Goal: Transaction & Acquisition: Purchase product/service

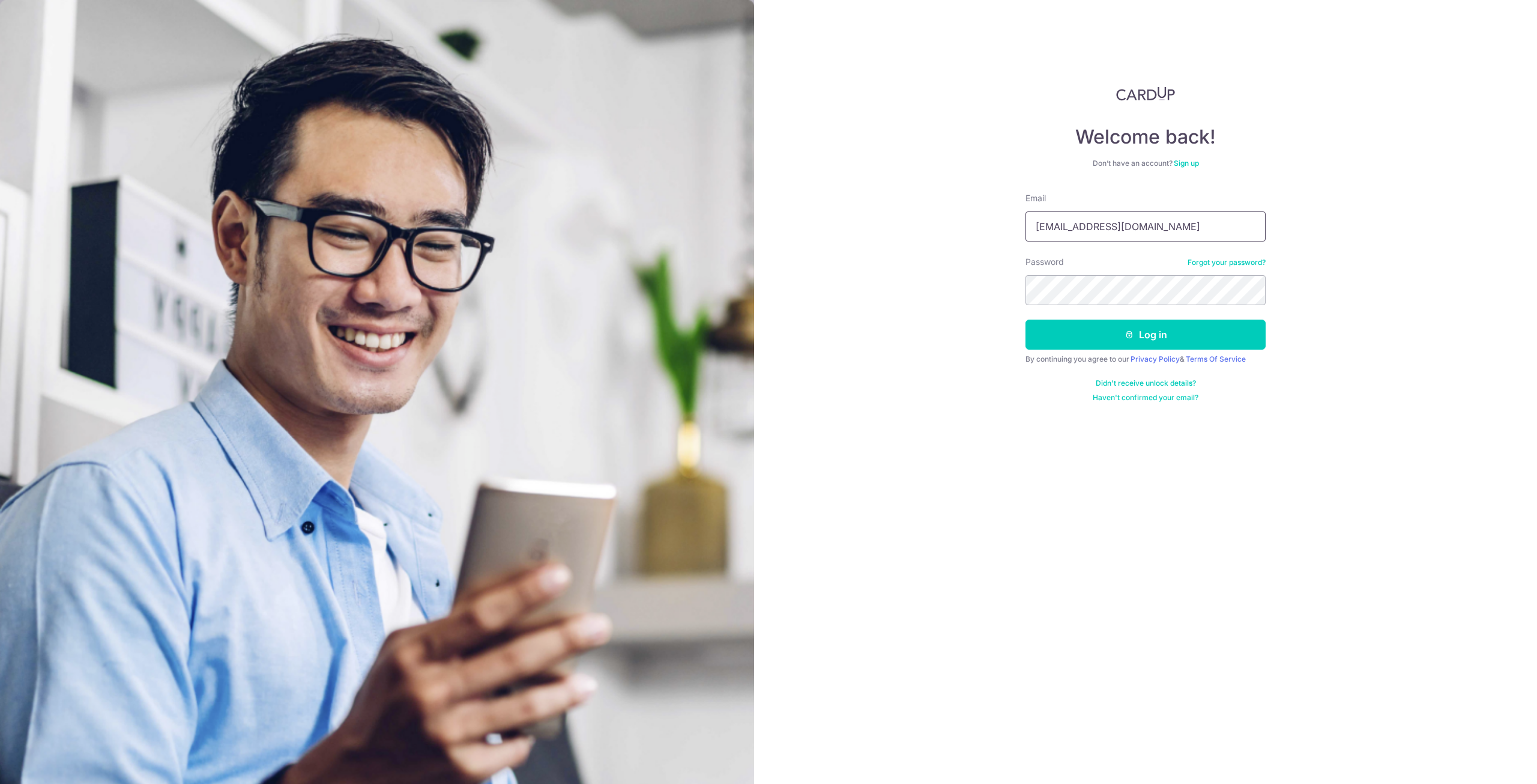
click at [1193, 216] on input "contact@estrosphotography.com" at bounding box center [1146, 227] width 240 height 30
drag, startPoint x: 1207, startPoint y: 229, endPoint x: 884, endPoint y: 208, distance: 323.7
click at [884, 208] on div "Welcome back! Don’t have an account? Sign up Email contact@estrosphotography.co…" at bounding box center [1146, 392] width 783 height 784
type input "junwei42ng@hotmail.com"
click at [1155, 330] on button "Log in" at bounding box center [1146, 335] width 240 height 30
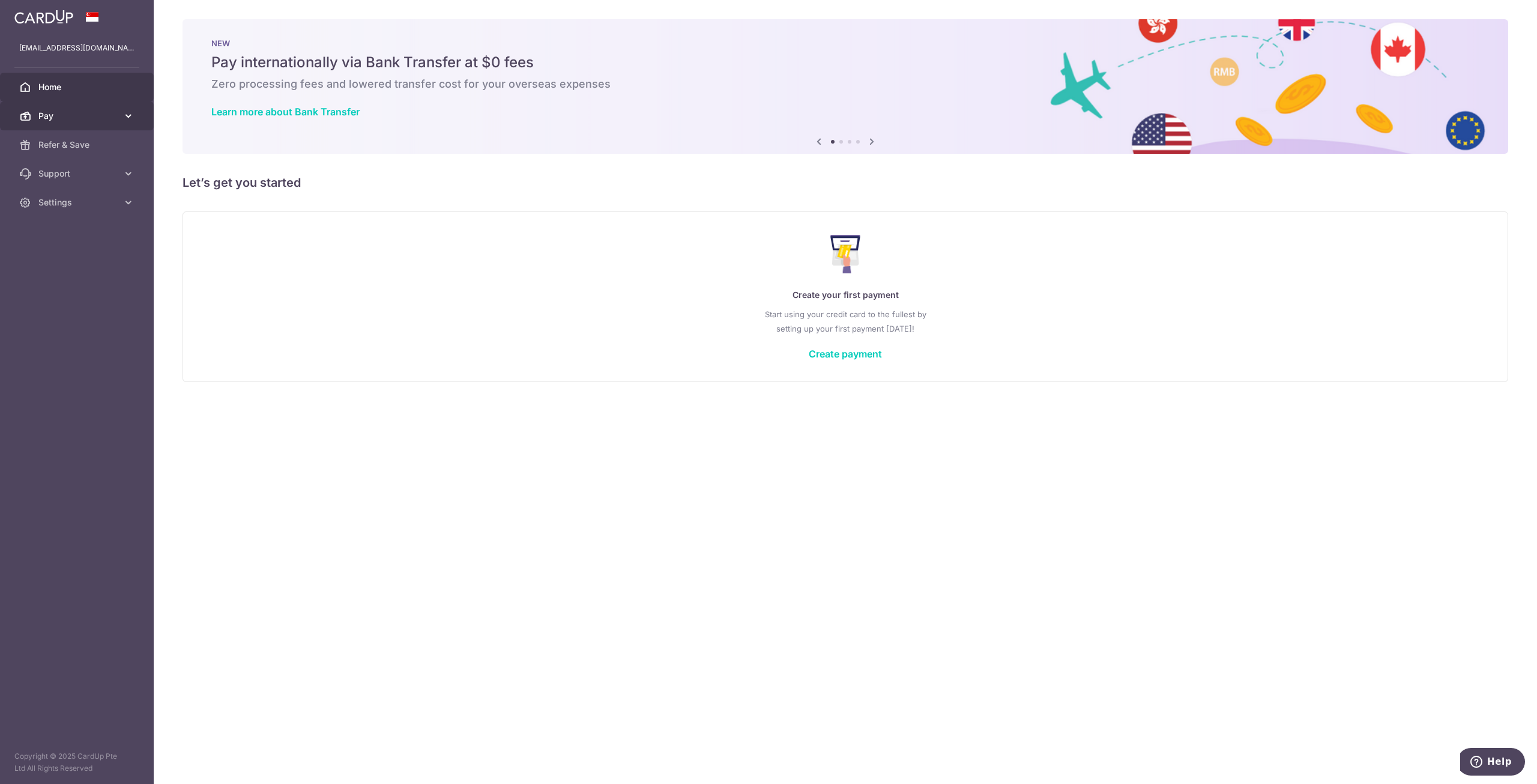
click at [79, 117] on span "Pay" at bounding box center [78, 116] width 79 height 12
click at [83, 141] on span "Payments" at bounding box center [78, 144] width 79 height 12
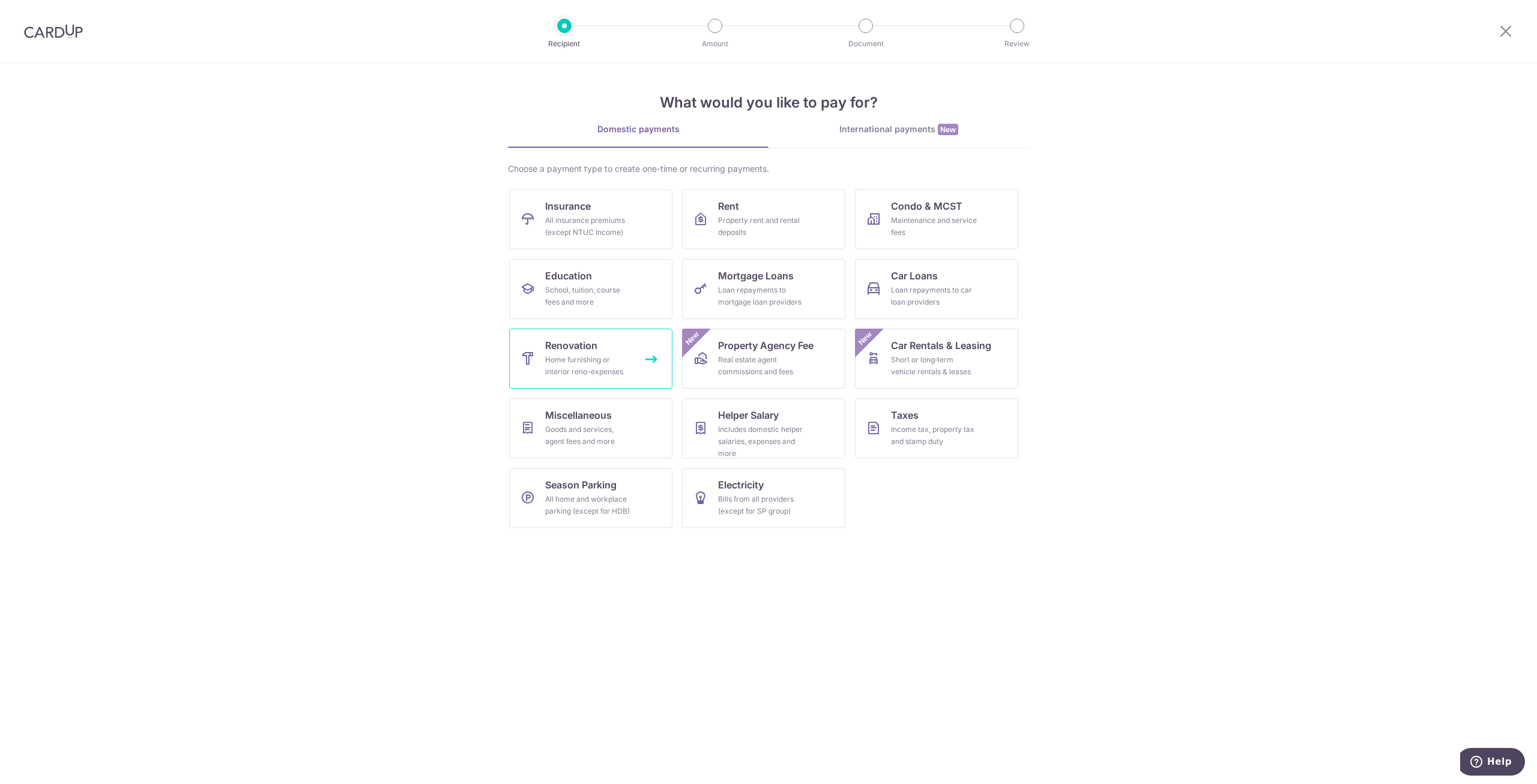
click at [634, 363] on link "Renovation Home furnishing or interior reno-expenses" at bounding box center [590, 358] width 163 height 60
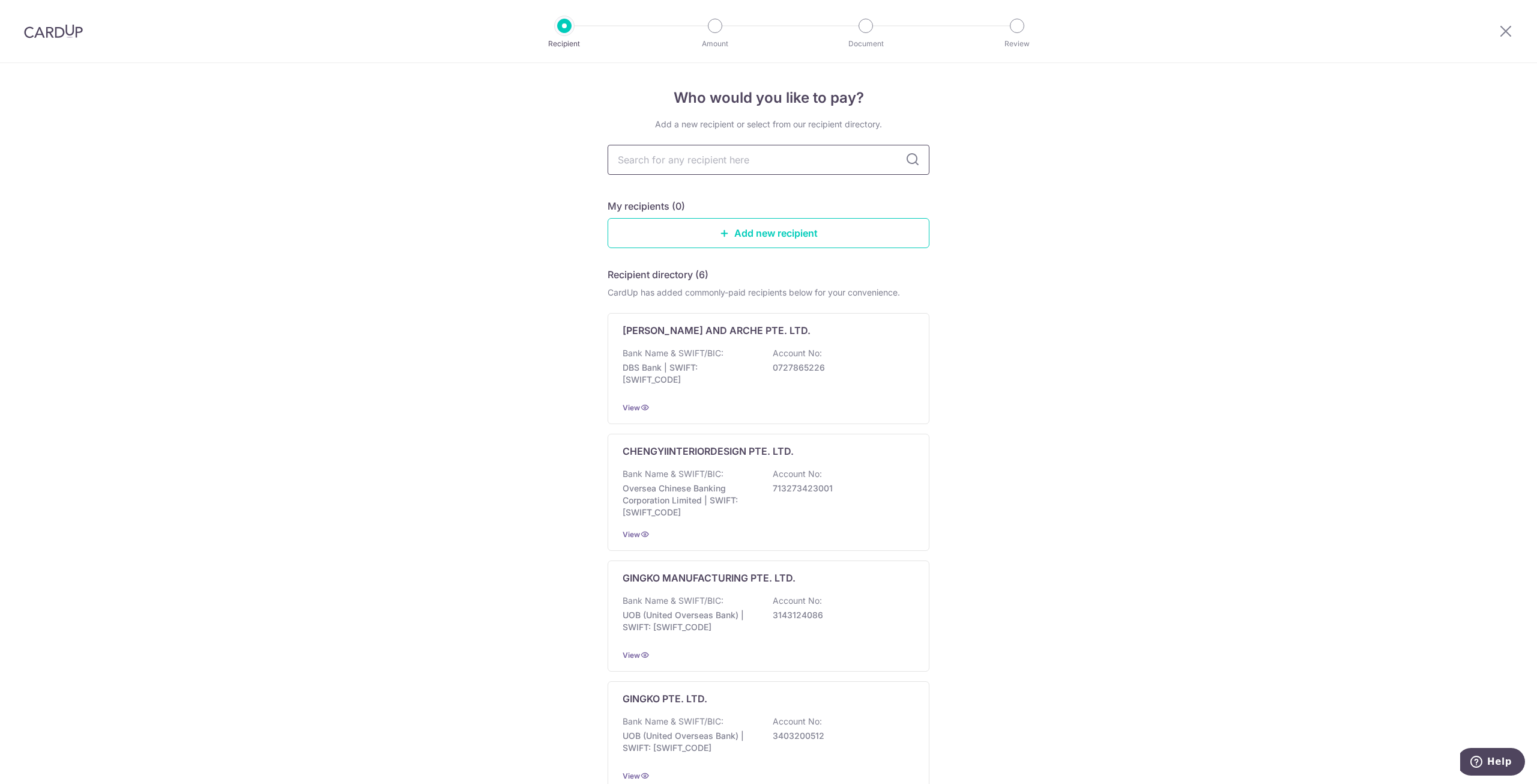
click at [837, 161] on input "text" at bounding box center [768, 160] width 322 height 30
click at [1135, 187] on div "Who would you like to pay? Add a new recipient or select from our recipient dir…" at bounding box center [768, 607] width 1537 height 1087
click at [677, 170] on input "text" at bounding box center [768, 160] width 322 height 30
type input "fabric imc"
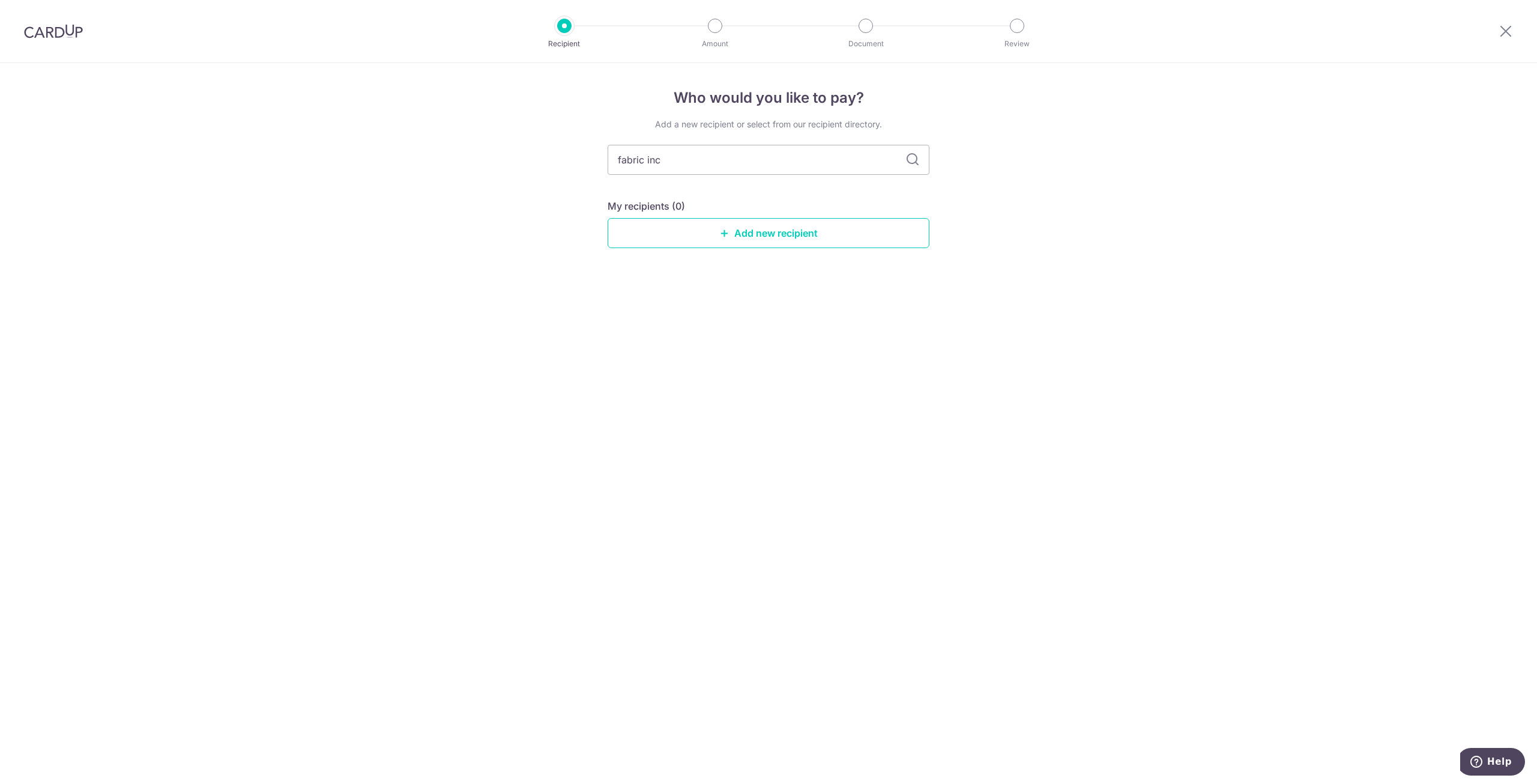
type input "fabric inc"
type input "fabric"
click at [914, 157] on icon at bounding box center [912, 159] width 14 height 14
click at [798, 245] on link "Add new recipient" at bounding box center [768, 233] width 322 height 30
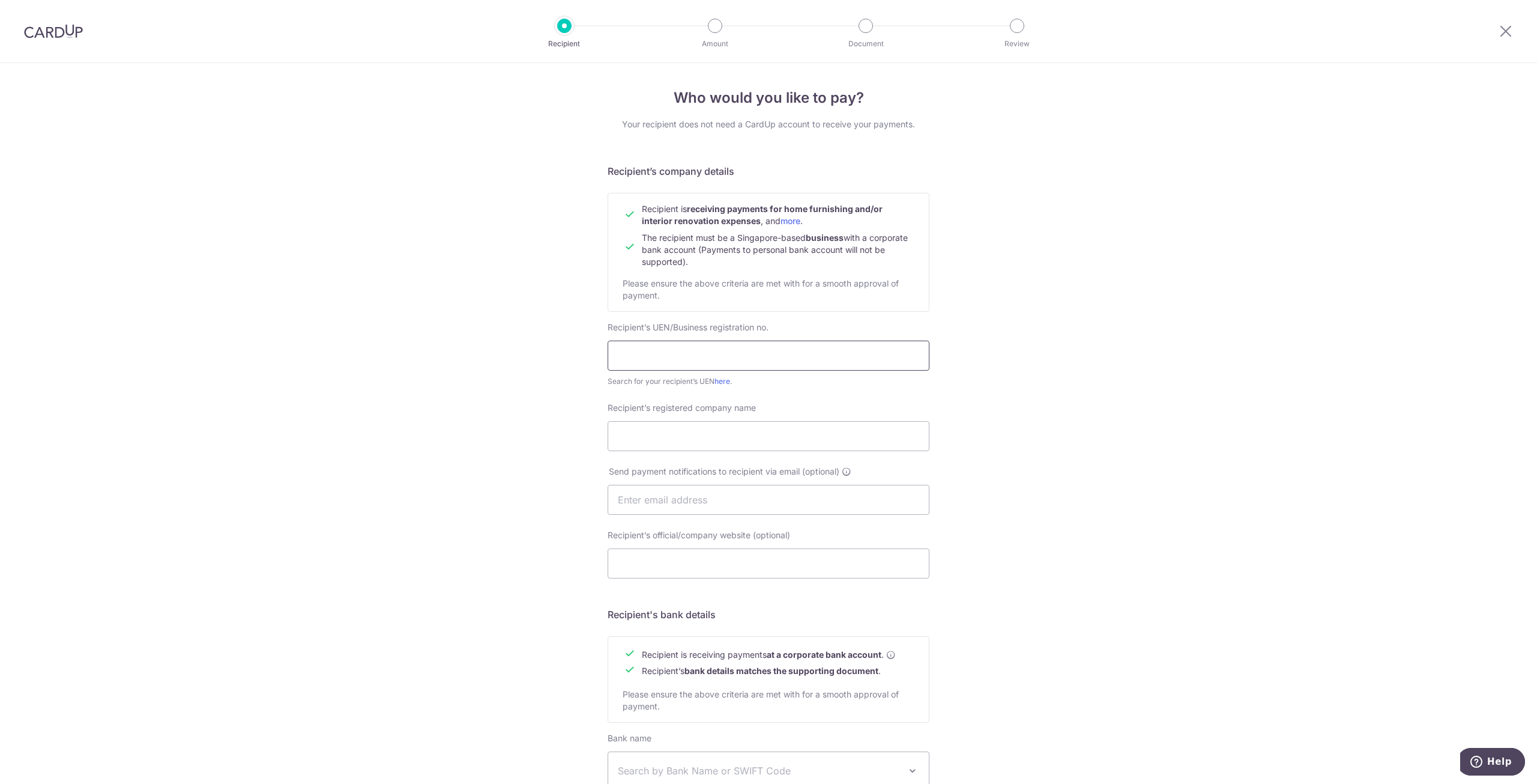
click at [794, 354] on input "text" at bounding box center [768, 355] width 322 height 30
click at [1439, 353] on div "Who would you like to pay? Your recipient does not need a CardUp account to rec…" at bounding box center [768, 515] width 1537 height 903
click at [825, 349] on input "text" at bounding box center [768, 355] width 322 height 30
paste input "201938858H"
type input "201938858H"
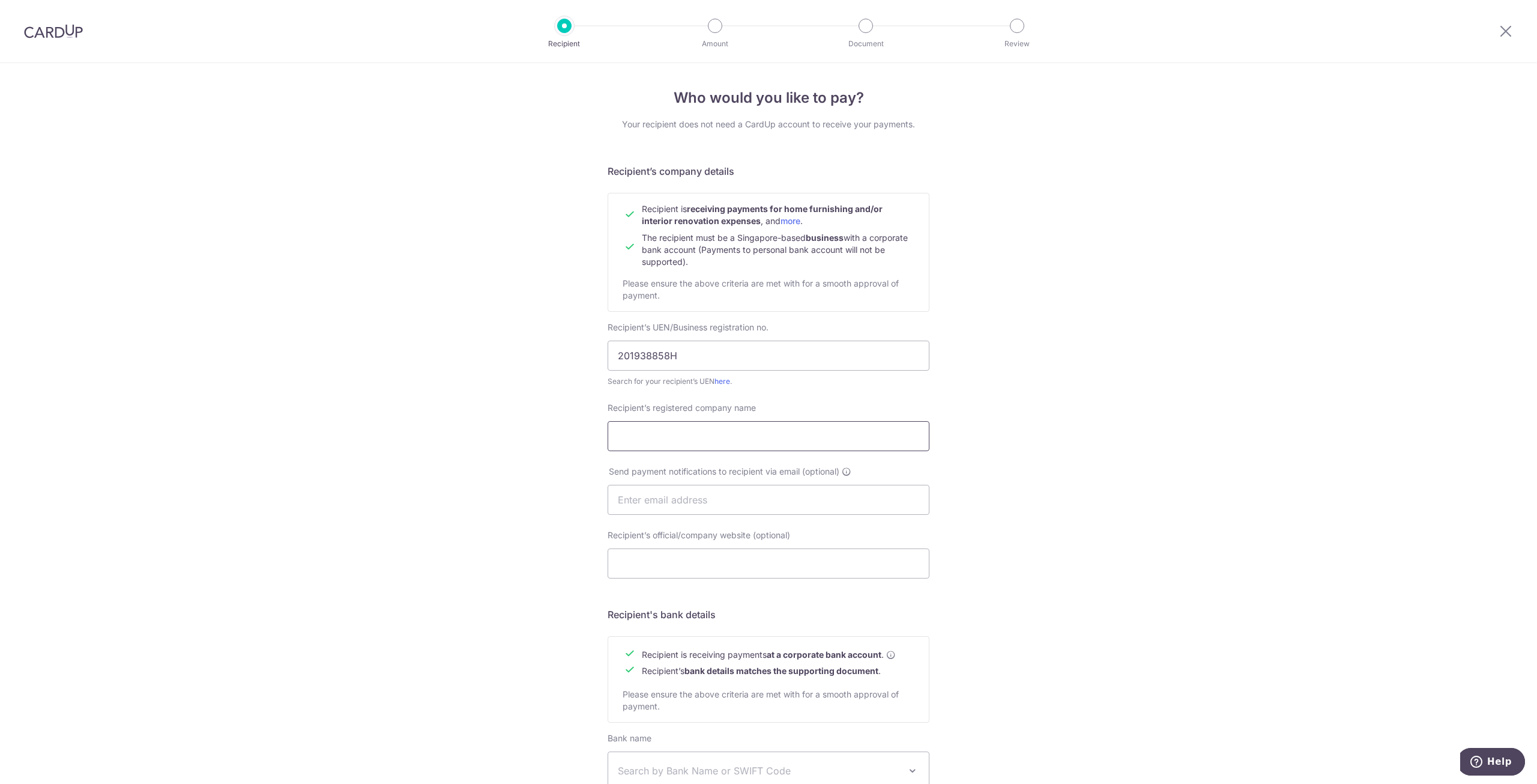
click at [765, 440] on input "Recipient’s registered company name" at bounding box center [768, 436] width 322 height 30
click at [1193, 190] on div "Who would you like to pay? Your recipient does not need a CardUp account to rec…" at bounding box center [768, 515] width 1537 height 903
click at [739, 444] on input "Recipient’s registered company name" at bounding box center [768, 436] width 322 height 30
paste input "FABRIC INC. PTE LTD"
type input "FABRIC INC. PTE LTD"
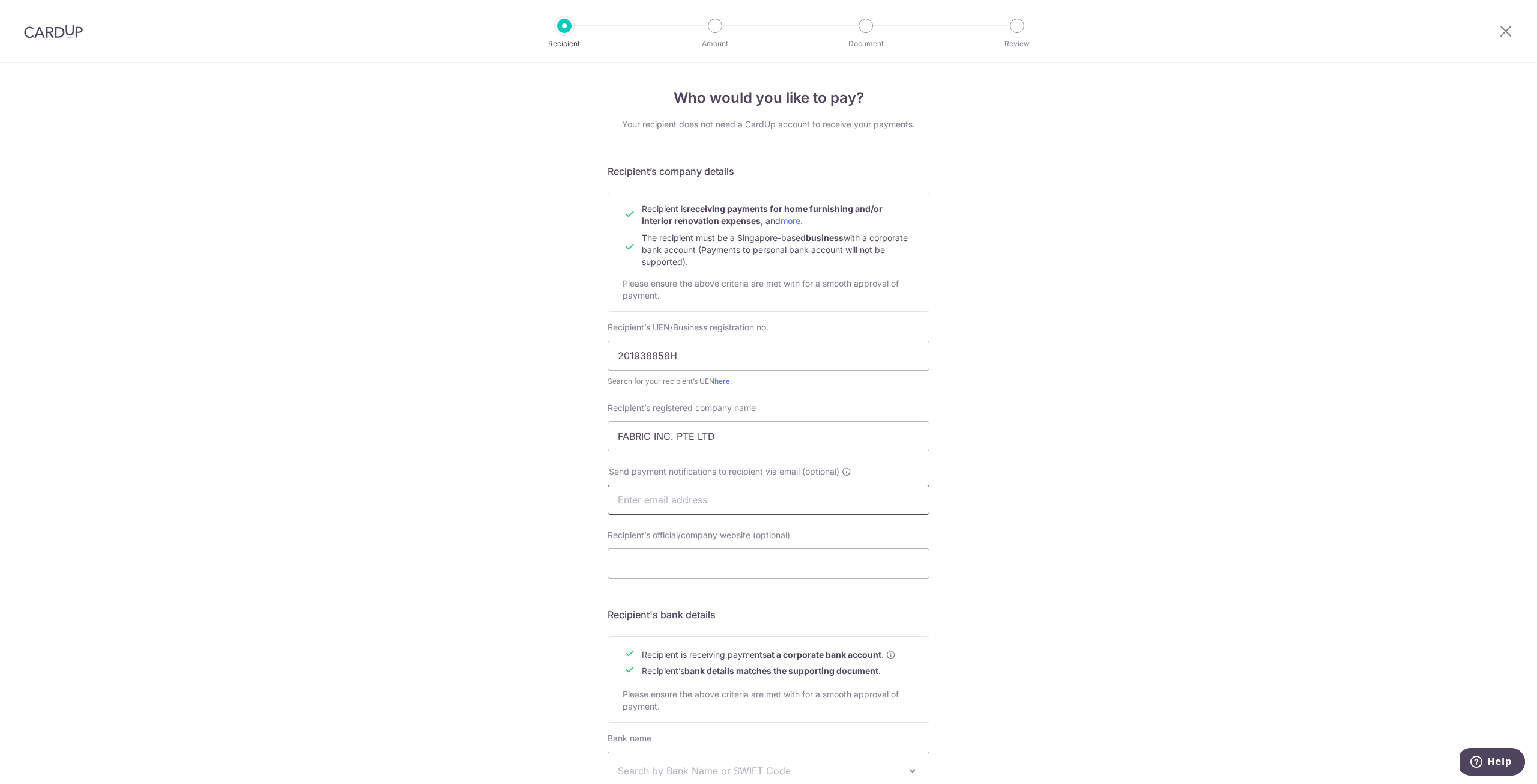
click at [742, 489] on input "text" at bounding box center [768, 499] width 322 height 30
type input "junwei42ng@hotmail.com"
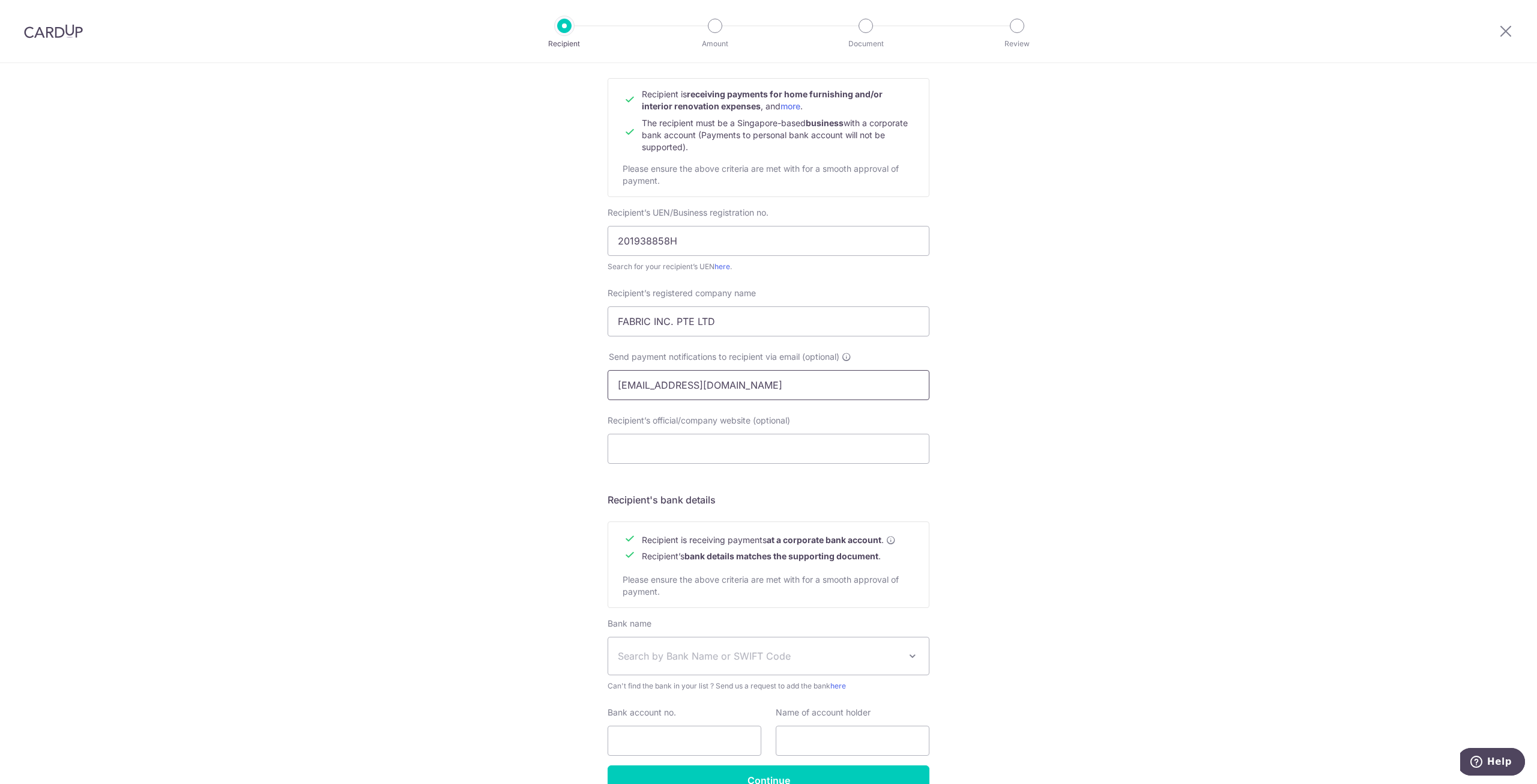
scroll to position [120, 0]
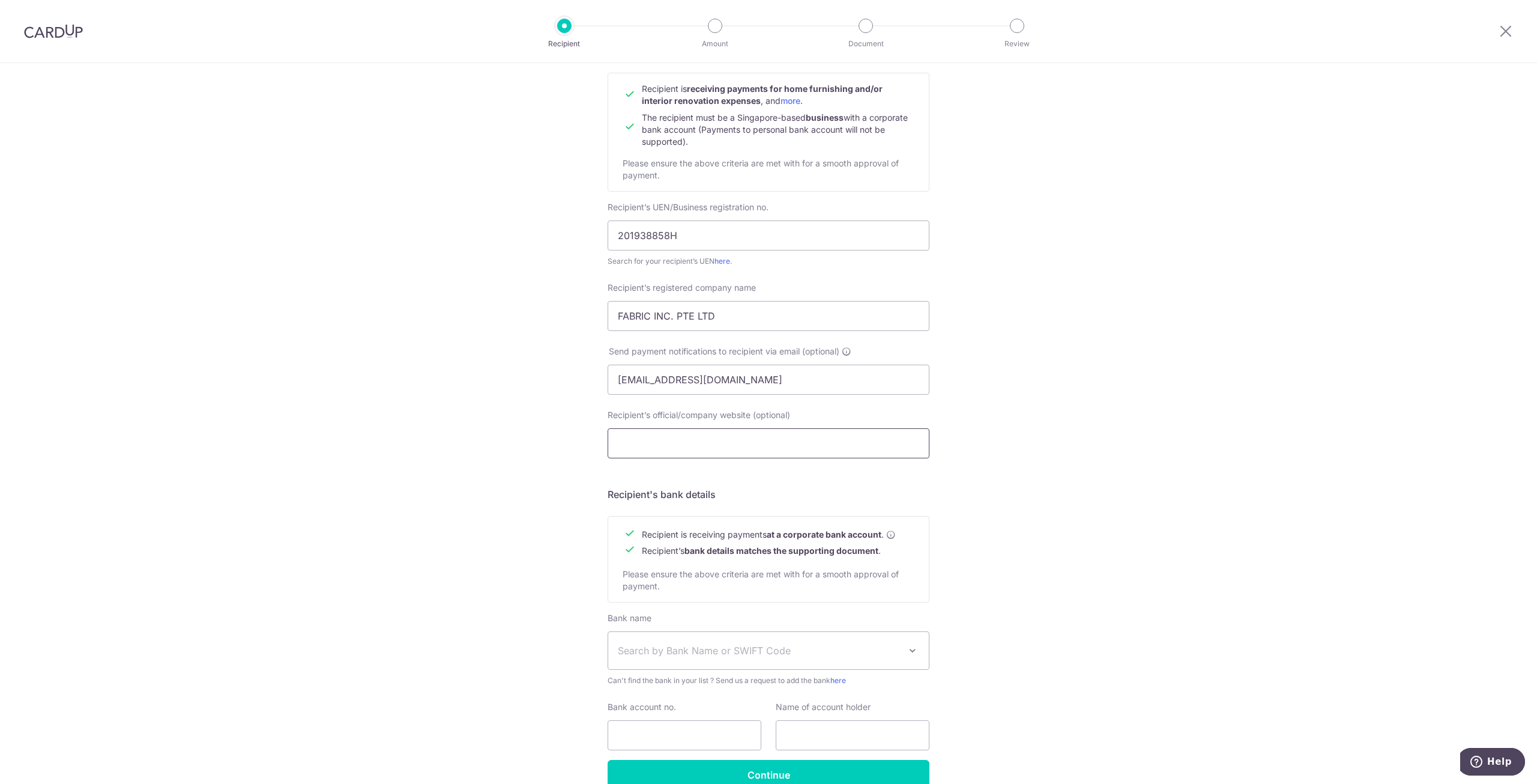
click at [792, 434] on input "Recipient’s official/company website (optional)" at bounding box center [768, 444] width 322 height 30
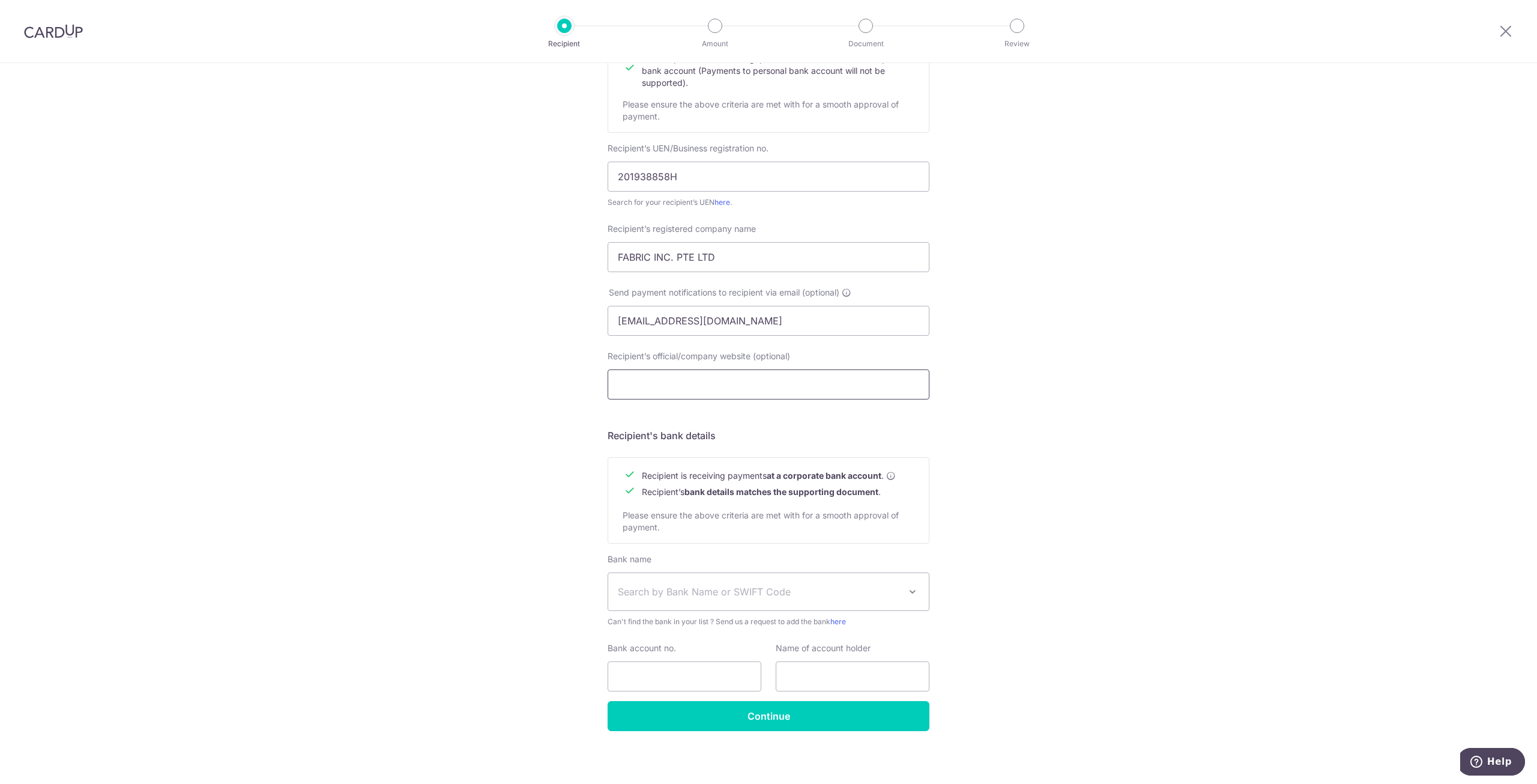
scroll to position [182, 0]
click at [801, 579] on span "Search by Bank Name or SWIFT Code" at bounding box center [768, 588] width 320 height 37
click at [1104, 504] on div "Who would you like to pay? Your recipient does not need a CardUp account to rec…" at bounding box center [768, 332] width 1537 height 903
click at [1054, 270] on div "Who would you like to pay? Your recipient does not need a CardUp account to rec…" at bounding box center [768, 332] width 1537 height 903
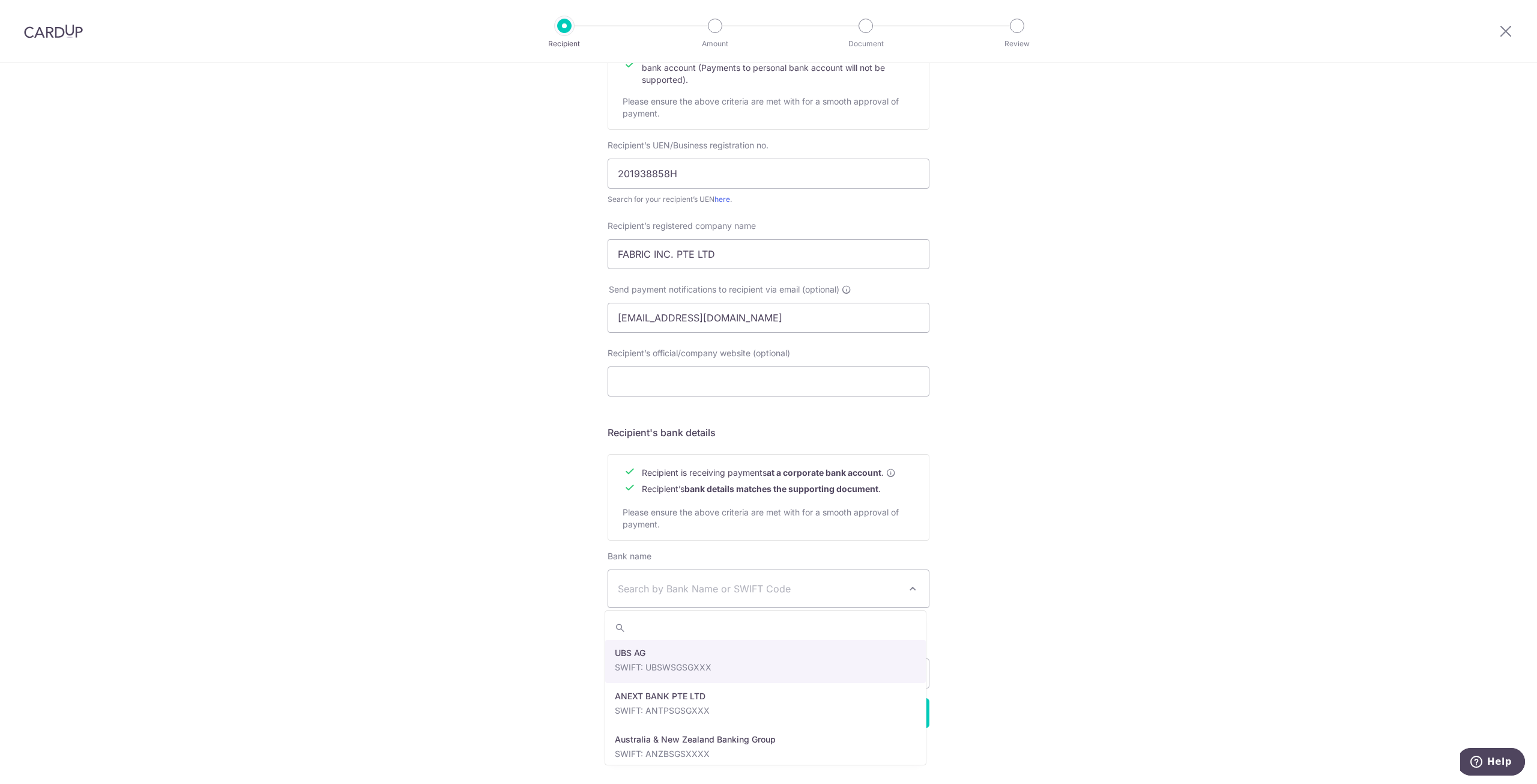
click at [740, 592] on span "Search by Bank Name or SWIFT Code" at bounding box center [759, 588] width 282 height 14
click at [965, 587] on div "Who would you like to pay? Your recipient does not need a CardUp account to rec…" at bounding box center [768, 332] width 1537 height 903
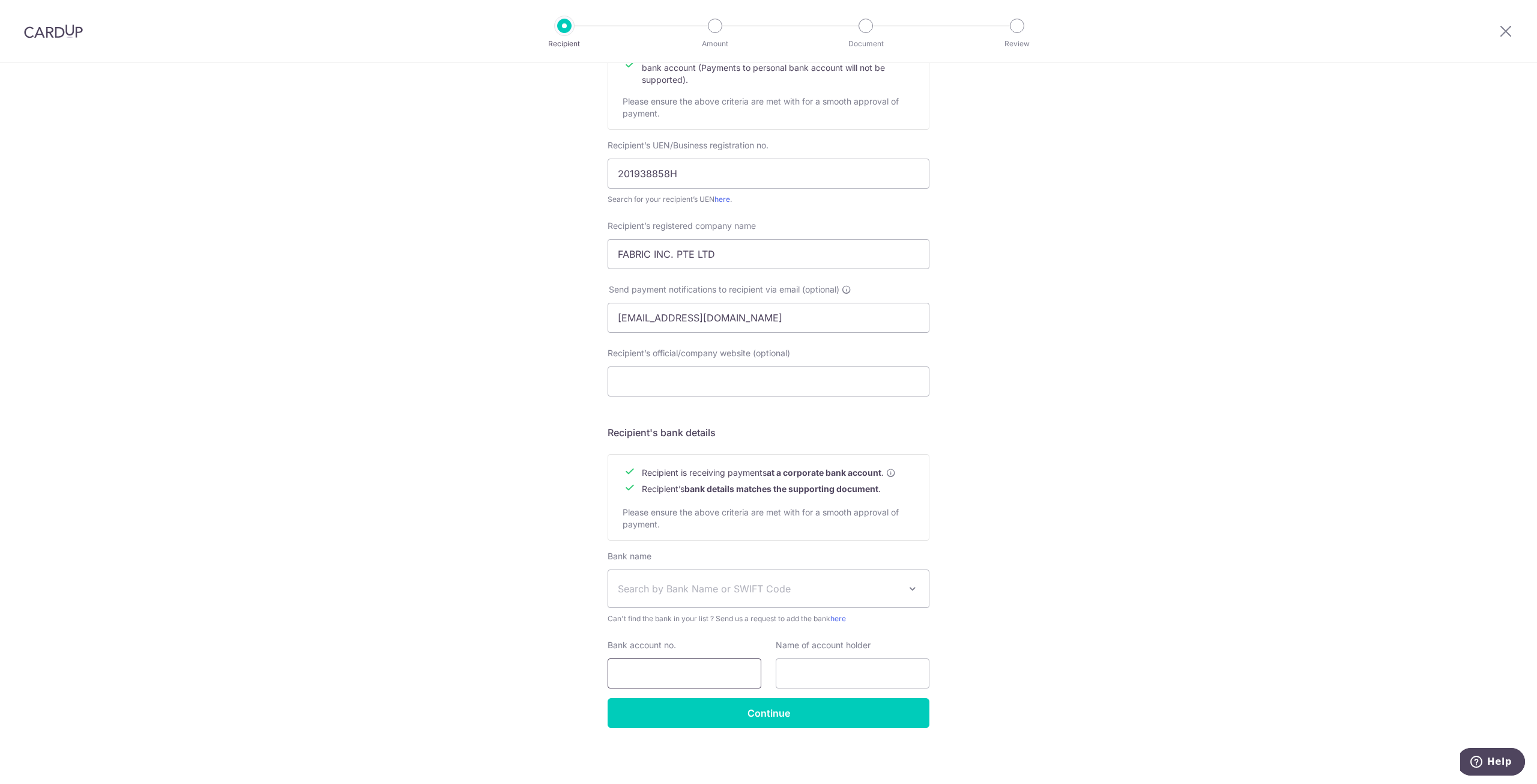
click at [722, 674] on input "Bank account no." at bounding box center [684, 673] width 154 height 30
paste input "371-317-800-2"
type input "371-317-800-2"
click at [1246, 674] on div "Who would you like to pay? Your recipient does not need a CardUp account to rec…" at bounding box center [768, 332] width 1537 height 903
click at [821, 672] on input "text" at bounding box center [852, 673] width 154 height 30
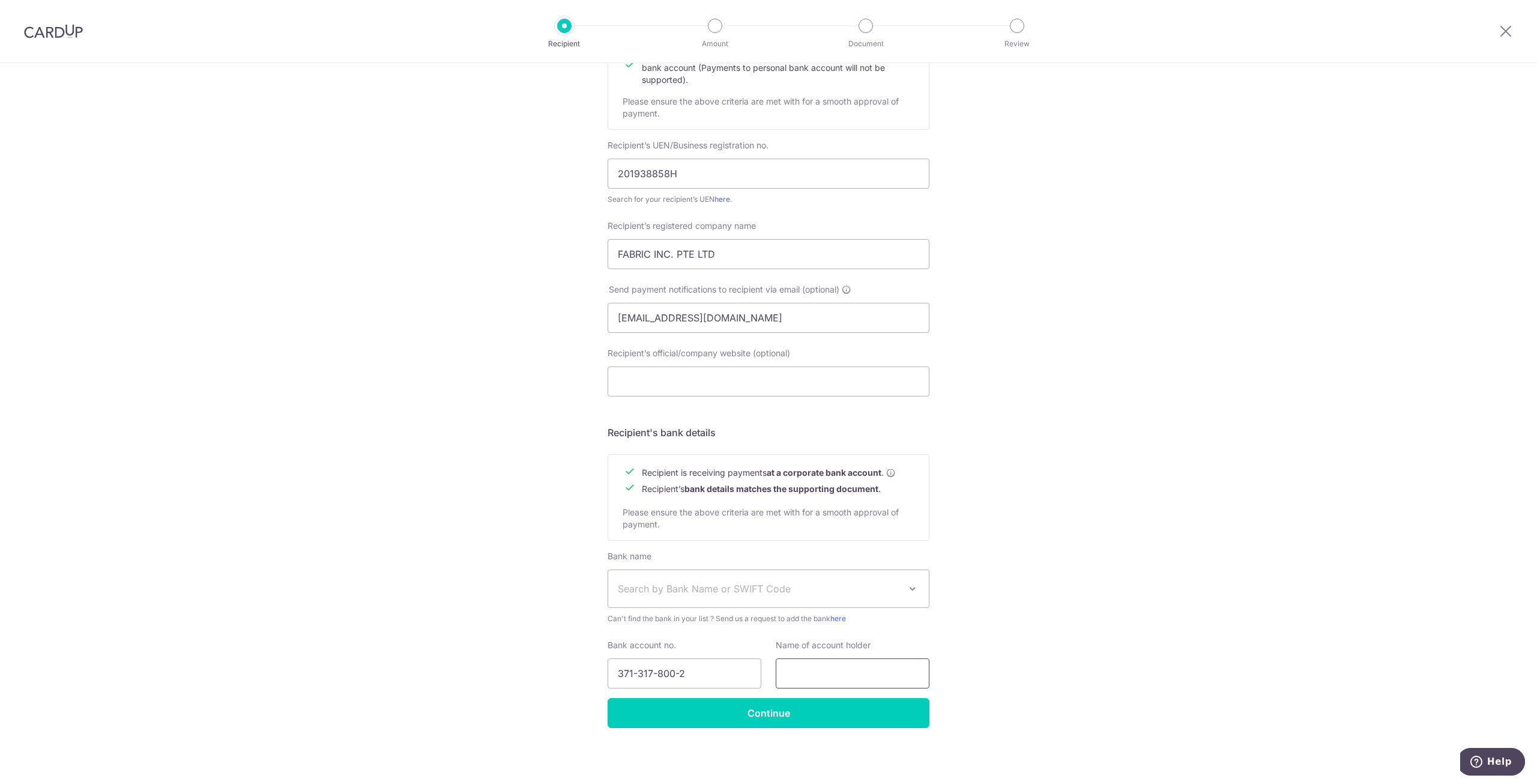
paste input "FABRIC INC"
type input "FABRIC INC"
click at [811, 588] on span "Search by Bank Name or SWIFT Code" at bounding box center [759, 588] width 282 height 14
type input "uob"
select select "18"
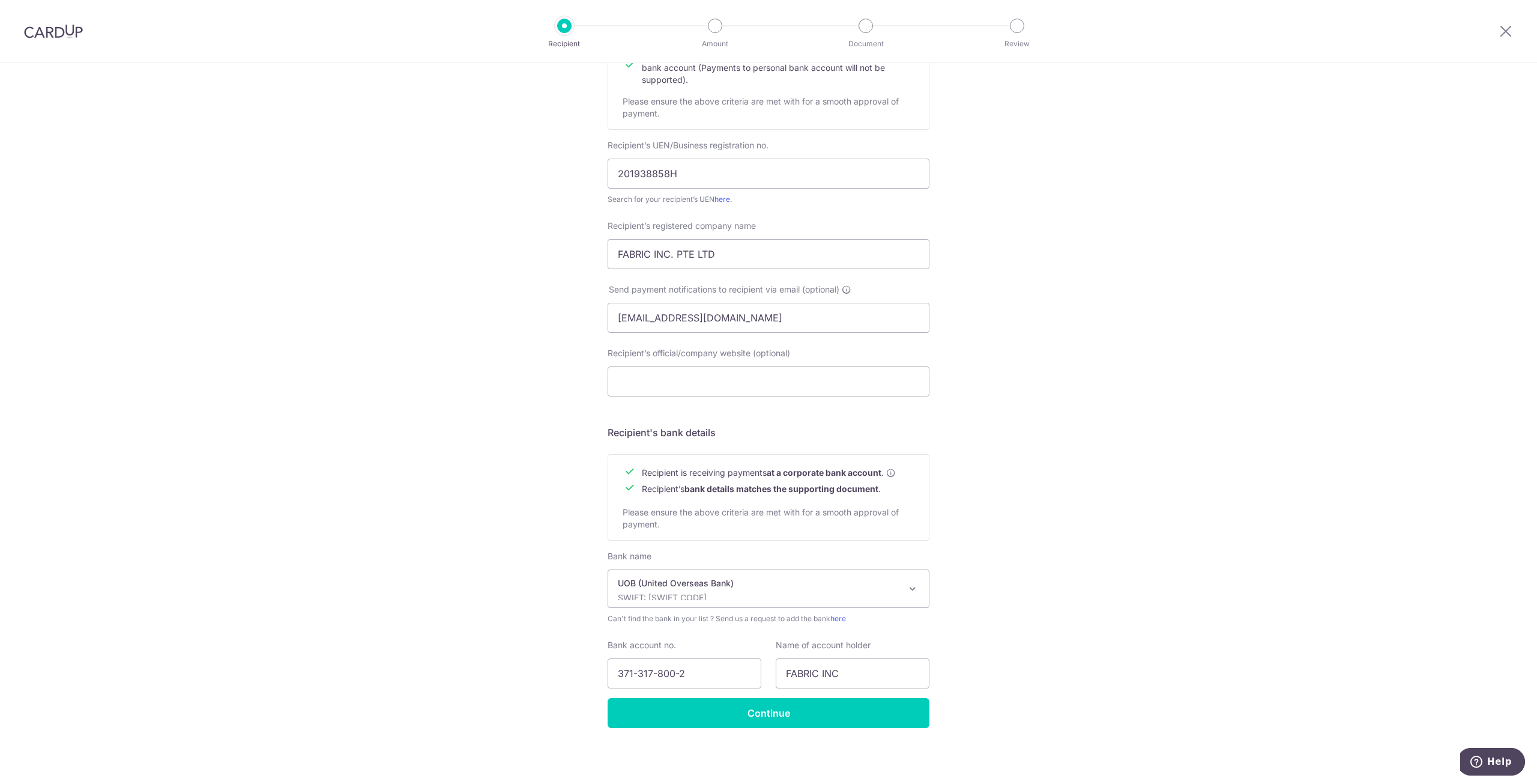
click at [1402, 387] on div "Who would you like to pay? Your recipient does not need a CardUp account to rec…" at bounding box center [768, 332] width 1537 height 903
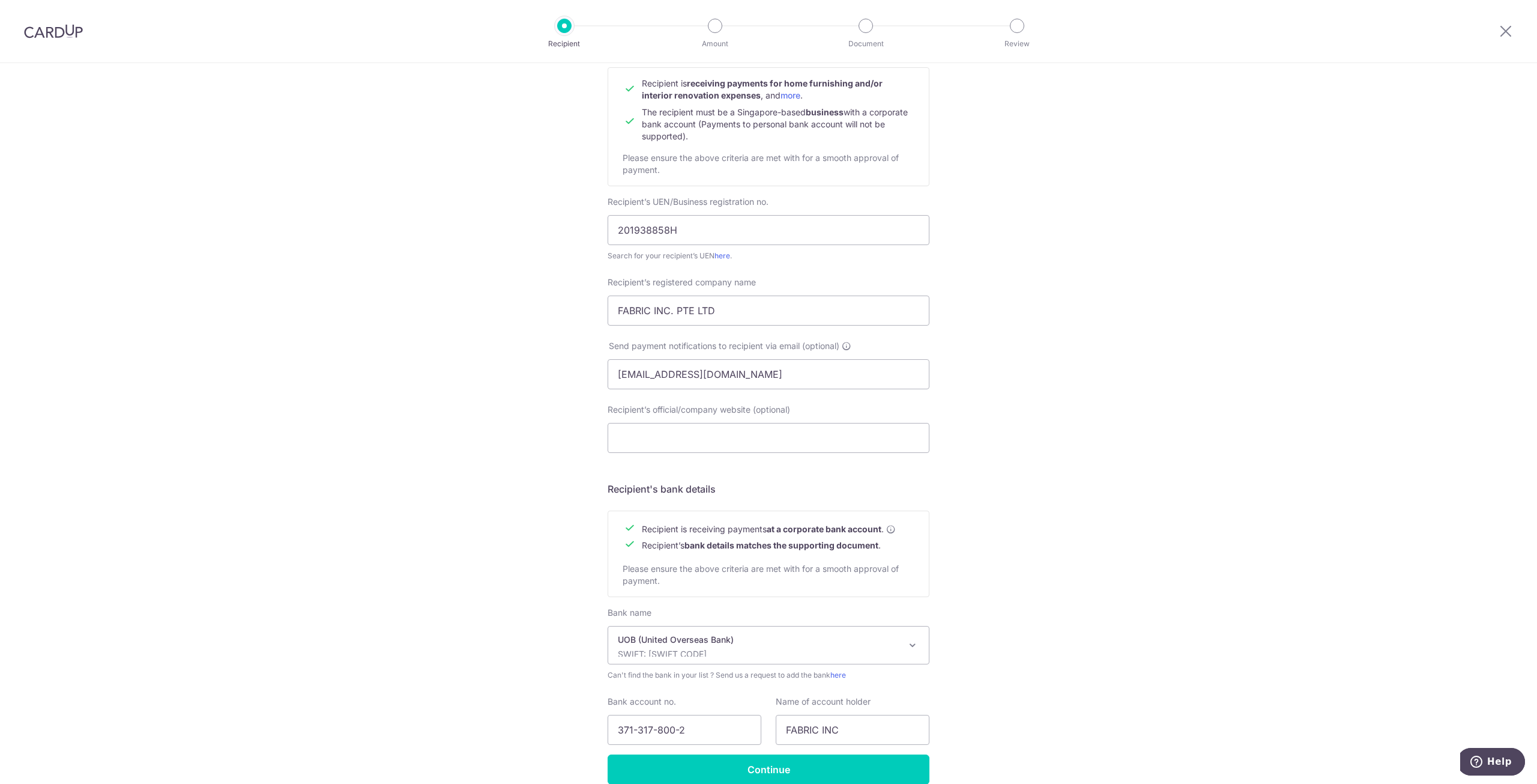
scroll to position [180, 0]
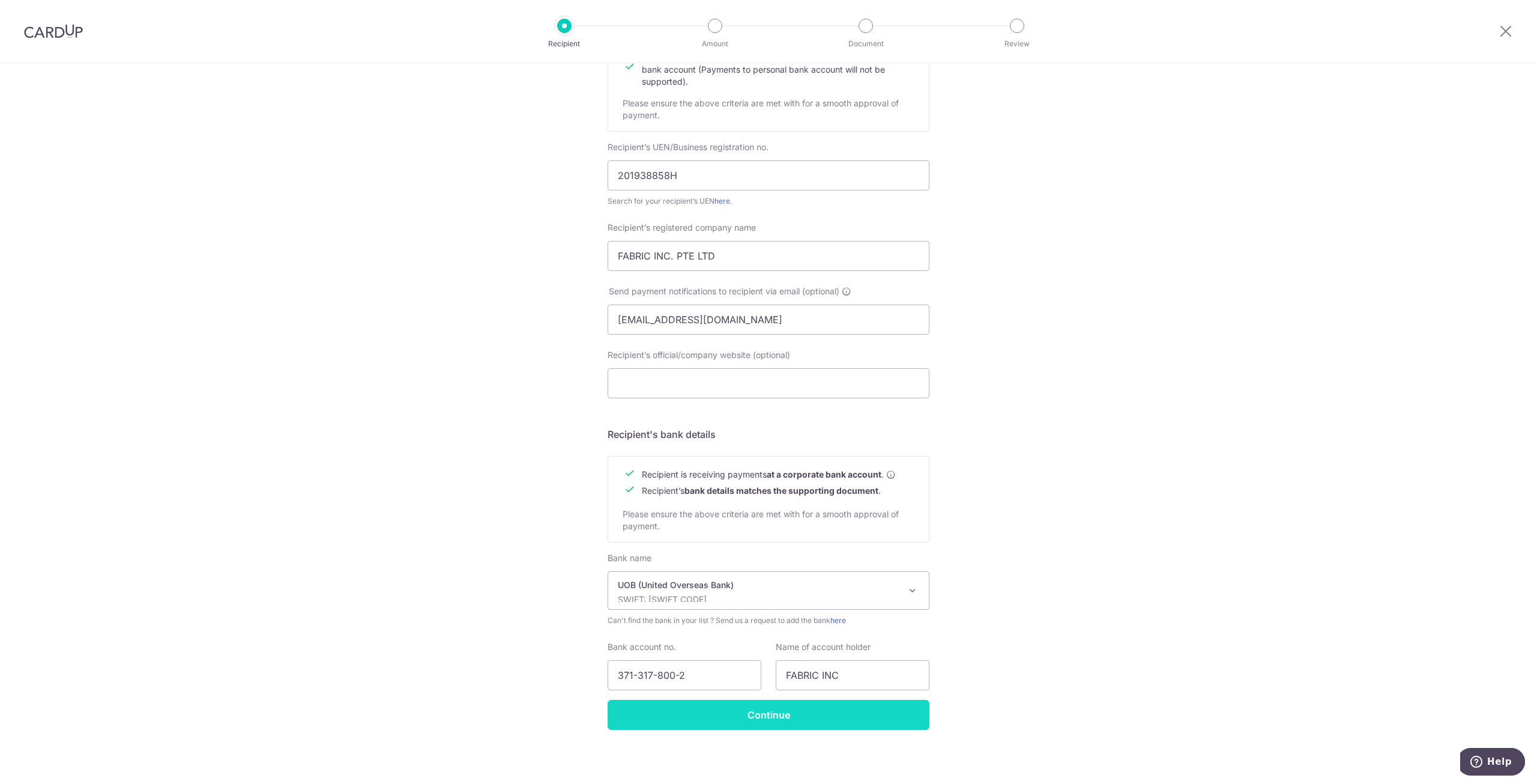
click at [840, 710] on input "Continue" at bounding box center [768, 715] width 322 height 30
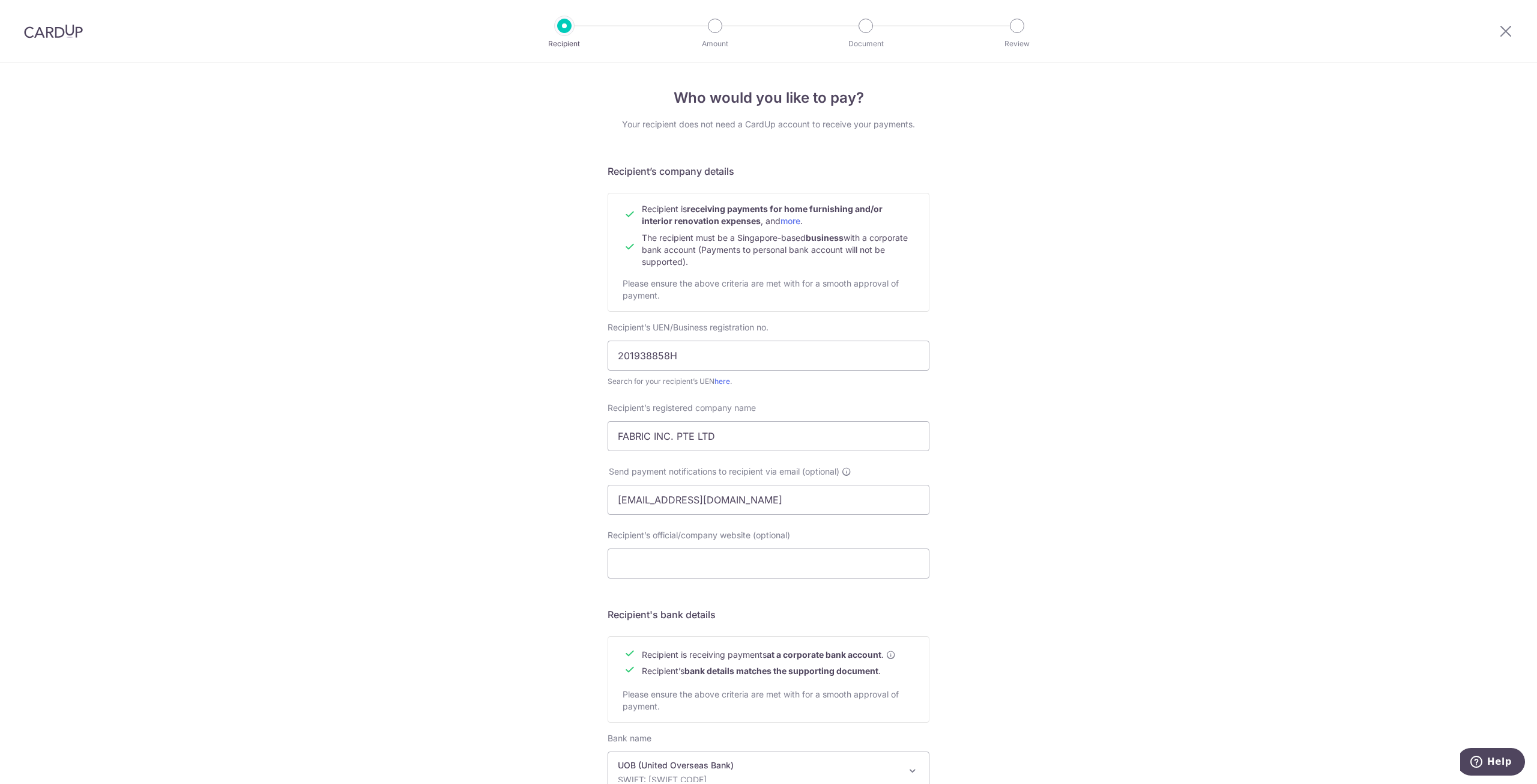
scroll to position [211, 0]
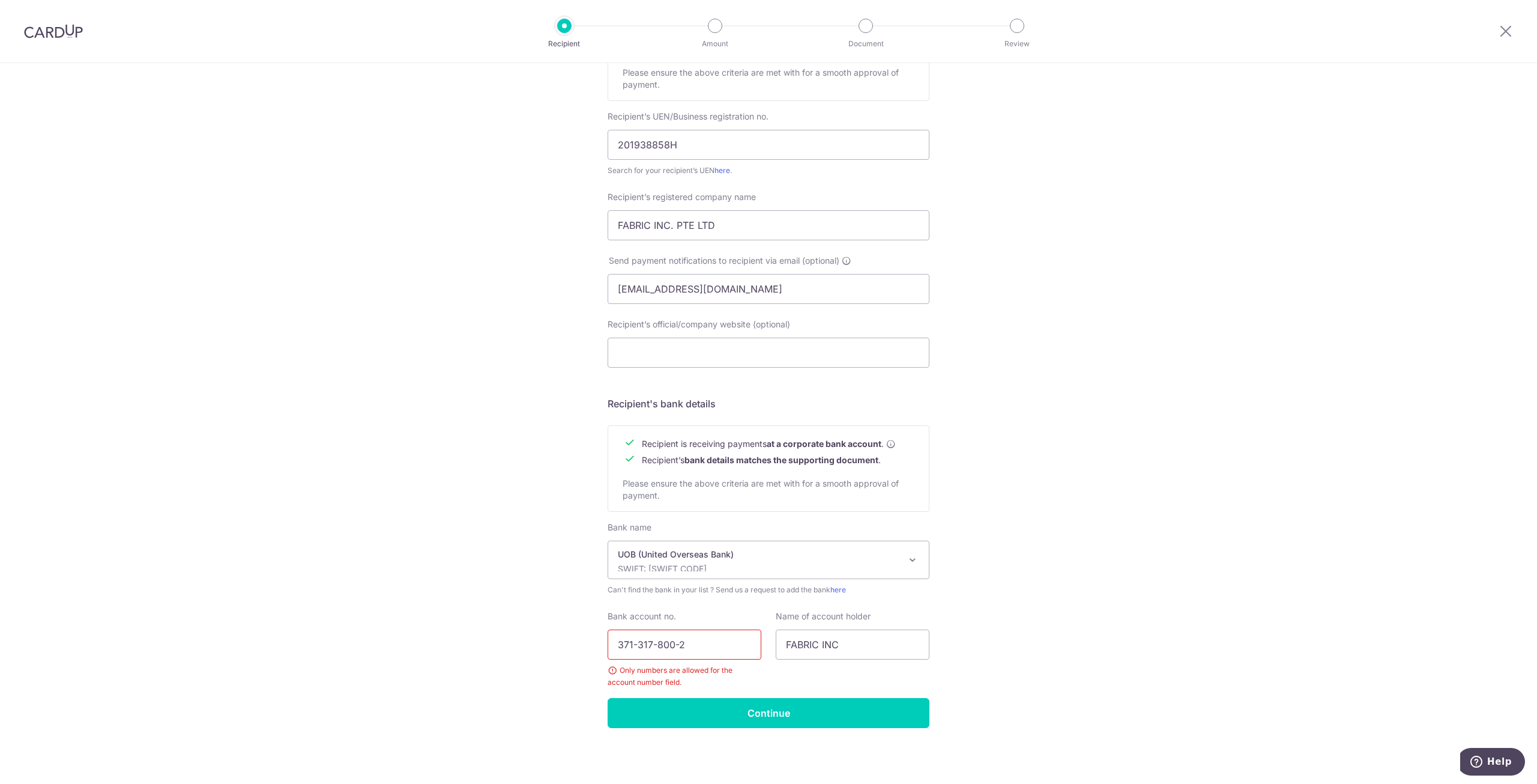
click at [636, 642] on input "371-317-800-2" at bounding box center [684, 645] width 154 height 30
click at [634, 643] on input "371-317-800-2" at bounding box center [684, 645] width 154 height 30
click at [650, 646] on input "371317-800-2" at bounding box center [684, 645] width 154 height 30
click at [670, 643] on input "371317800-2" at bounding box center [684, 645] width 154 height 30
type input "3713178002"
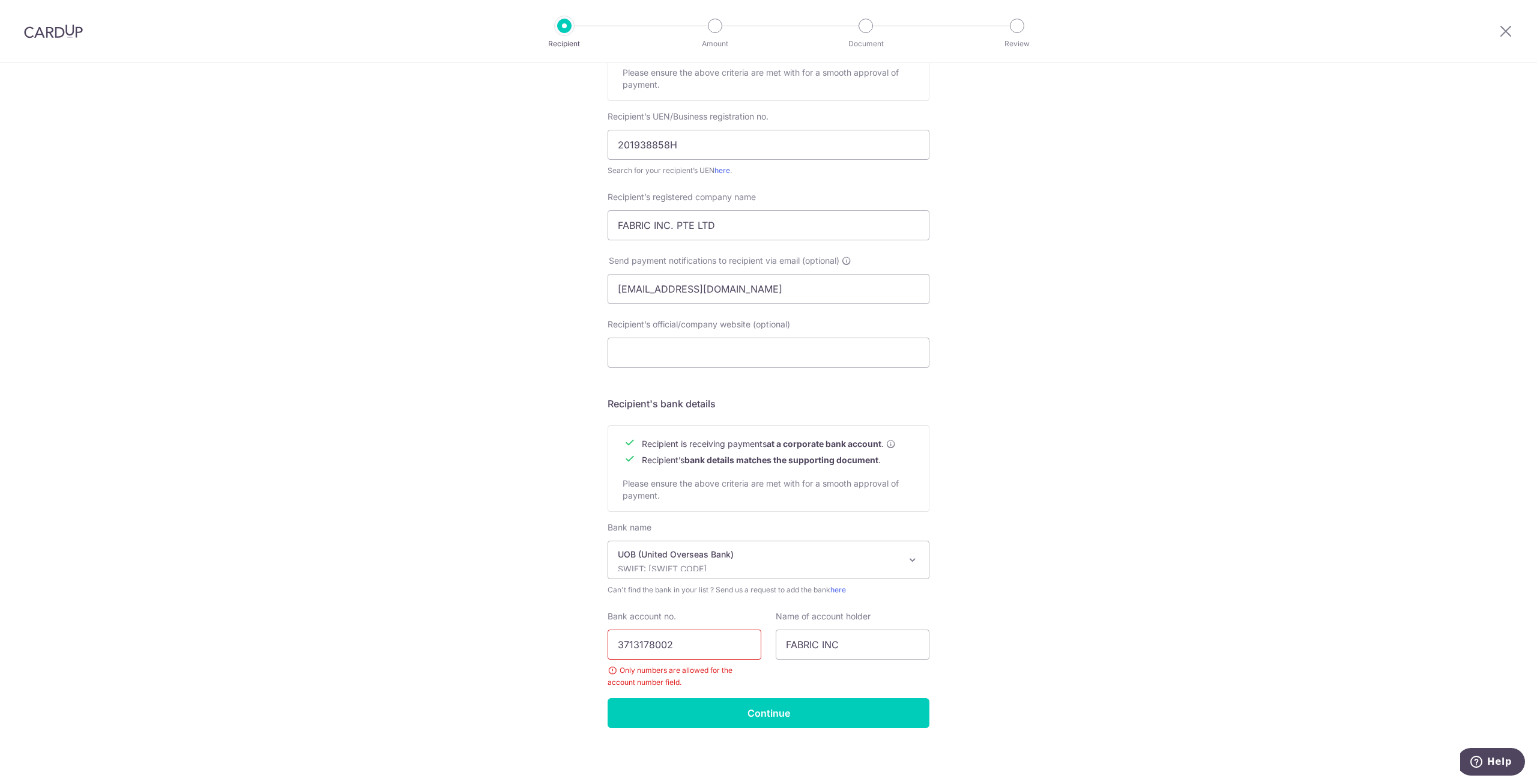
click at [775, 734] on div "Who would you like to pay? Your recipient does not need a CardUp account to rec…" at bounding box center [768, 318] width 1537 height 932
click at [783, 719] on input "Continue" at bounding box center [768, 713] width 322 height 30
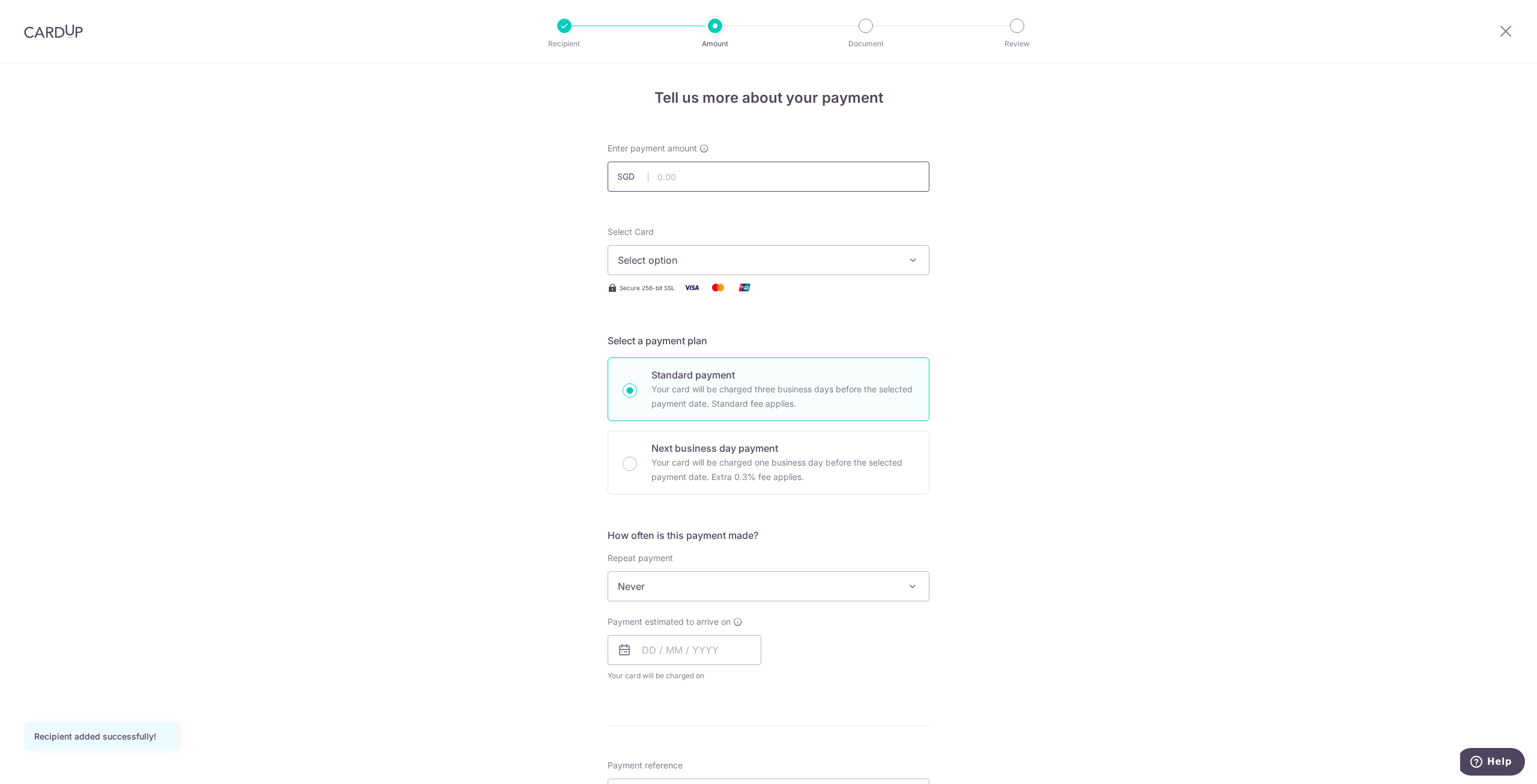
click at [767, 185] on input "text" at bounding box center [768, 176] width 322 height 30
type input "1,300.00"
click at [887, 262] on span "Select option" at bounding box center [758, 260] width 280 height 14
click at [829, 289] on span "Add credit card" at bounding box center [779, 293] width 280 height 12
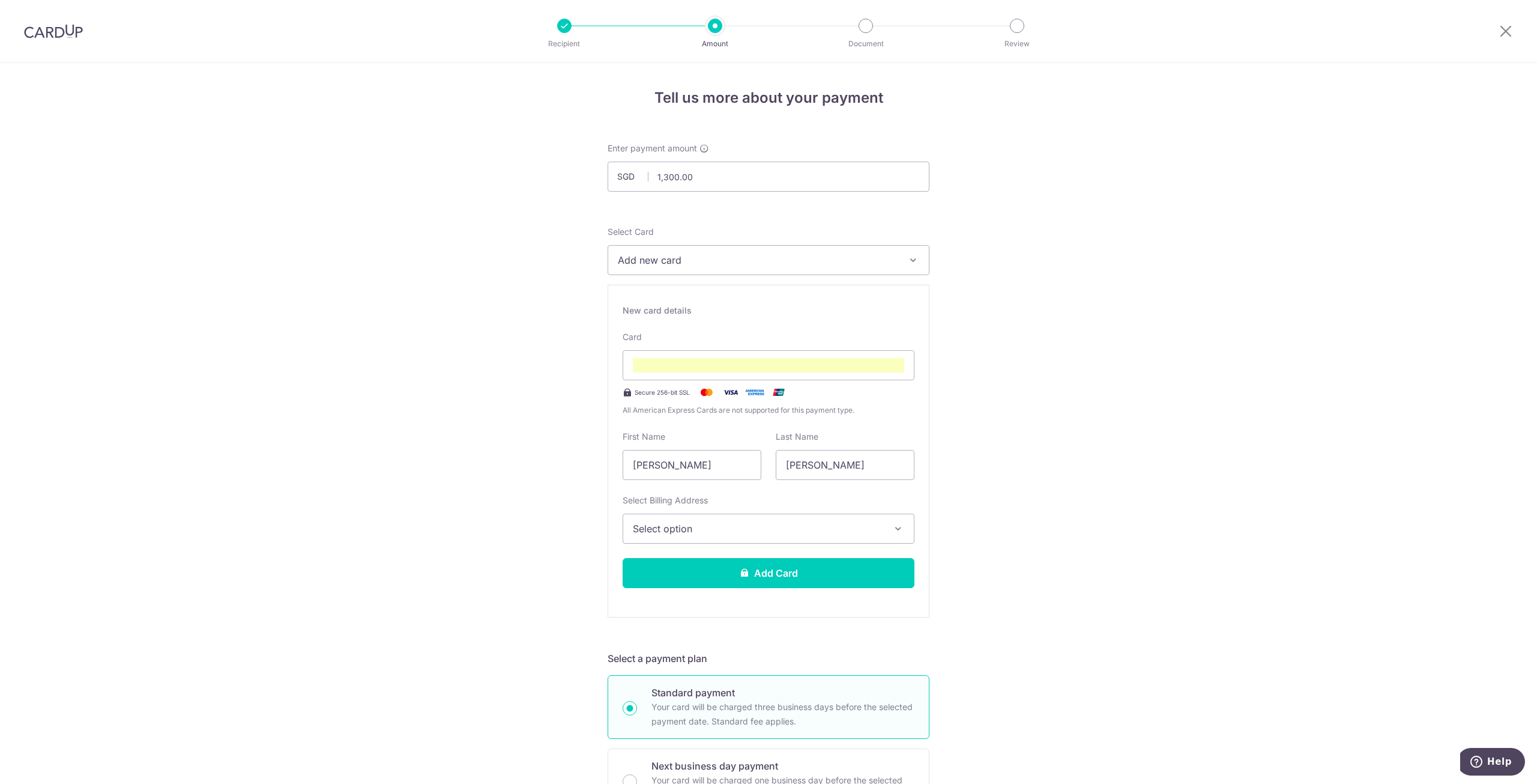
click at [805, 524] on span "Select option" at bounding box center [758, 528] width 250 height 14
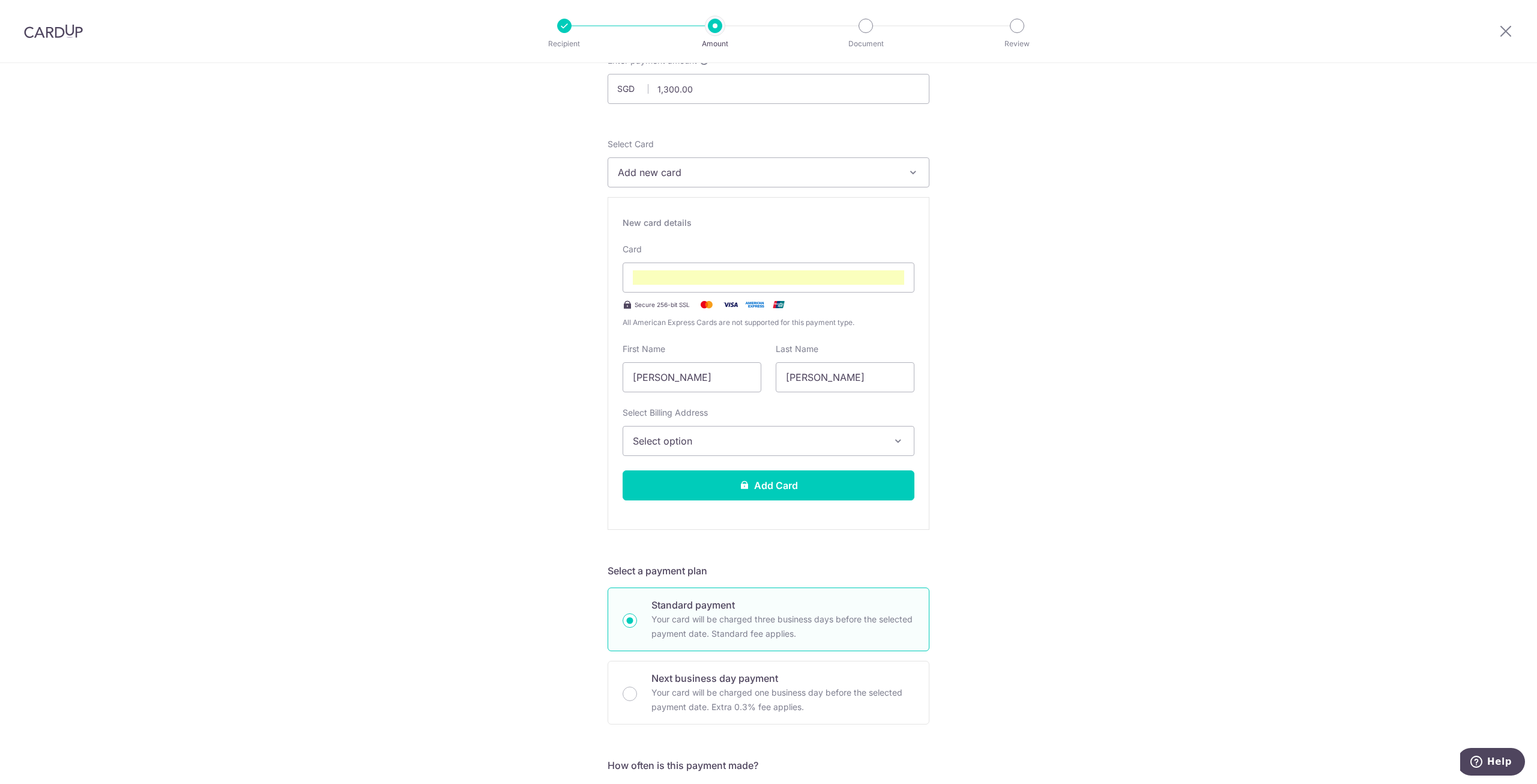
scroll to position [120, 0]
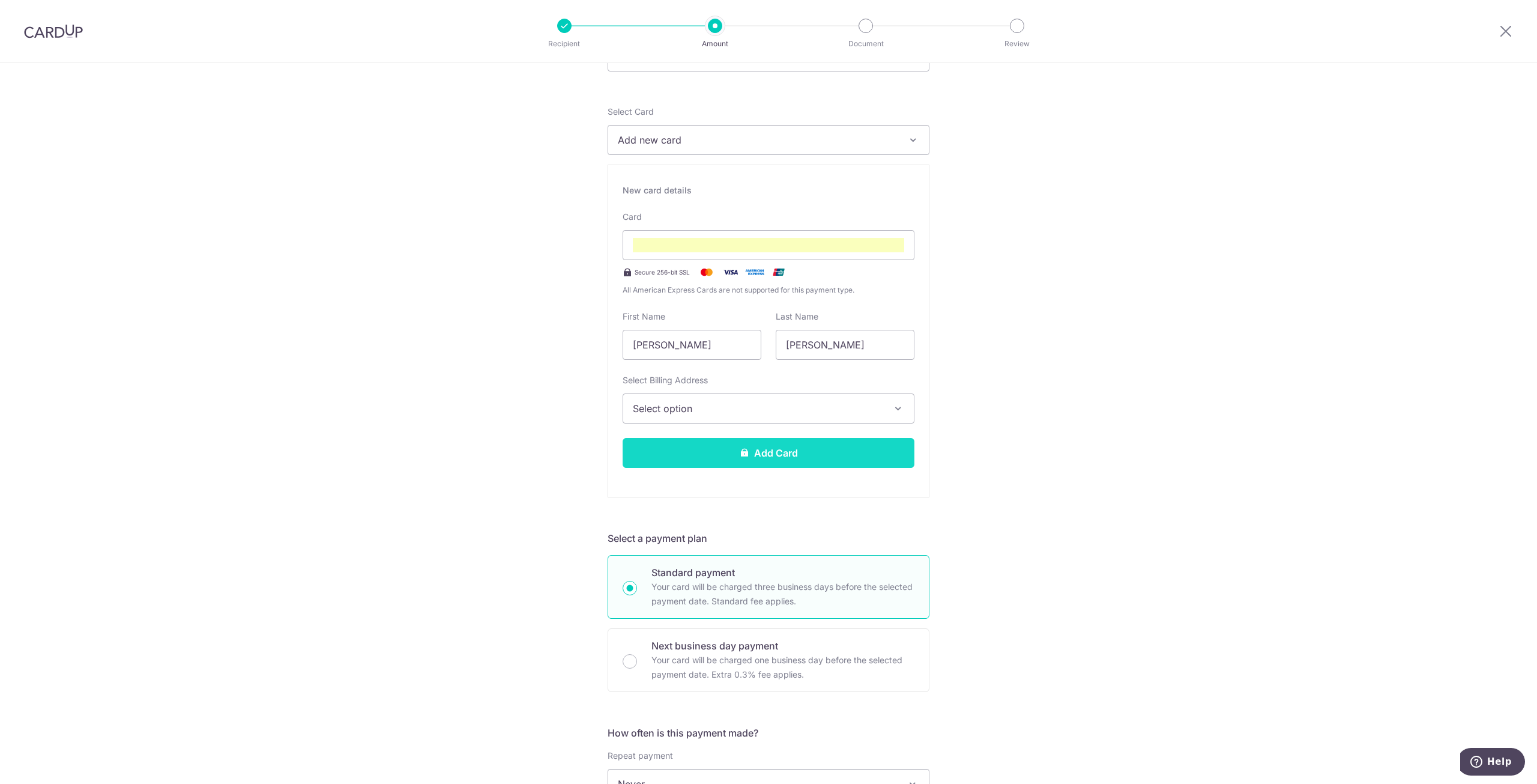
click at [871, 456] on button "Add Card" at bounding box center [769, 453] width 292 height 30
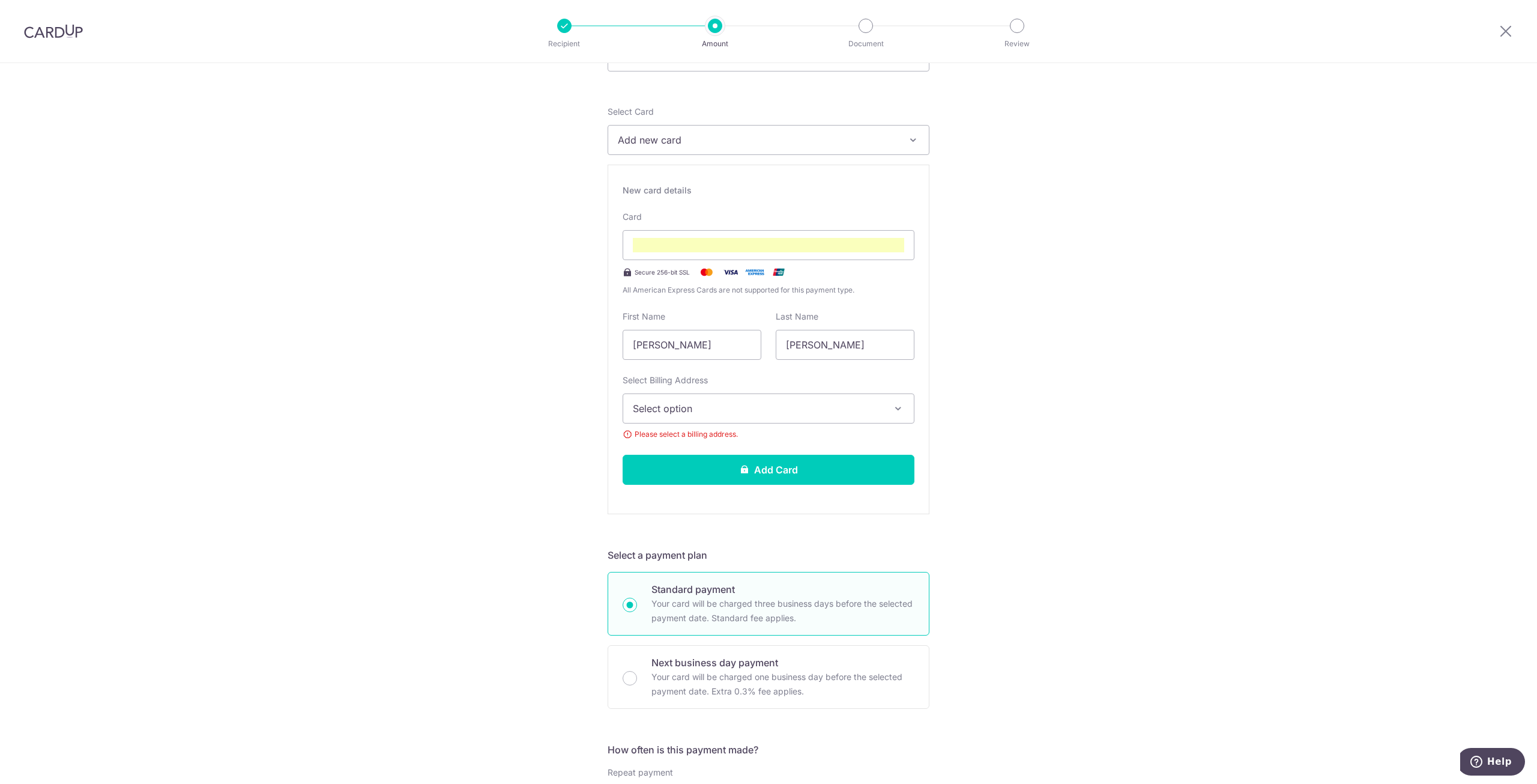
click at [838, 404] on span "Select option" at bounding box center [758, 408] width 250 height 14
click at [822, 427] on ul "Add Billing Address" at bounding box center [769, 442] width 292 height 32
click at [816, 398] on button "Select option" at bounding box center [769, 409] width 292 height 30
click at [781, 439] on span "Add Billing Address" at bounding box center [779, 442] width 250 height 12
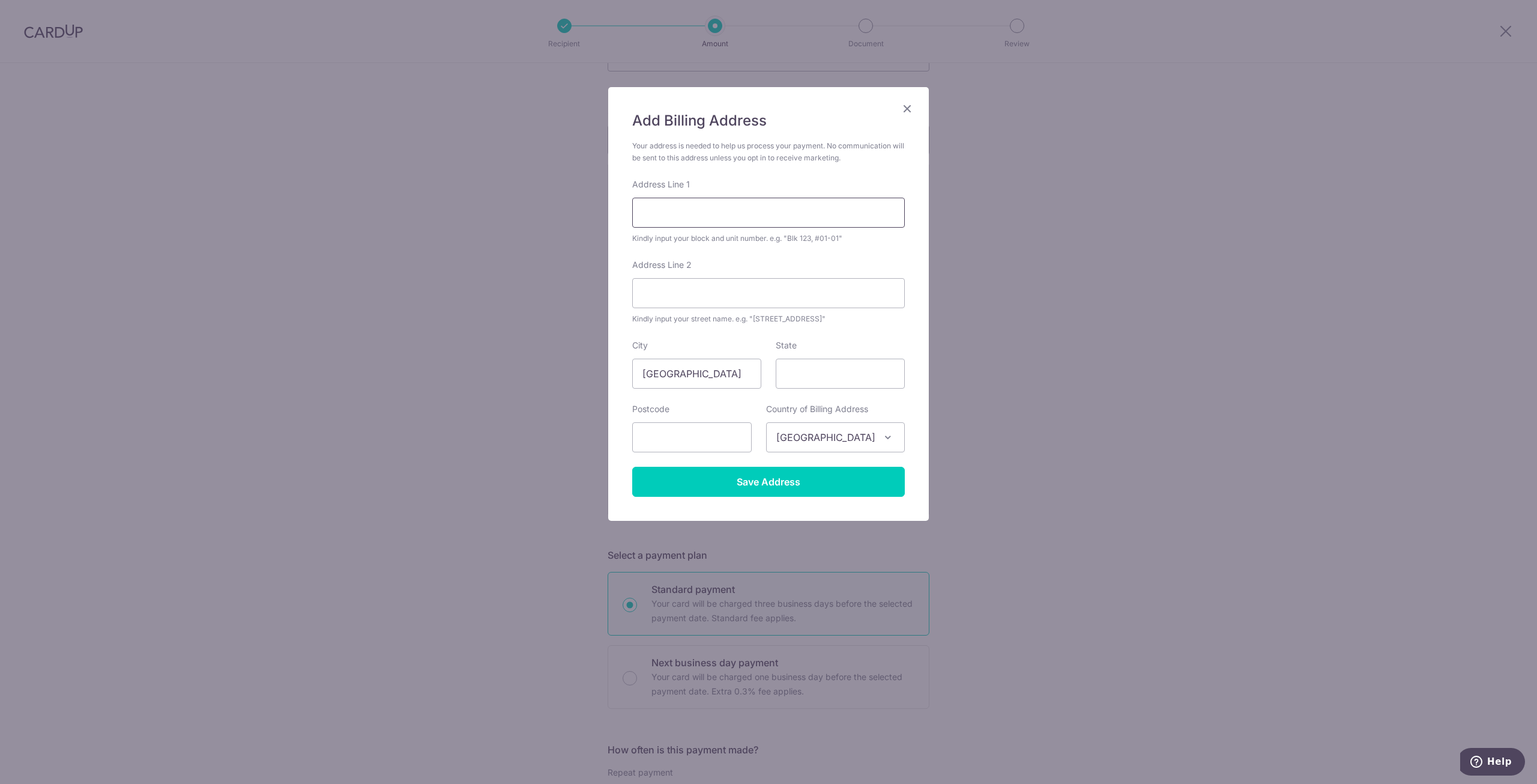
click at [761, 212] on input "Address Line 1" at bounding box center [769, 213] width 273 height 30
type input "35 Yishun Close, #14-25"
click at [776, 214] on input "35 Yishun Close, #14-25" at bounding box center [769, 213] width 273 height 30
click at [711, 433] on input "text" at bounding box center [692, 437] width 119 height 30
type input "769299"
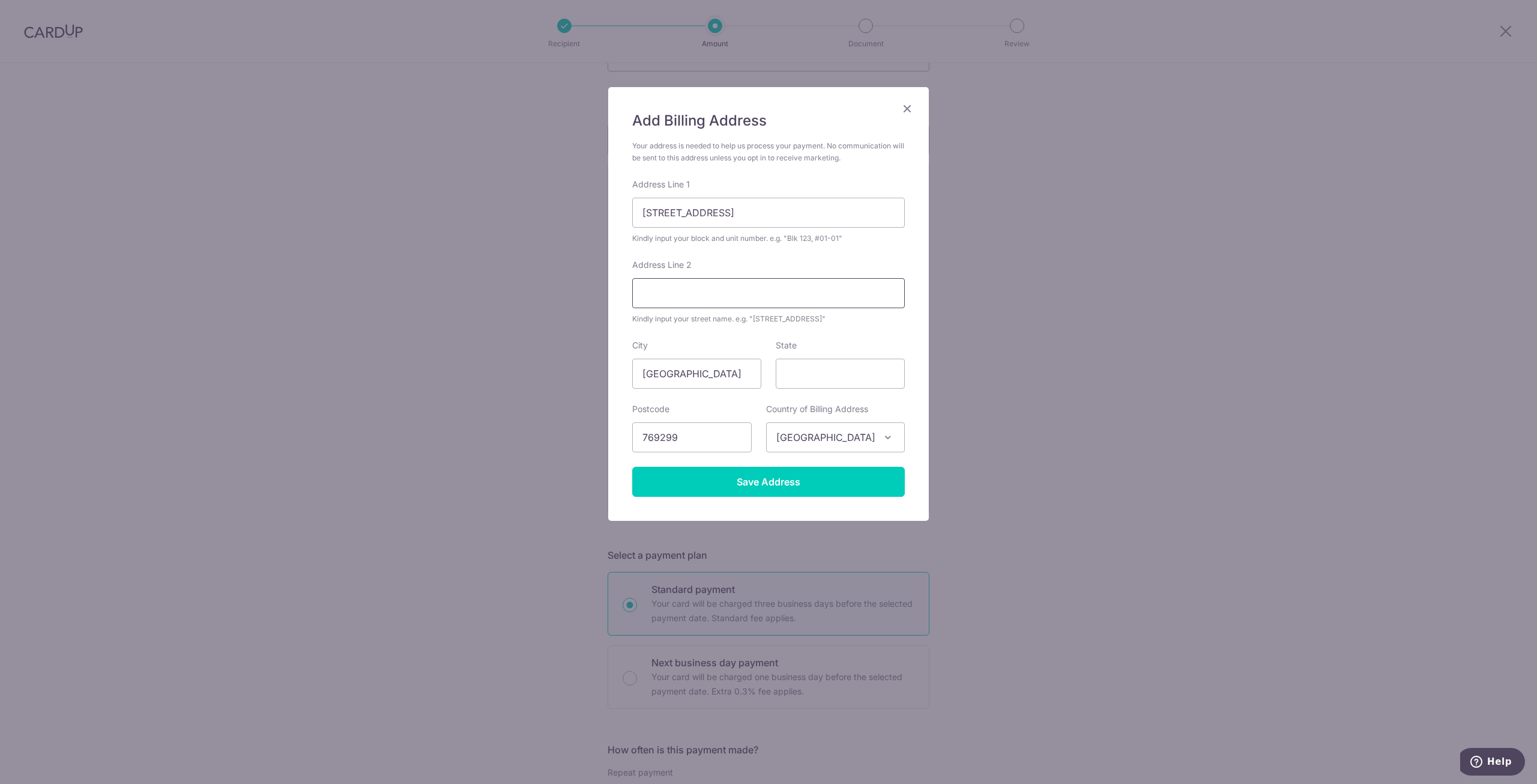
click at [789, 299] on input "Address Line 2" at bounding box center [769, 293] width 273 height 30
type input "North Gaia"
click at [831, 475] on input "Save Address" at bounding box center [769, 482] width 273 height 30
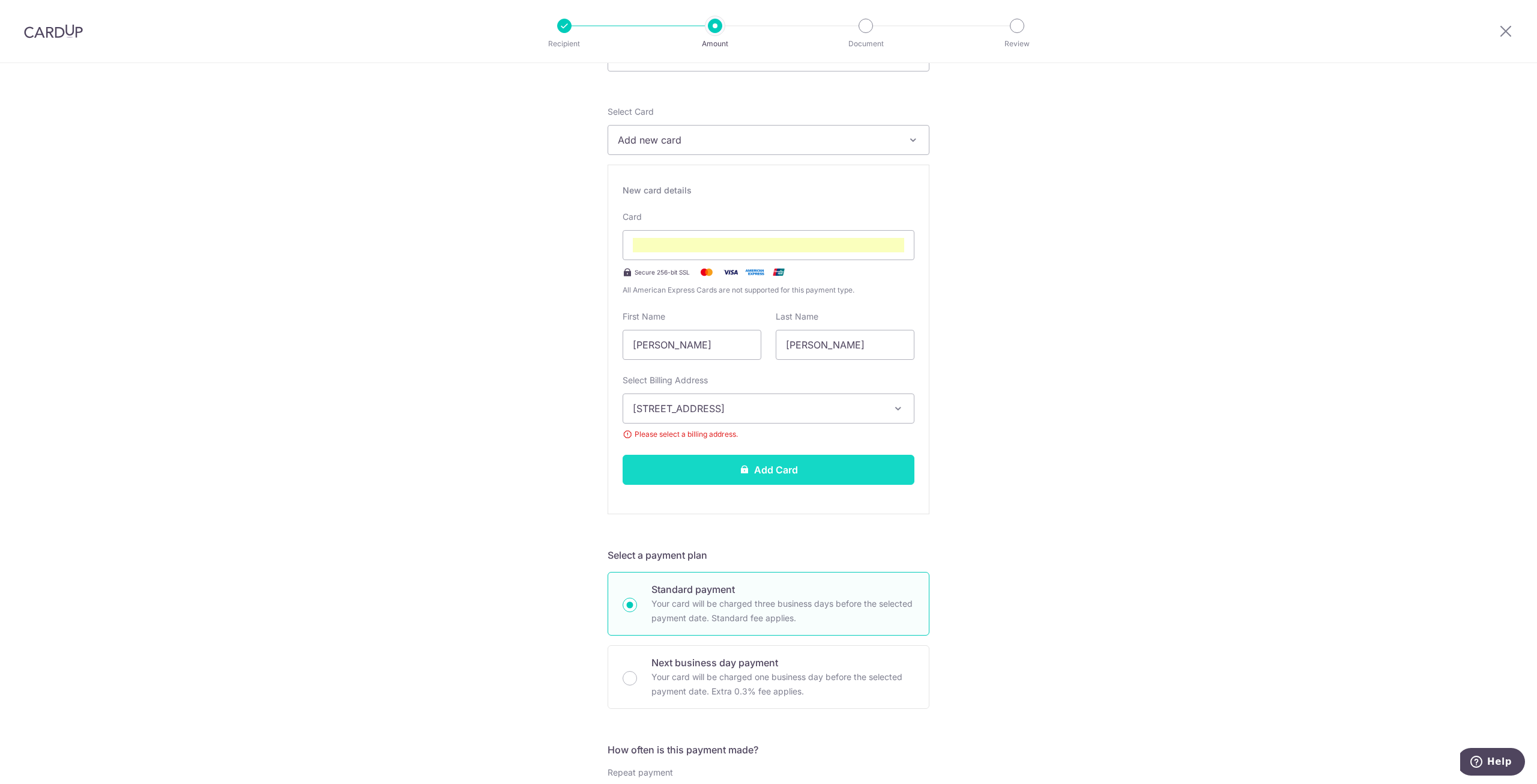
click at [837, 460] on button "Add Card" at bounding box center [769, 470] width 292 height 30
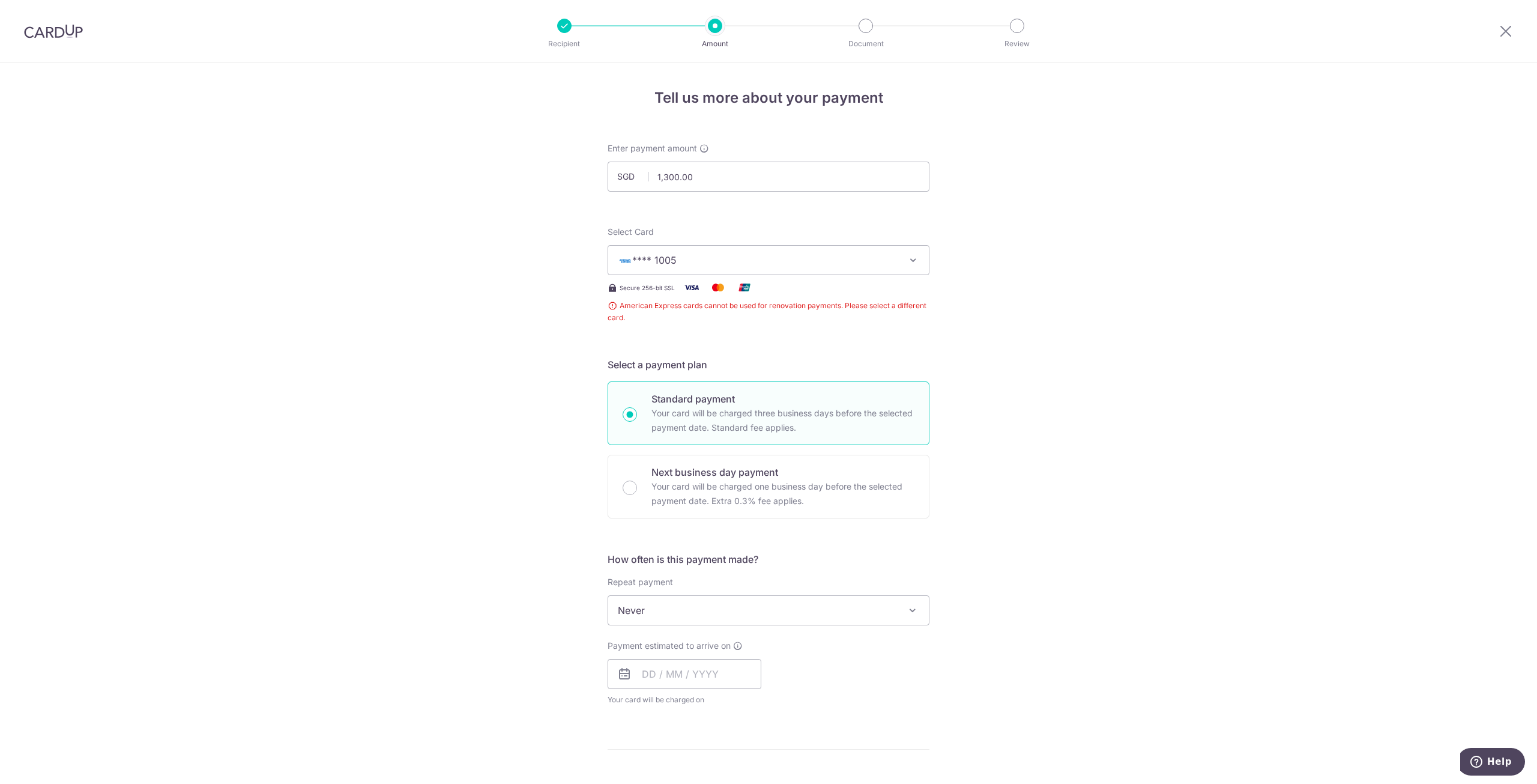
click at [920, 260] on button "**** 1005" at bounding box center [768, 260] width 322 height 30
click at [1050, 208] on div "Tell us more about your payment Enter payment amount SGD 1,300.00 1300.00 Card …" at bounding box center [768, 659] width 1537 height 1191
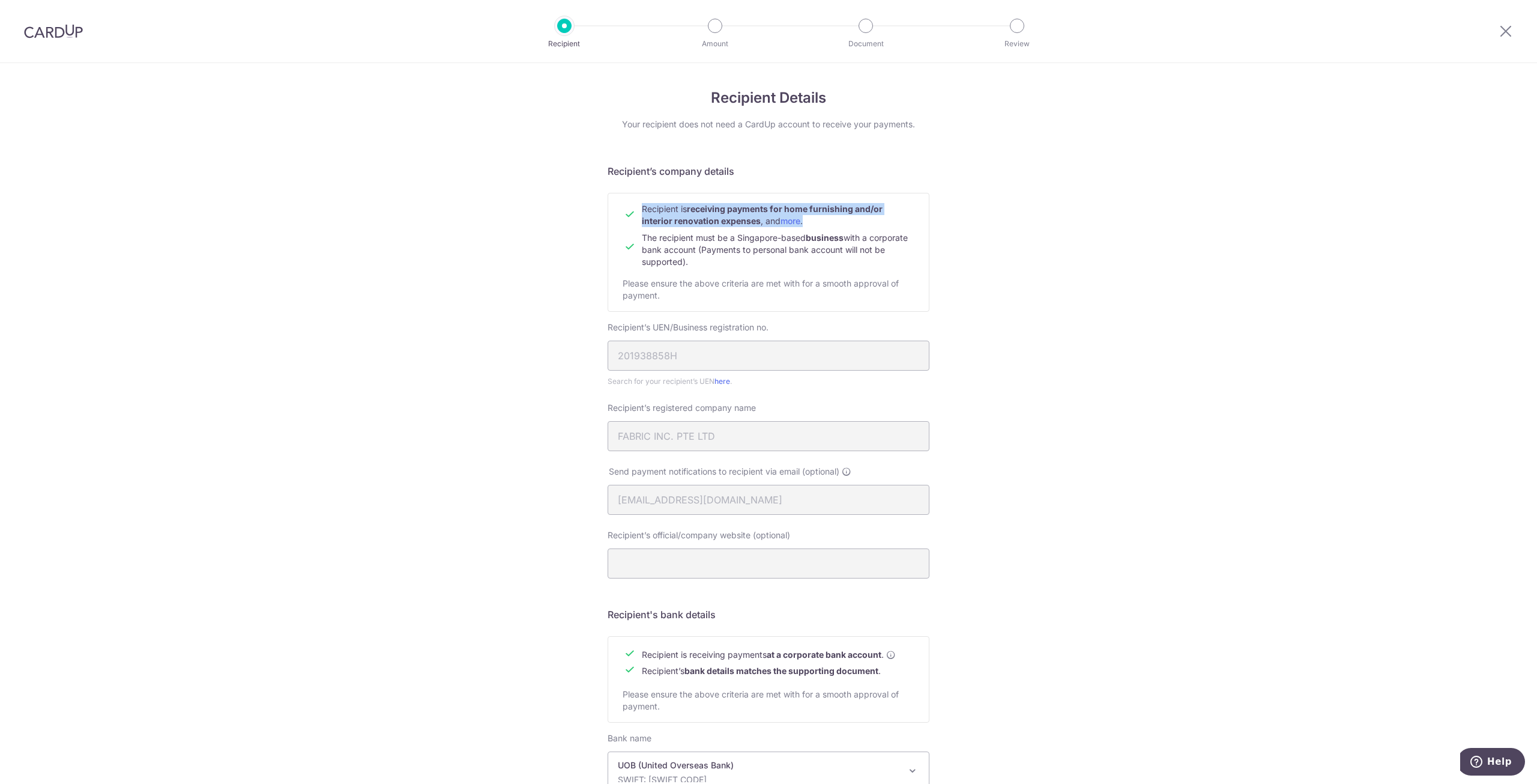
drag, startPoint x: 616, startPoint y: 208, endPoint x: 902, endPoint y: 222, distance: 286.3
click at [902, 222] on div "Recipient is receiving payments for home furnishing and/or interior renovation …" at bounding box center [768, 252] width 322 height 119
click at [855, 232] on span "The recipient must be a Singapore-based business with a corporate bank account …" at bounding box center [775, 249] width 266 height 34
click at [783, 223] on link "more" at bounding box center [790, 220] width 20 height 10
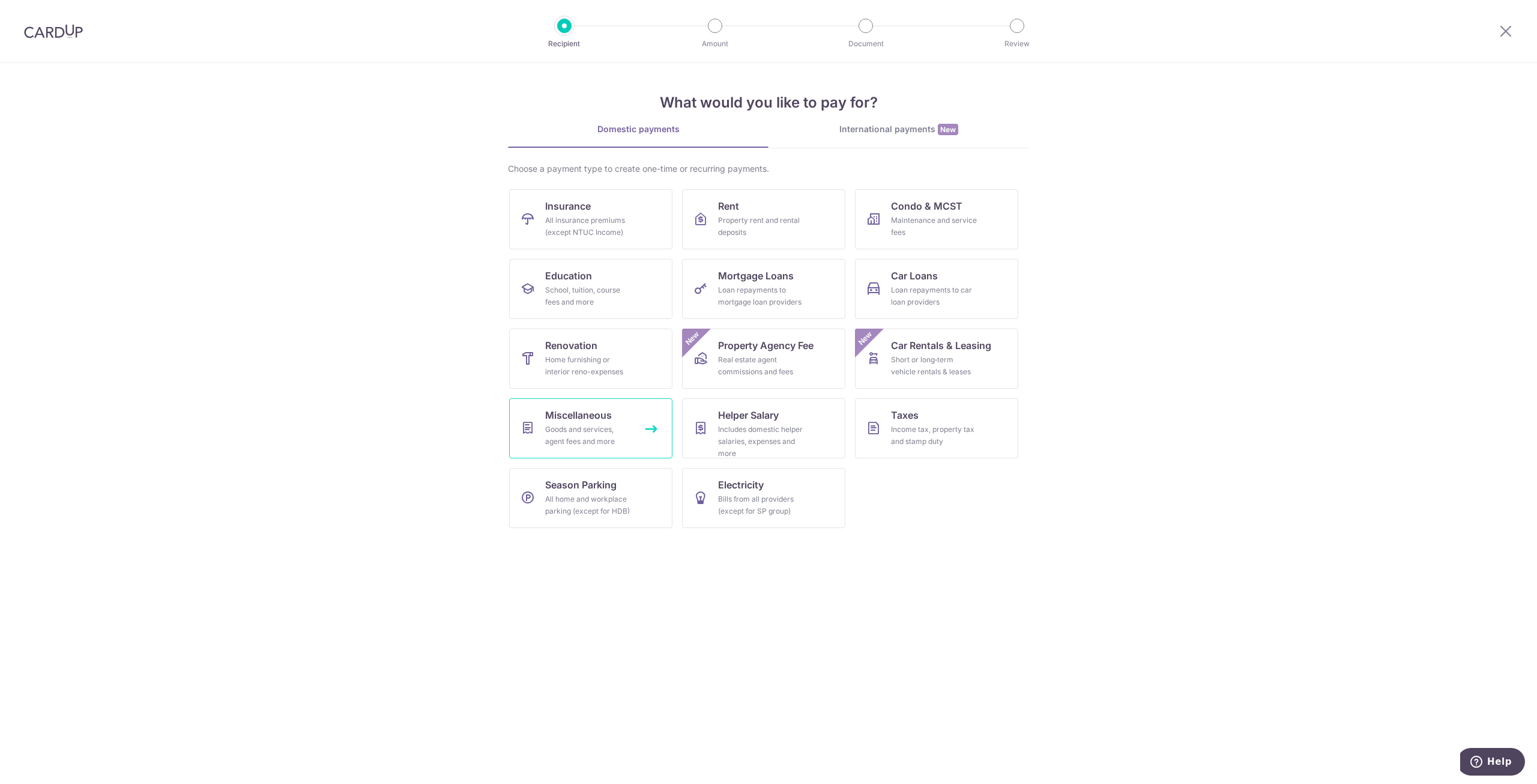
click at [623, 416] on link "Miscellaneous Goods and services, agent fees and more" at bounding box center [590, 428] width 163 height 60
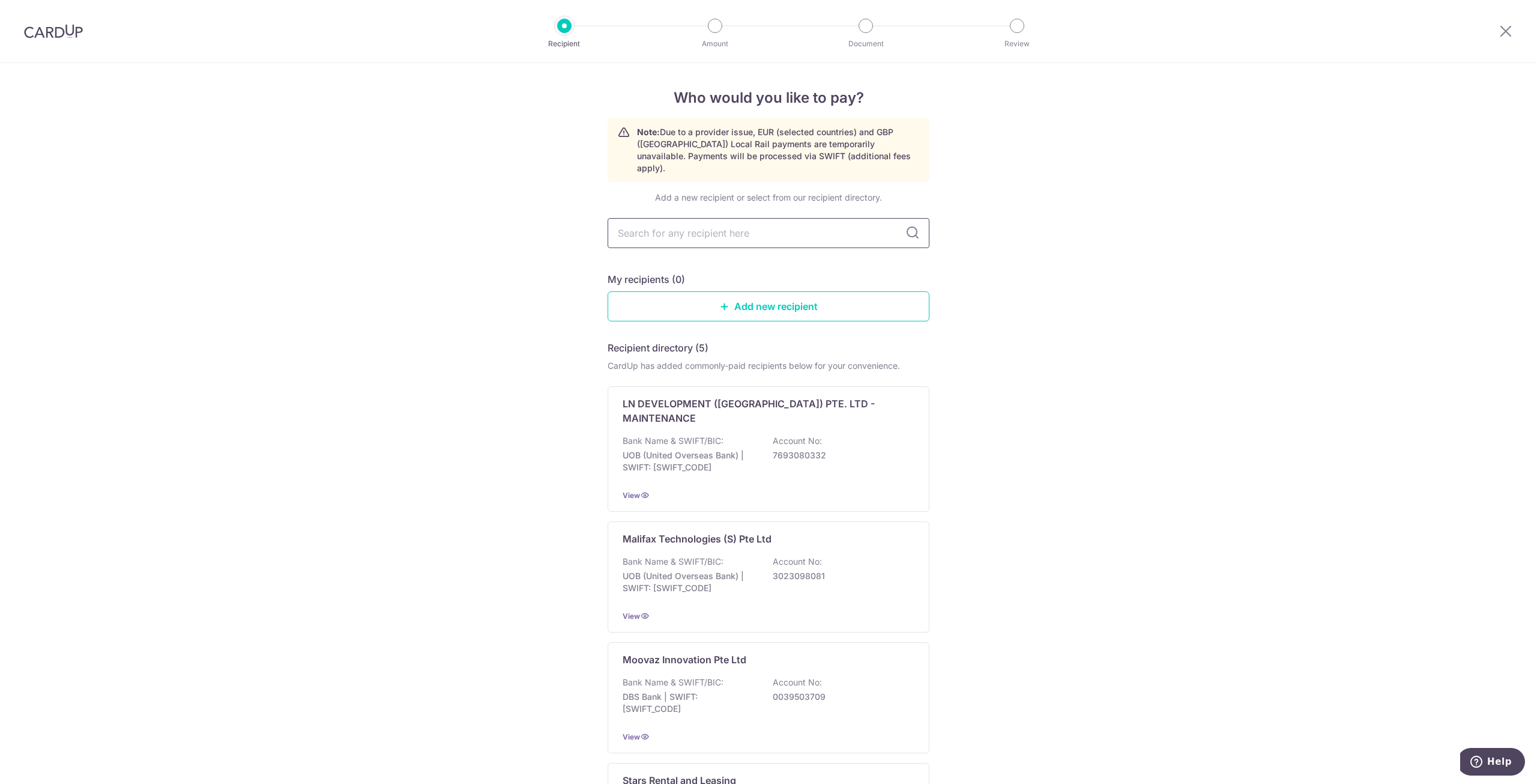
click at [816, 230] on input "text" at bounding box center [768, 233] width 322 height 30
click at [1024, 255] on div "Who would you like to pay? Note: Due to a provider issue, EUR (selected countri…" at bounding box center [768, 584] width 1537 height 1042
click at [834, 293] on link "Add new recipient" at bounding box center [768, 307] width 322 height 30
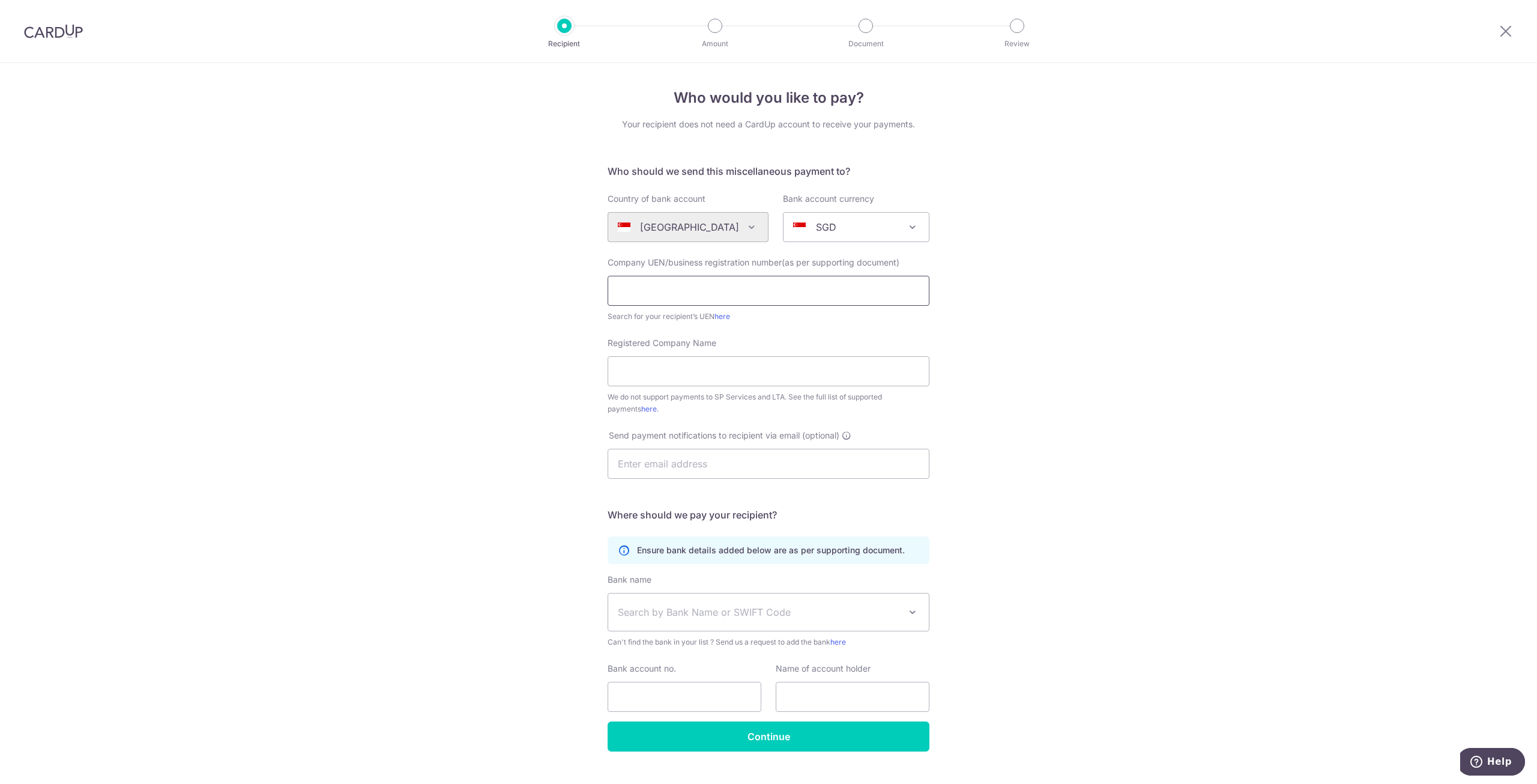
click at [810, 299] on input "text" at bounding box center [768, 291] width 322 height 30
type input "201938858H"
click at [687, 360] on input "Registered Company Name" at bounding box center [768, 371] width 322 height 30
type input "FABRIC INC. PTE LTD"
click at [688, 460] on input "text" at bounding box center [768, 464] width 322 height 30
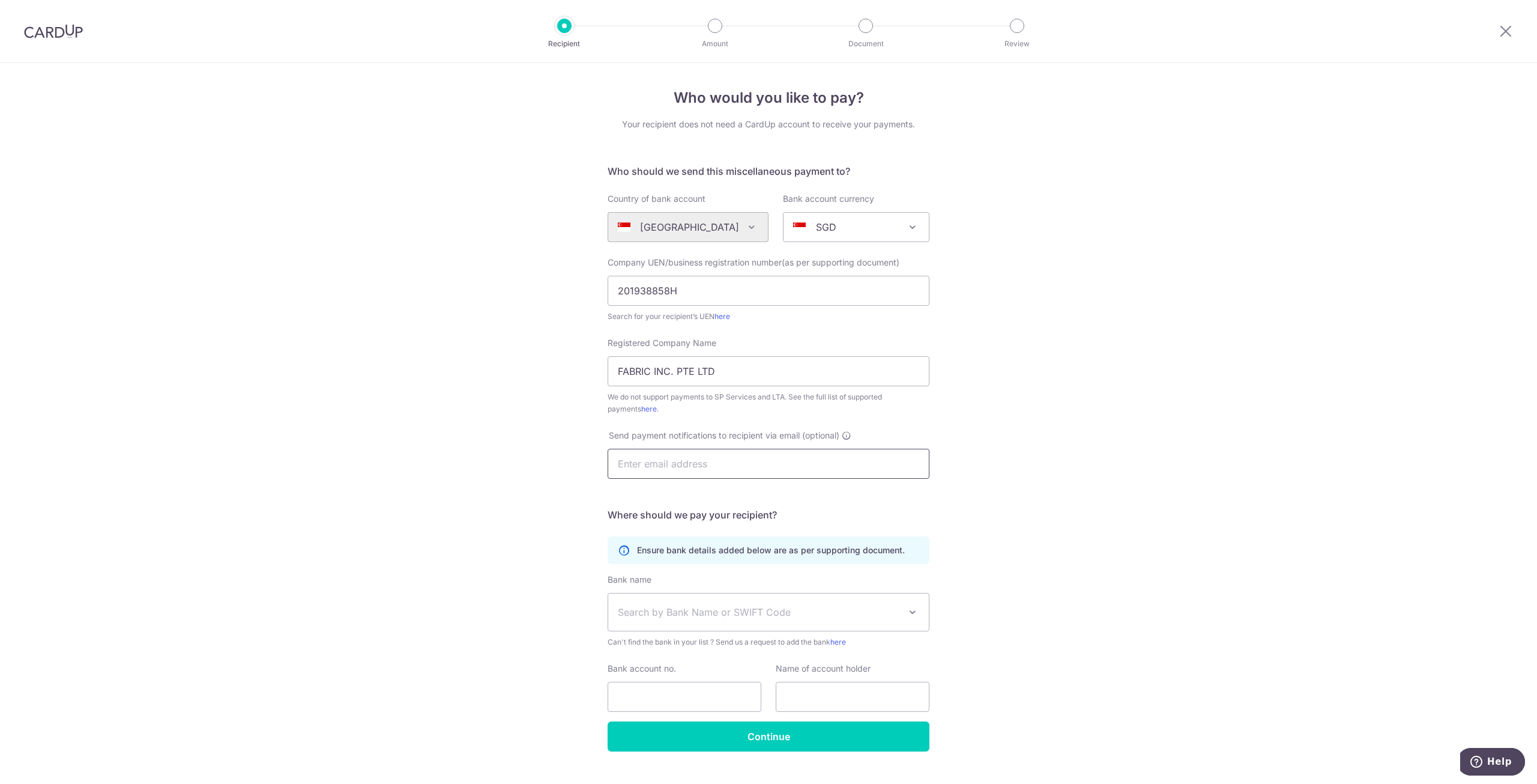
type input "[EMAIL_ADDRESS][DOMAIN_NAME]"
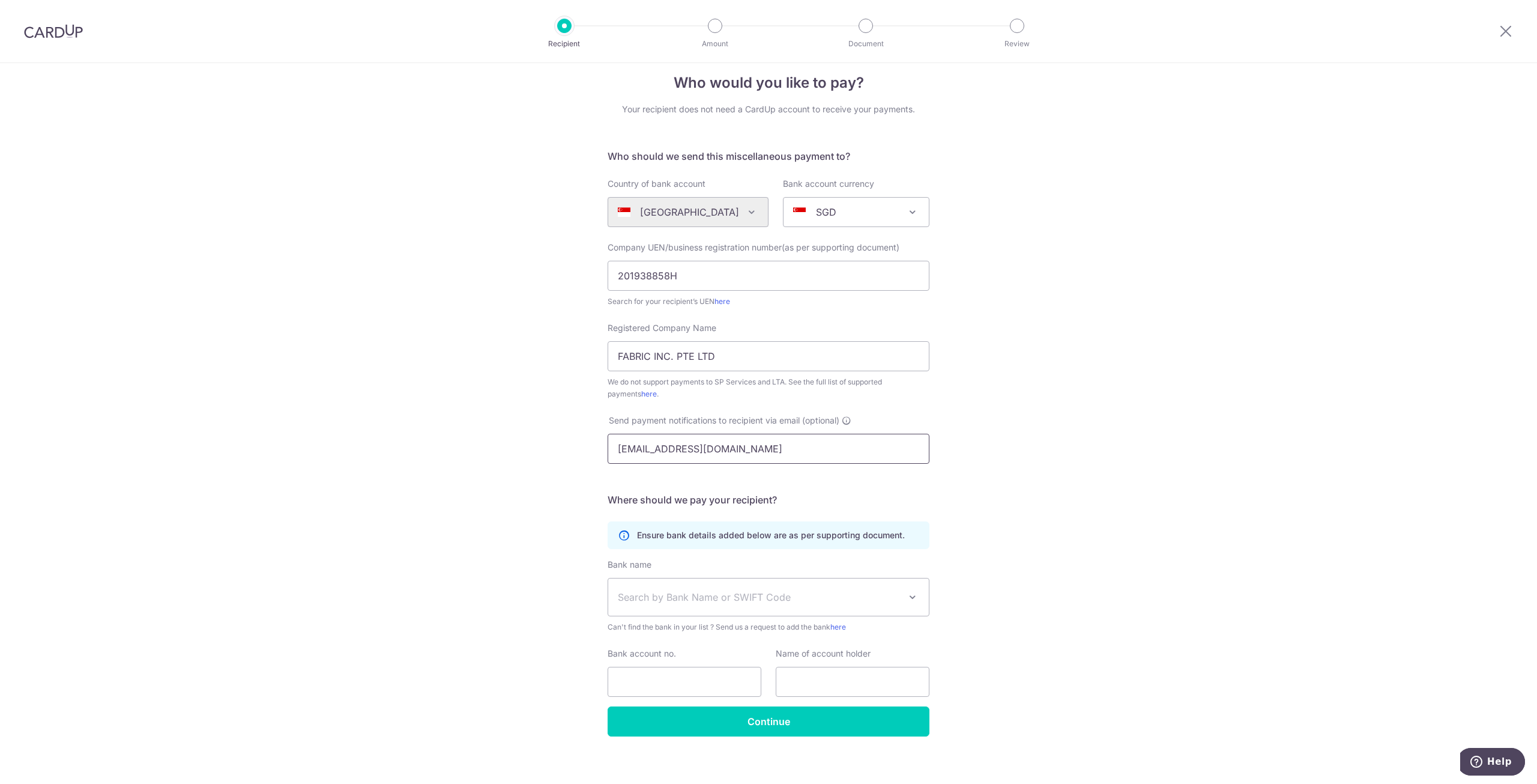
scroll to position [23, 0]
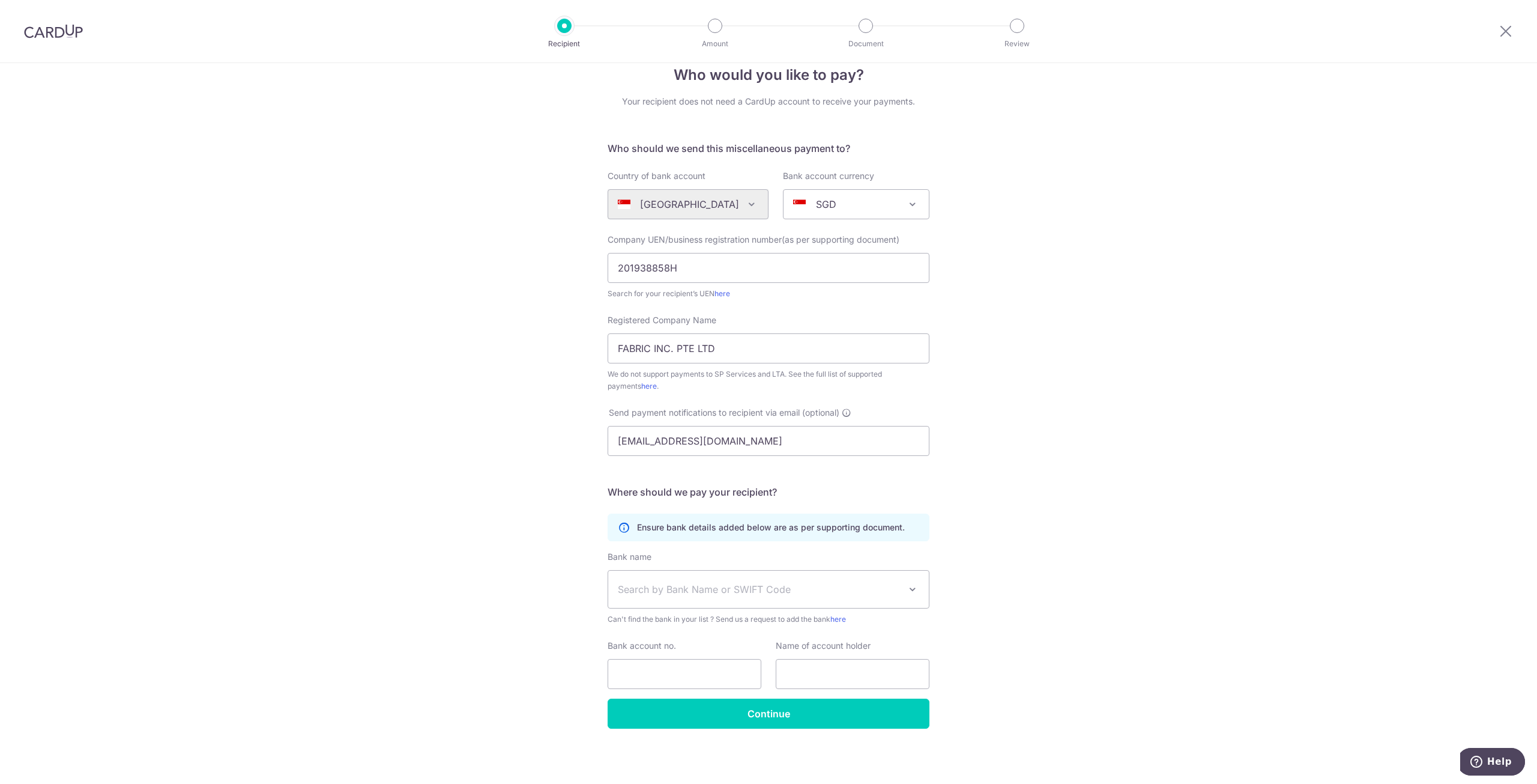
click at [732, 601] on span "Search by Bank Name or SWIFT Code" at bounding box center [768, 589] width 320 height 37
type input "uob"
select select "18"
click at [681, 671] on input "Bank account no." at bounding box center [684, 674] width 154 height 30
type input "3713178002"
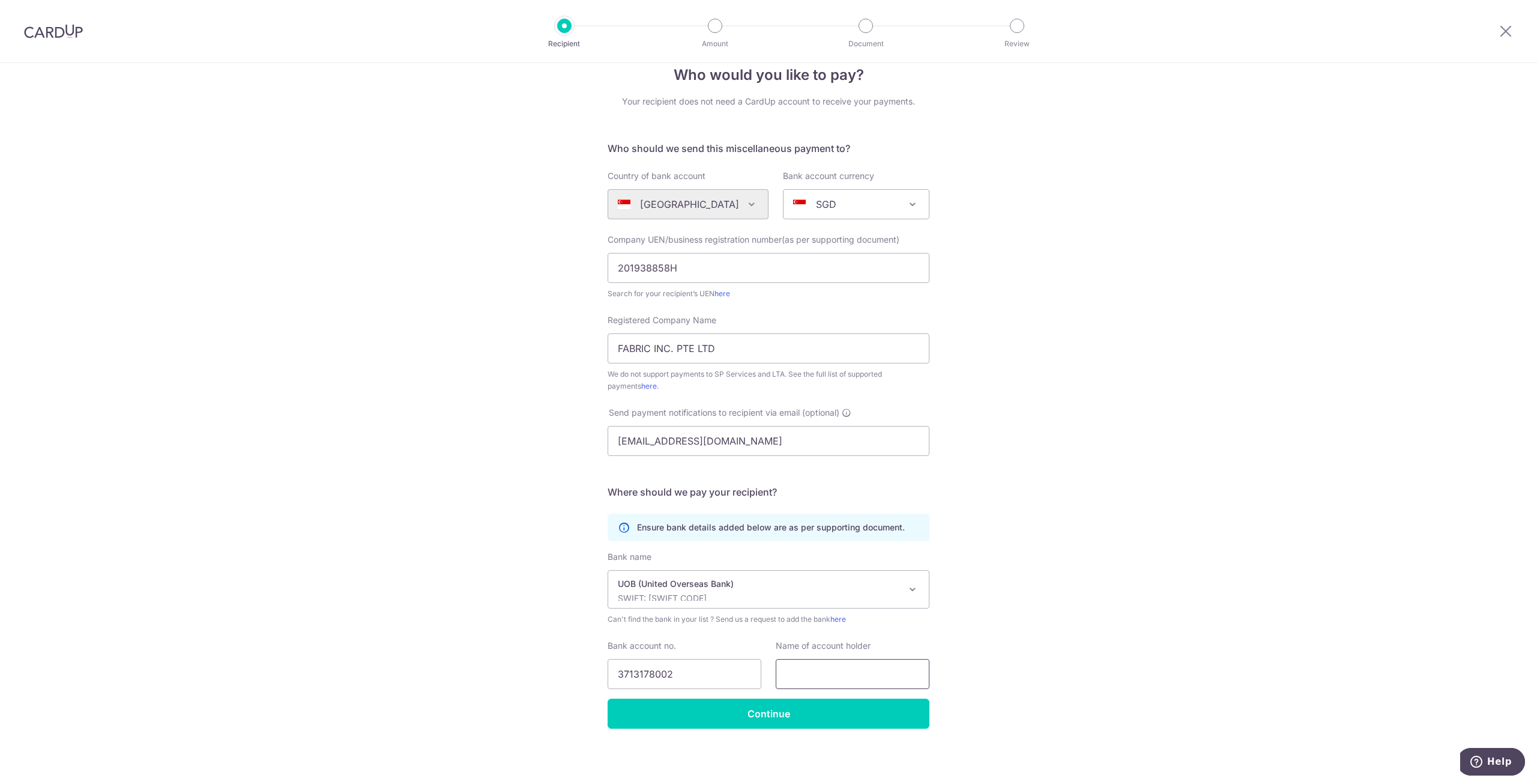
click at [874, 677] on input "text" at bounding box center [852, 674] width 154 height 30
type input "FABRIC INC"
click at [826, 714] on input "Continue" at bounding box center [768, 714] width 322 height 30
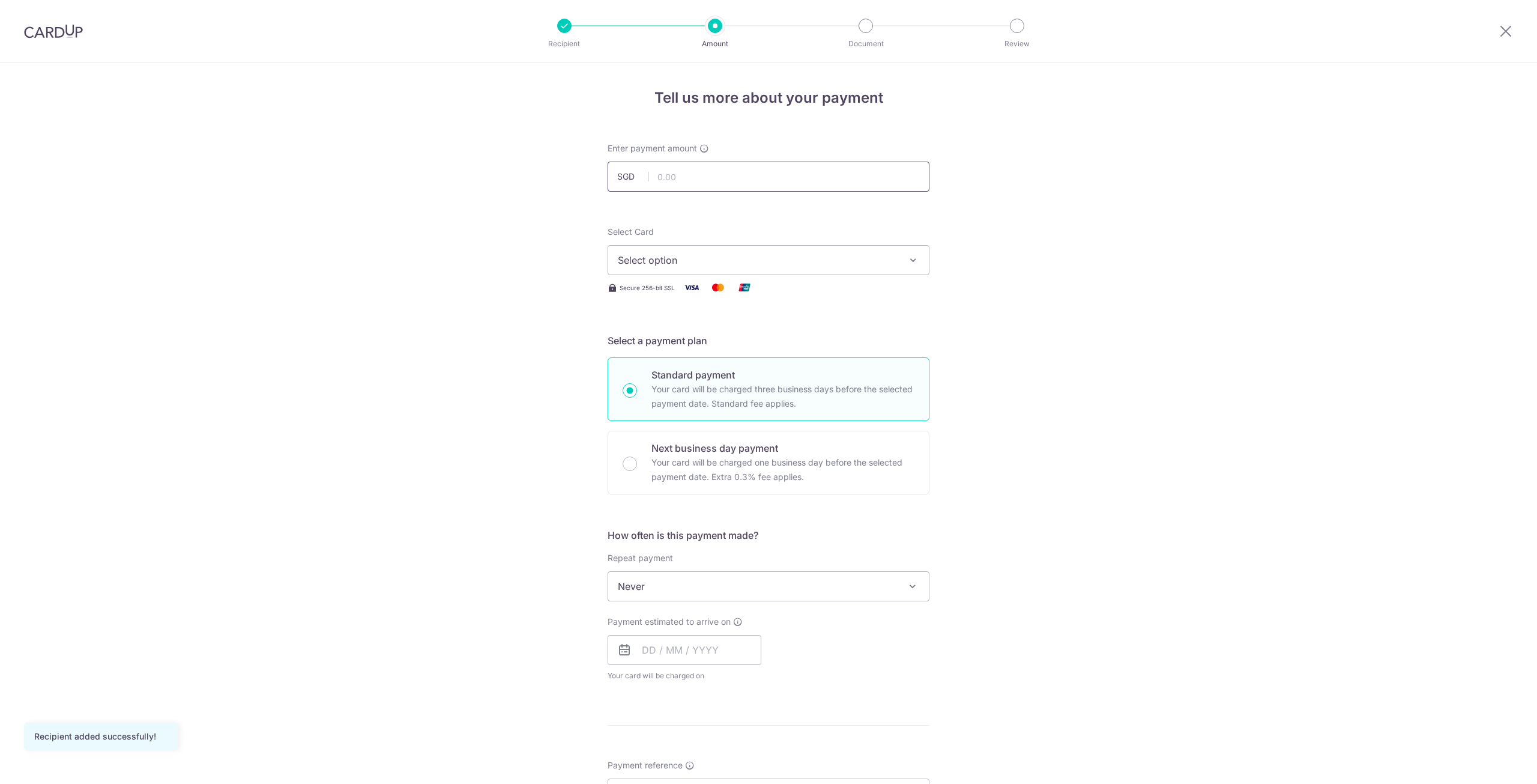
click at [781, 178] on input "text" at bounding box center [768, 176] width 322 height 30
type input "1,300.00"
click at [868, 236] on div "Select Card Select option Add credit card Your Cards **** 1005" at bounding box center [768, 250] width 322 height 49
click at [872, 265] on span "Select option" at bounding box center [758, 260] width 280 height 14
click at [767, 334] on link "**** 1005" at bounding box center [768, 346] width 320 height 29
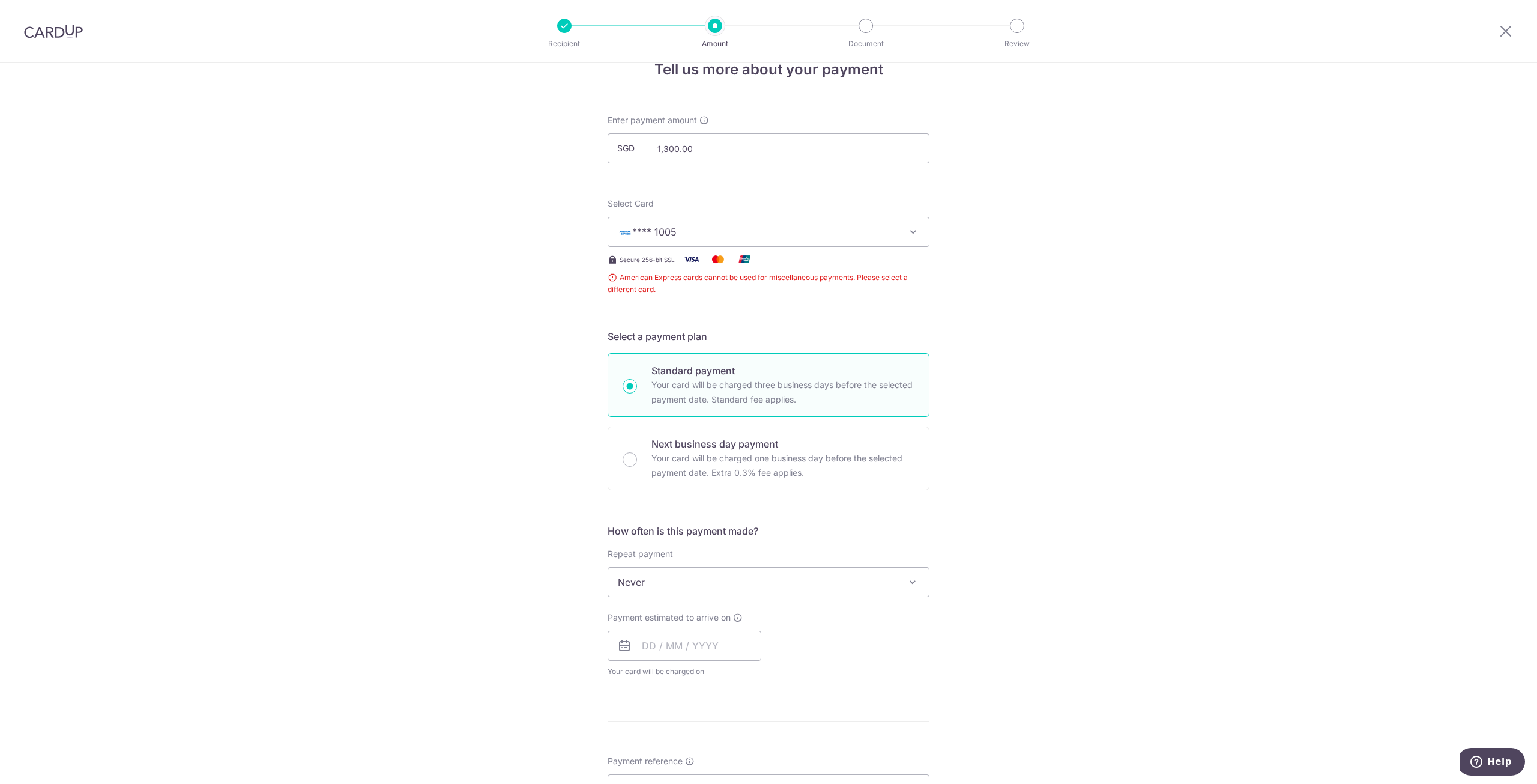
scroll to position [27, 0]
click at [900, 227] on button "**** 1005" at bounding box center [768, 233] width 322 height 30
click at [1037, 219] on div "Tell us more about your payment Enter payment amount SGD 1,300.00 1300.00 Recip…" at bounding box center [768, 591] width 1537 height 1111
click at [895, 220] on button "**** 1005" at bounding box center [768, 233] width 322 height 30
click at [679, 264] on span "Add credit card" at bounding box center [779, 266] width 280 height 12
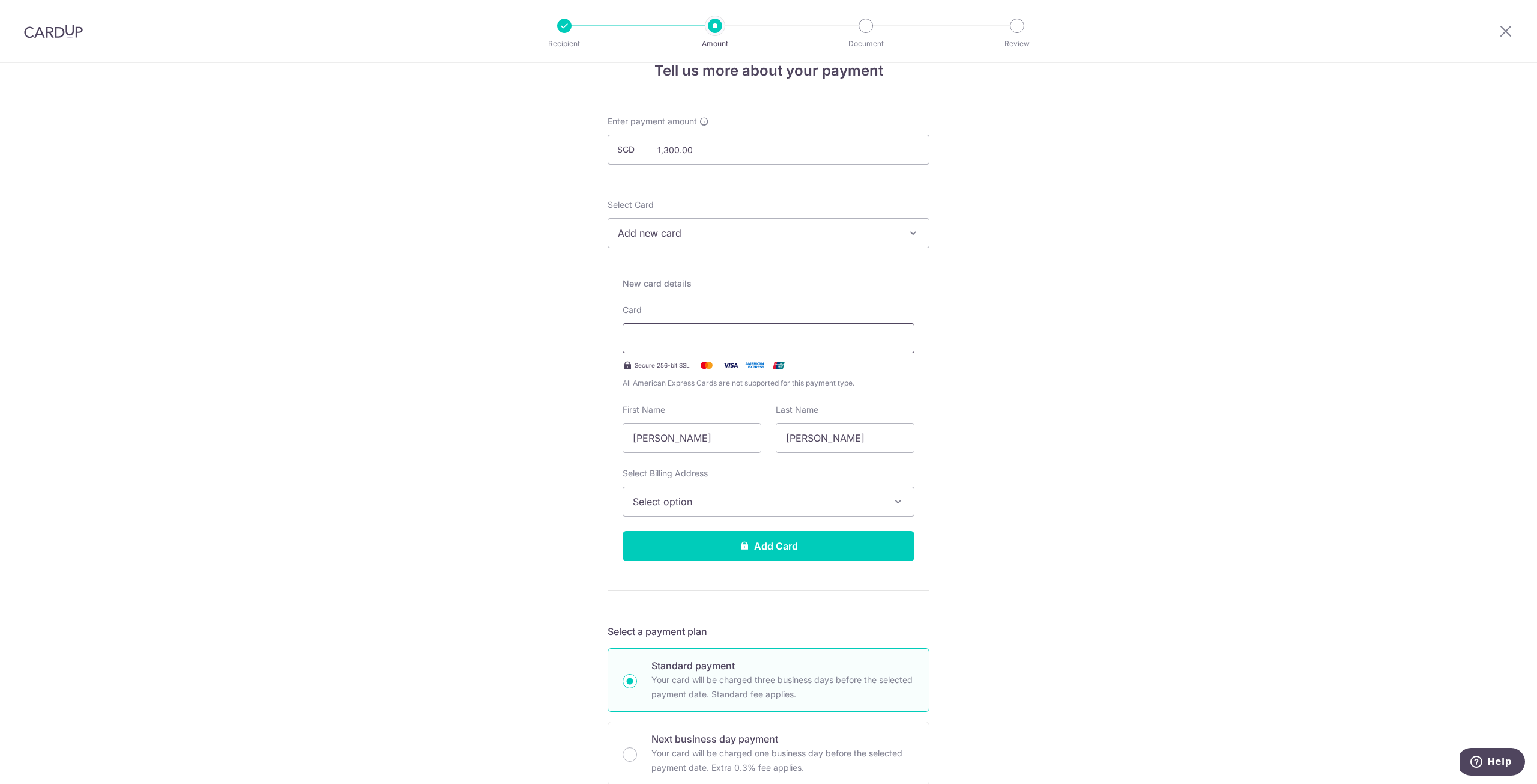
type input "04 / 2030"
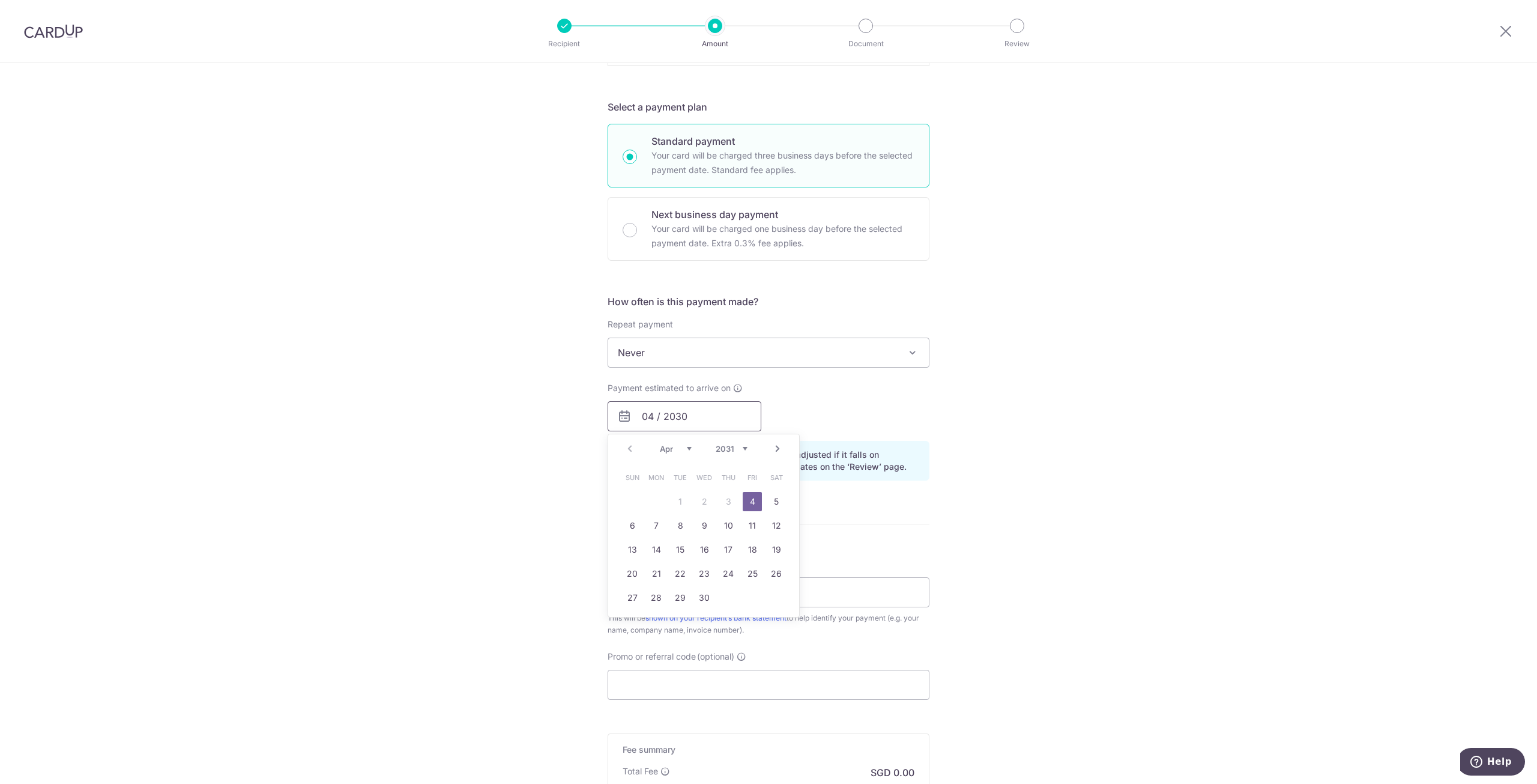
scroll to position [661, 0]
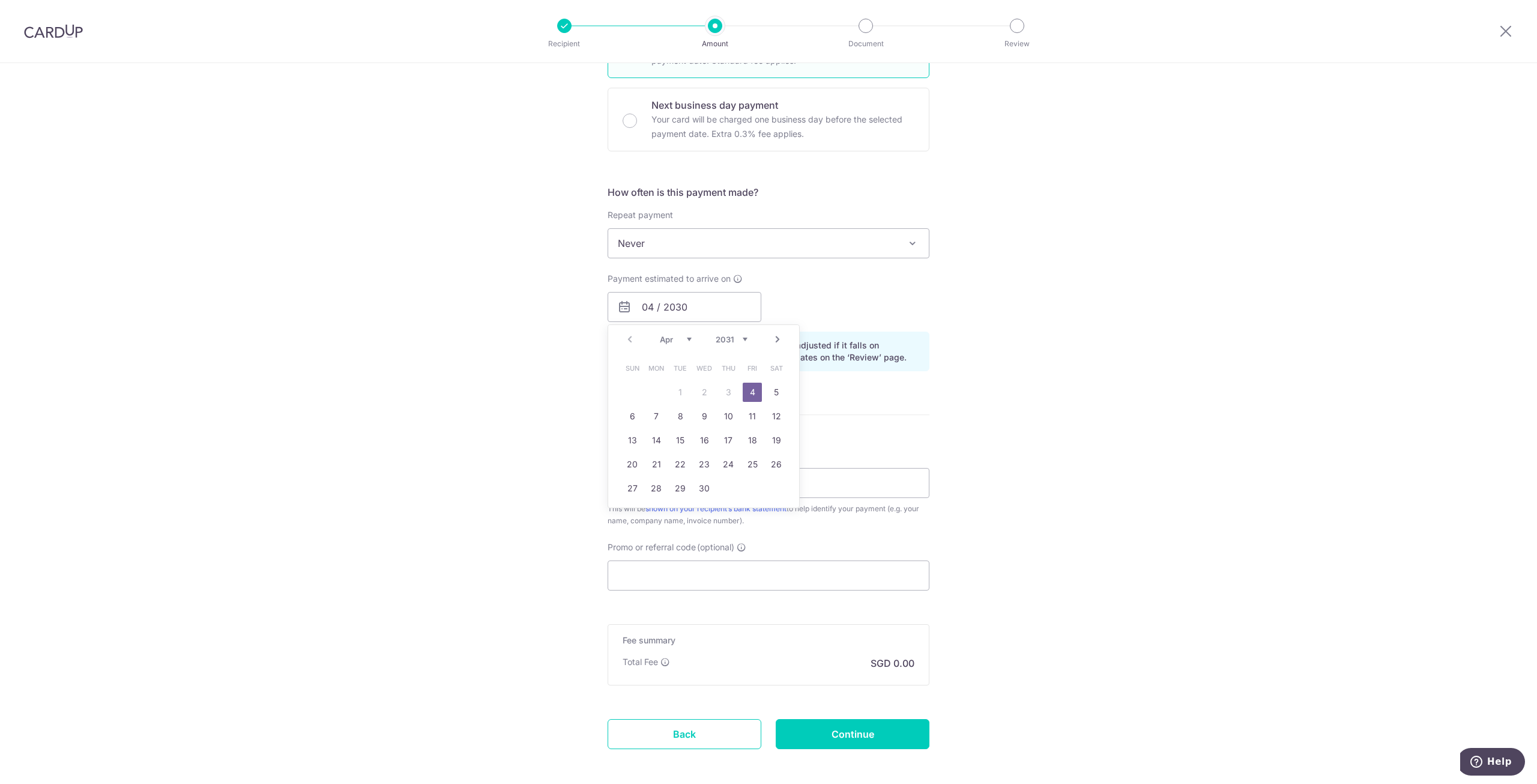
click at [1116, 479] on div "Tell us more about your payment Enter payment amount SGD 1,300.00 1300.00 Recip…" at bounding box center [768, 121] width 1537 height 1436
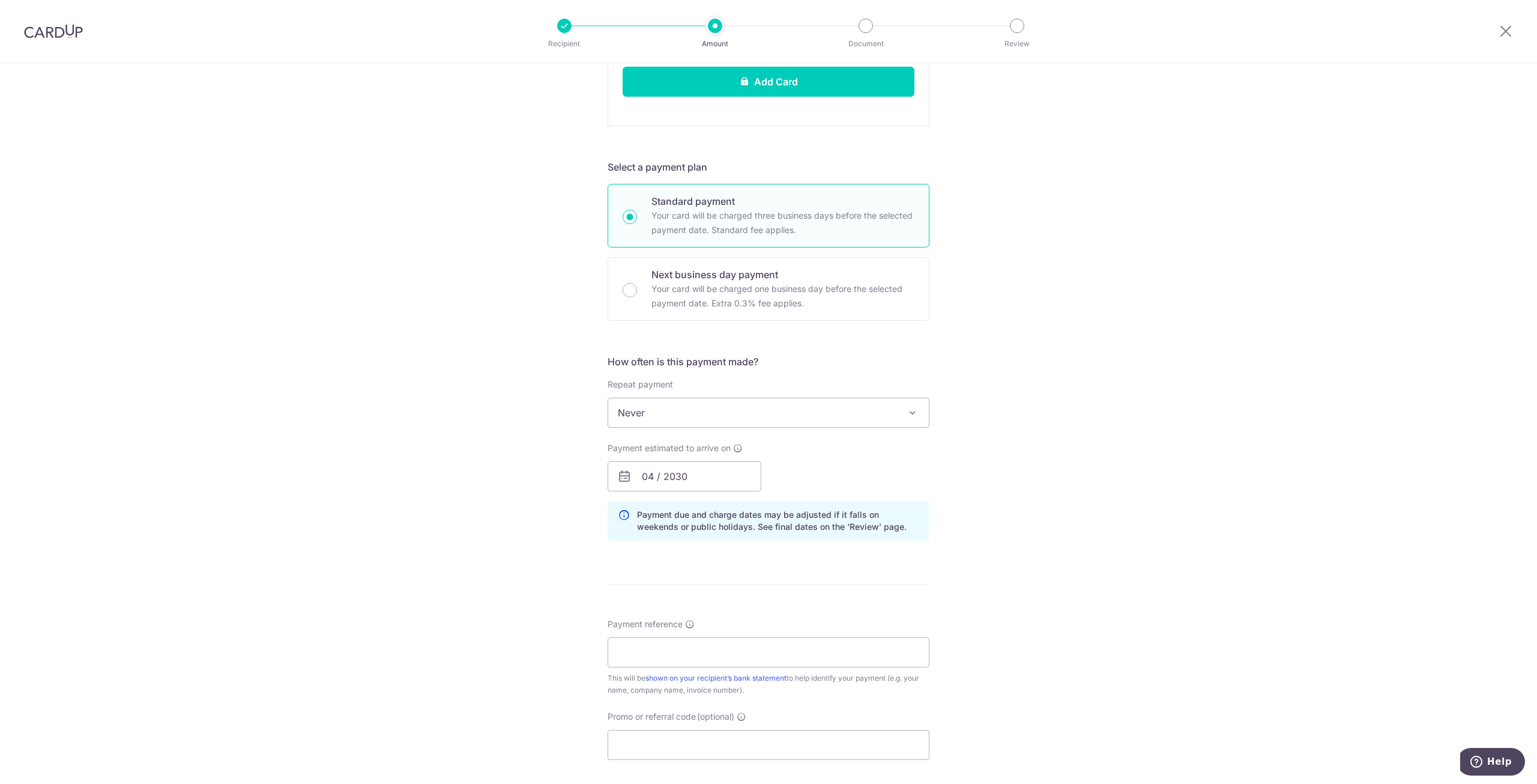
scroll to position [0, 0]
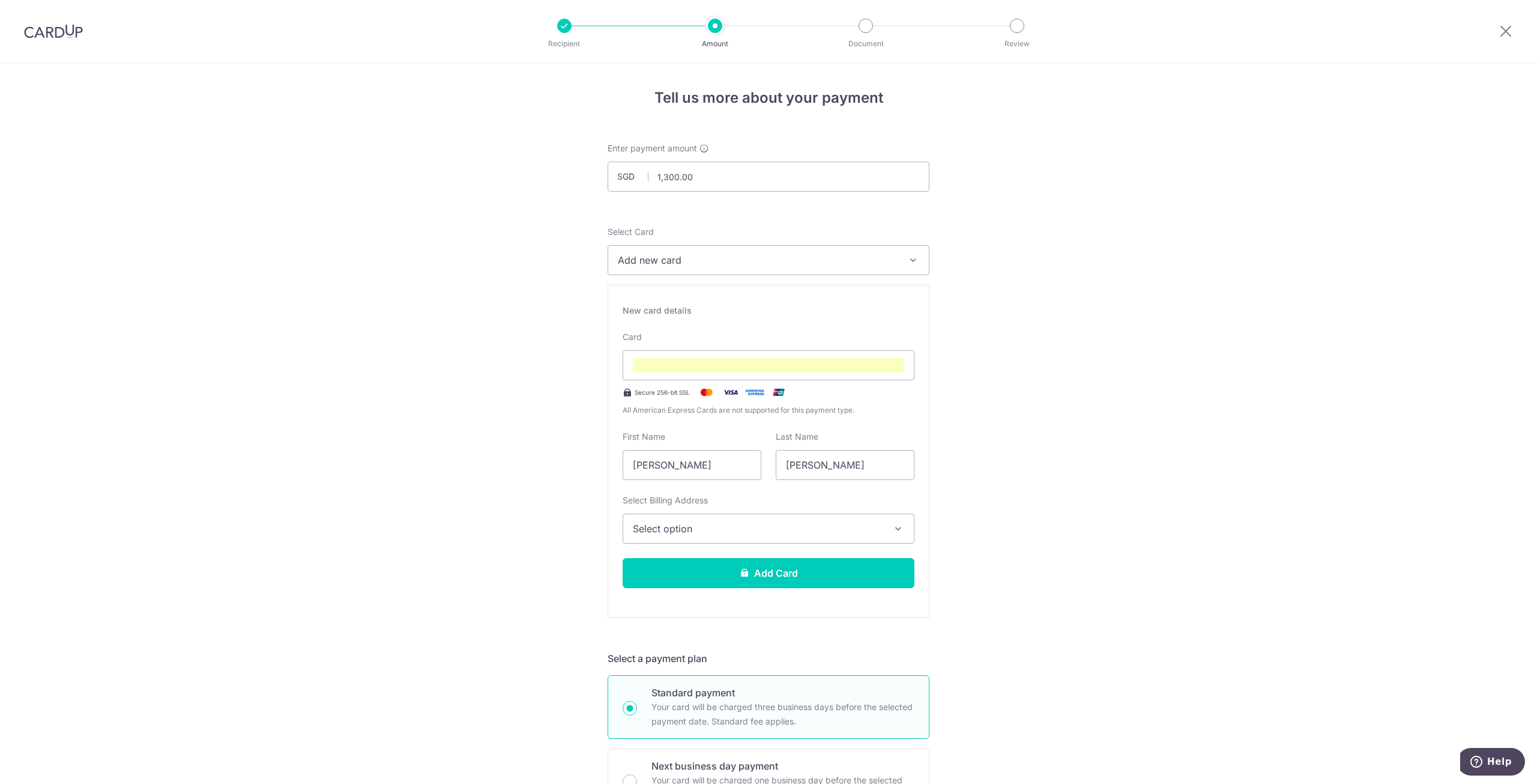
click at [55, 35] on img at bounding box center [53, 31] width 59 height 14
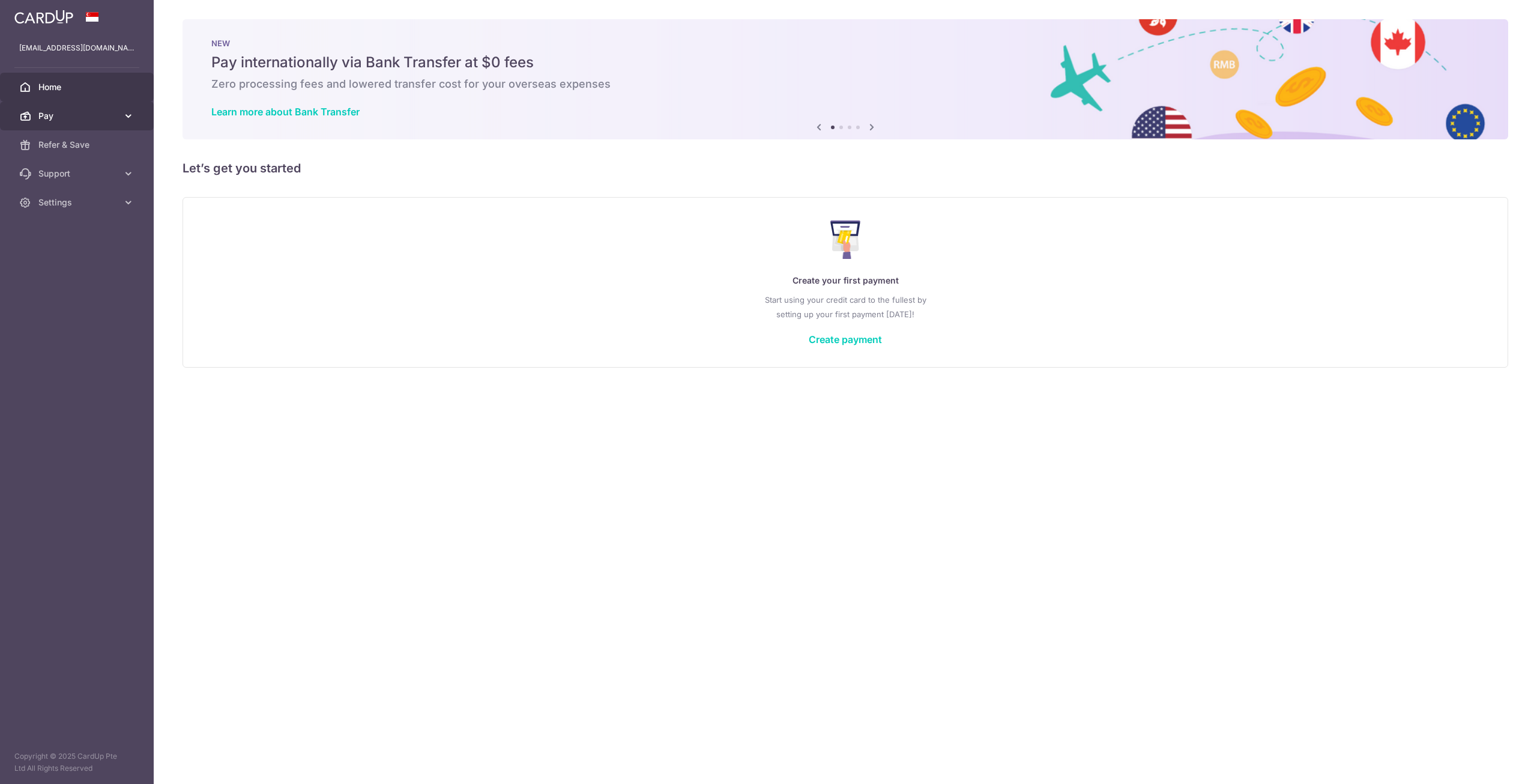
click at [58, 111] on span "Pay" at bounding box center [78, 116] width 79 height 12
click at [121, 147] on link "Payments" at bounding box center [76, 145] width 154 height 29
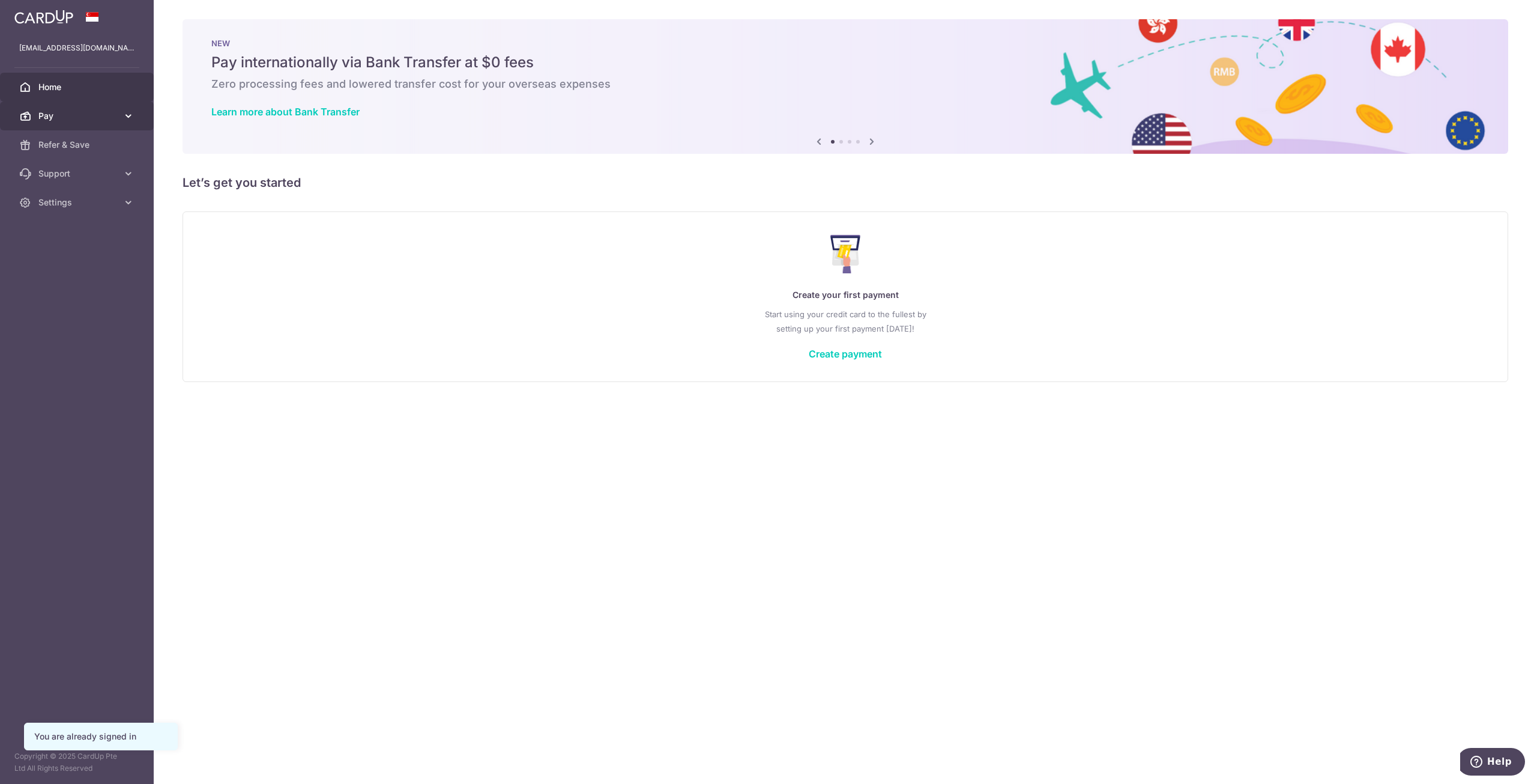
click at [39, 118] on span "Pay" at bounding box center [78, 116] width 79 height 12
click at [81, 148] on span "Payments" at bounding box center [78, 144] width 79 height 12
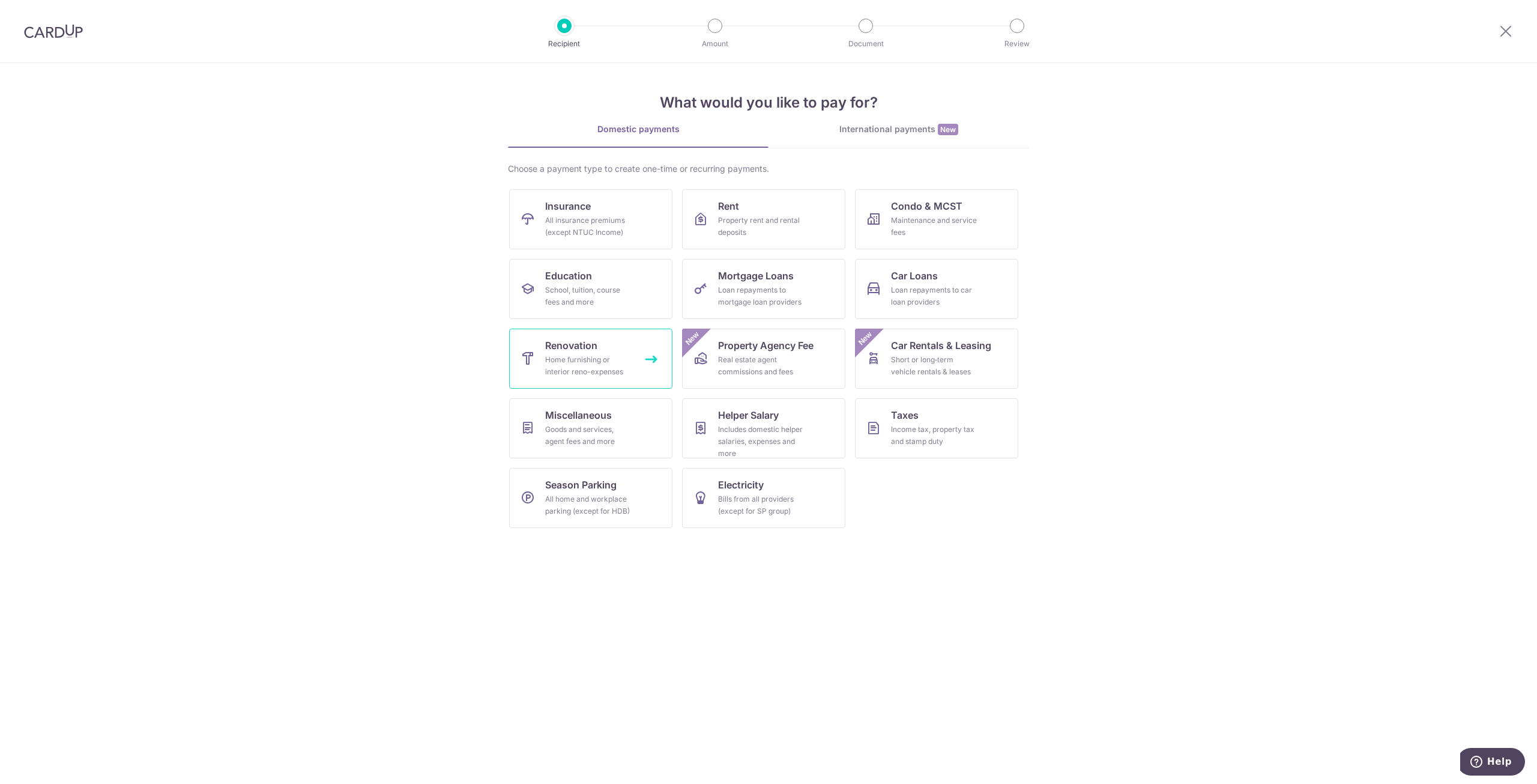
click at [572, 353] on div "Home furnishing or interior reno-expenses" at bounding box center [588, 365] width 87 height 24
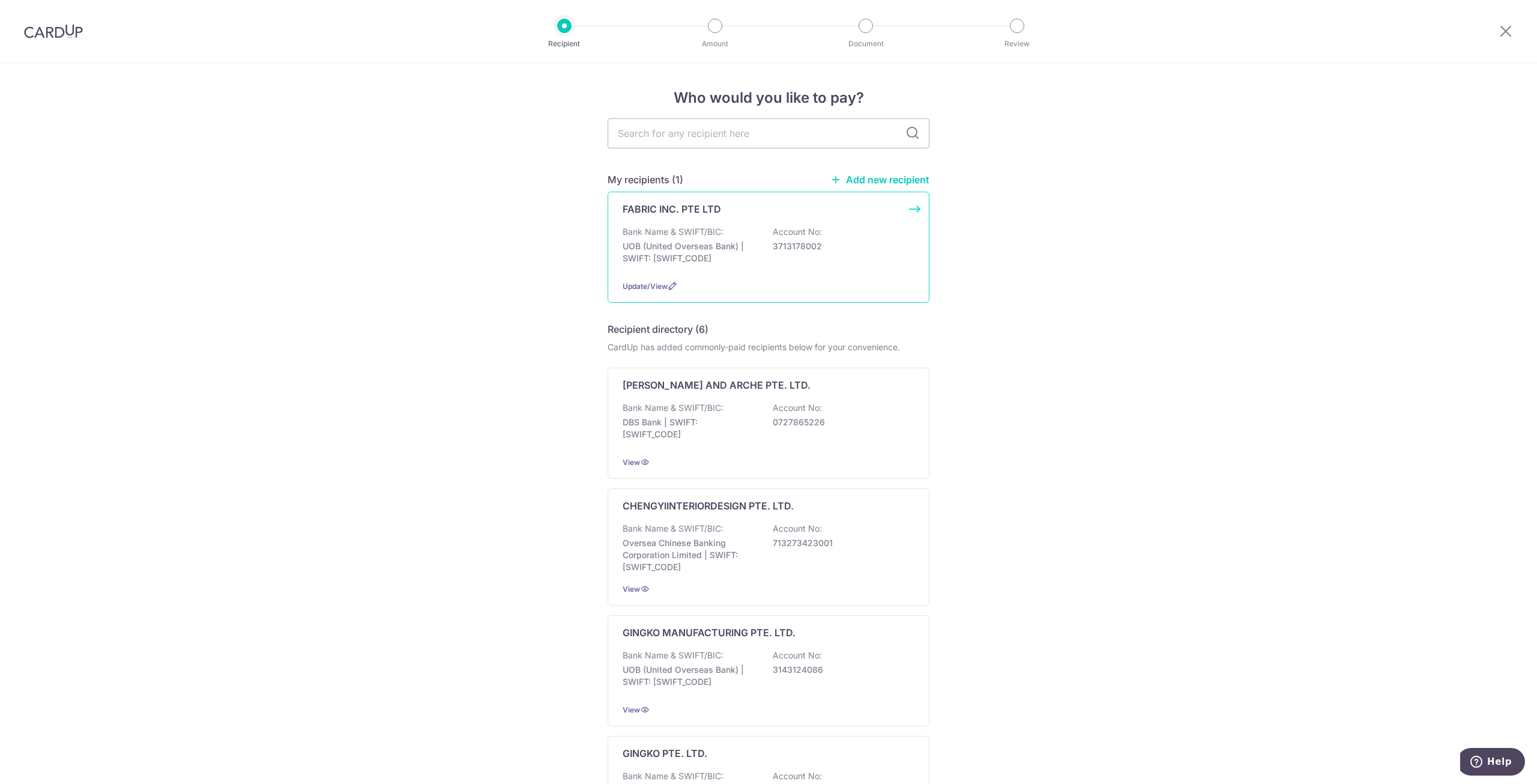
click at [708, 237] on p "Bank Name & SWIFT/BIC:" at bounding box center [673, 231] width 101 height 12
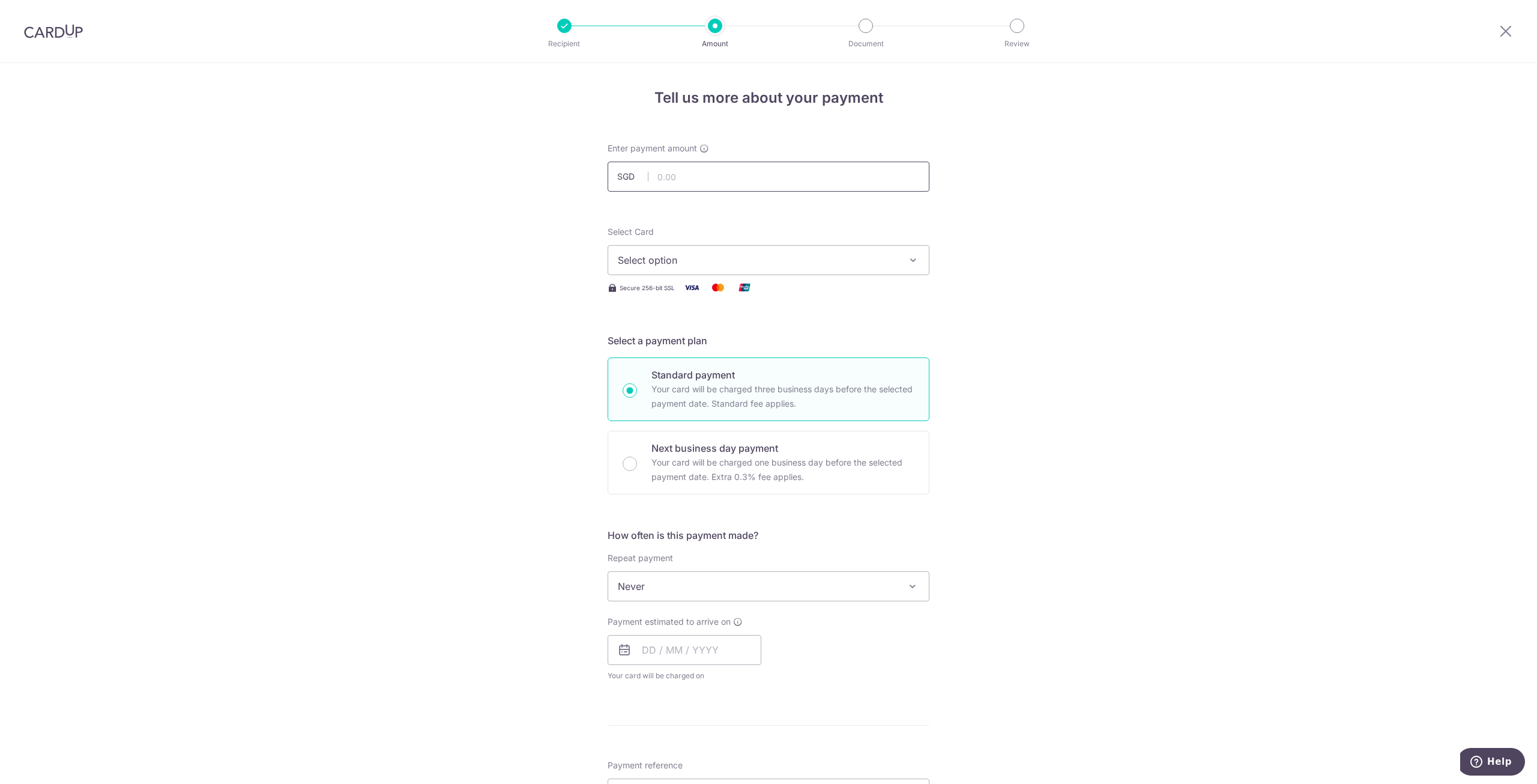
click at [686, 175] on input "text" at bounding box center [768, 176] width 322 height 30
type input "1,300.00"
click at [677, 266] on span "Select option" at bounding box center [758, 260] width 280 height 14
click at [679, 296] on span "Add credit card" at bounding box center [779, 293] width 280 height 12
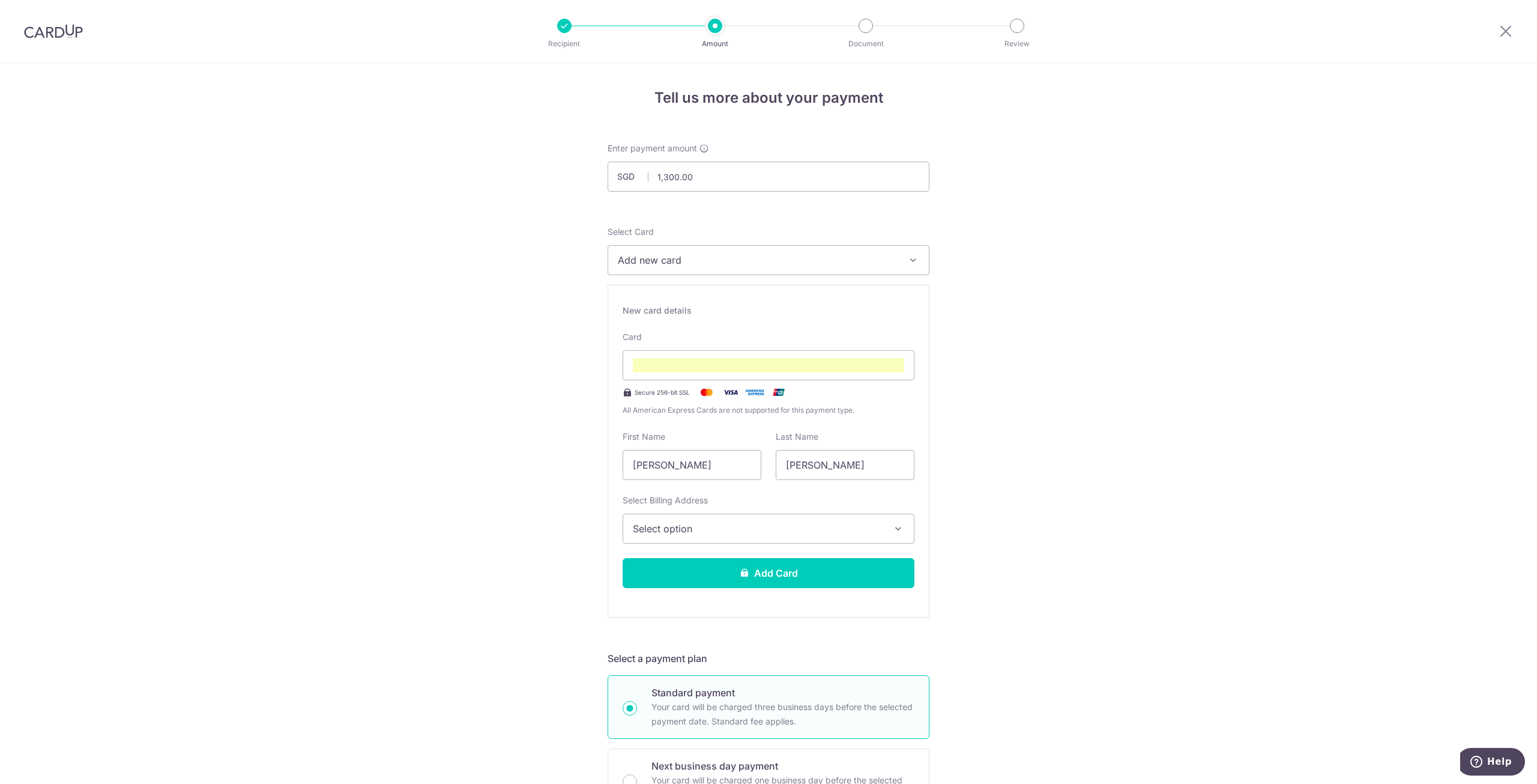
click at [878, 522] on span "Select option" at bounding box center [758, 528] width 250 height 14
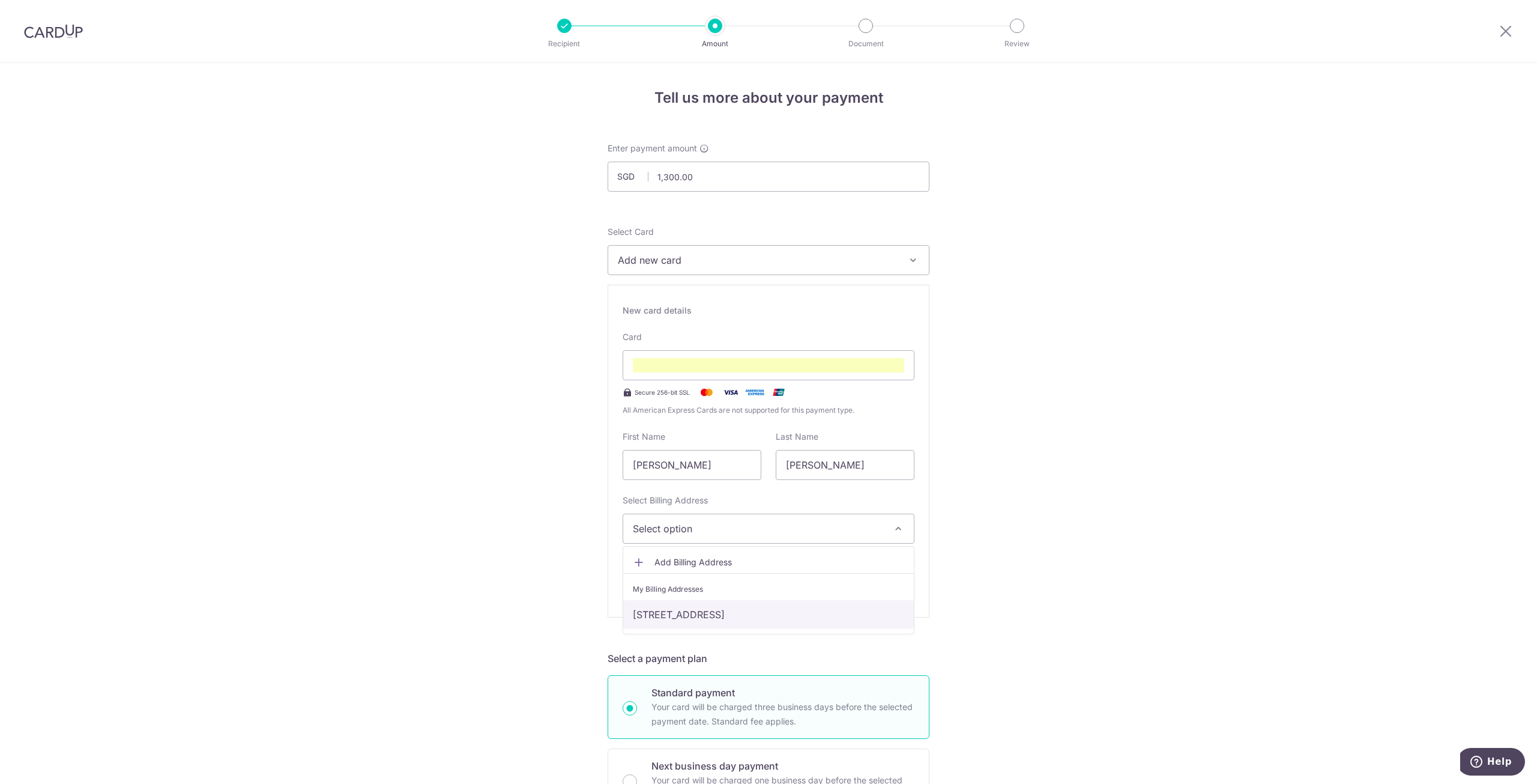
click at [810, 615] on link "35 Yishun Close, #14-25, North Gaia, Singapore, Singapore-769299" at bounding box center [769, 615] width 291 height 29
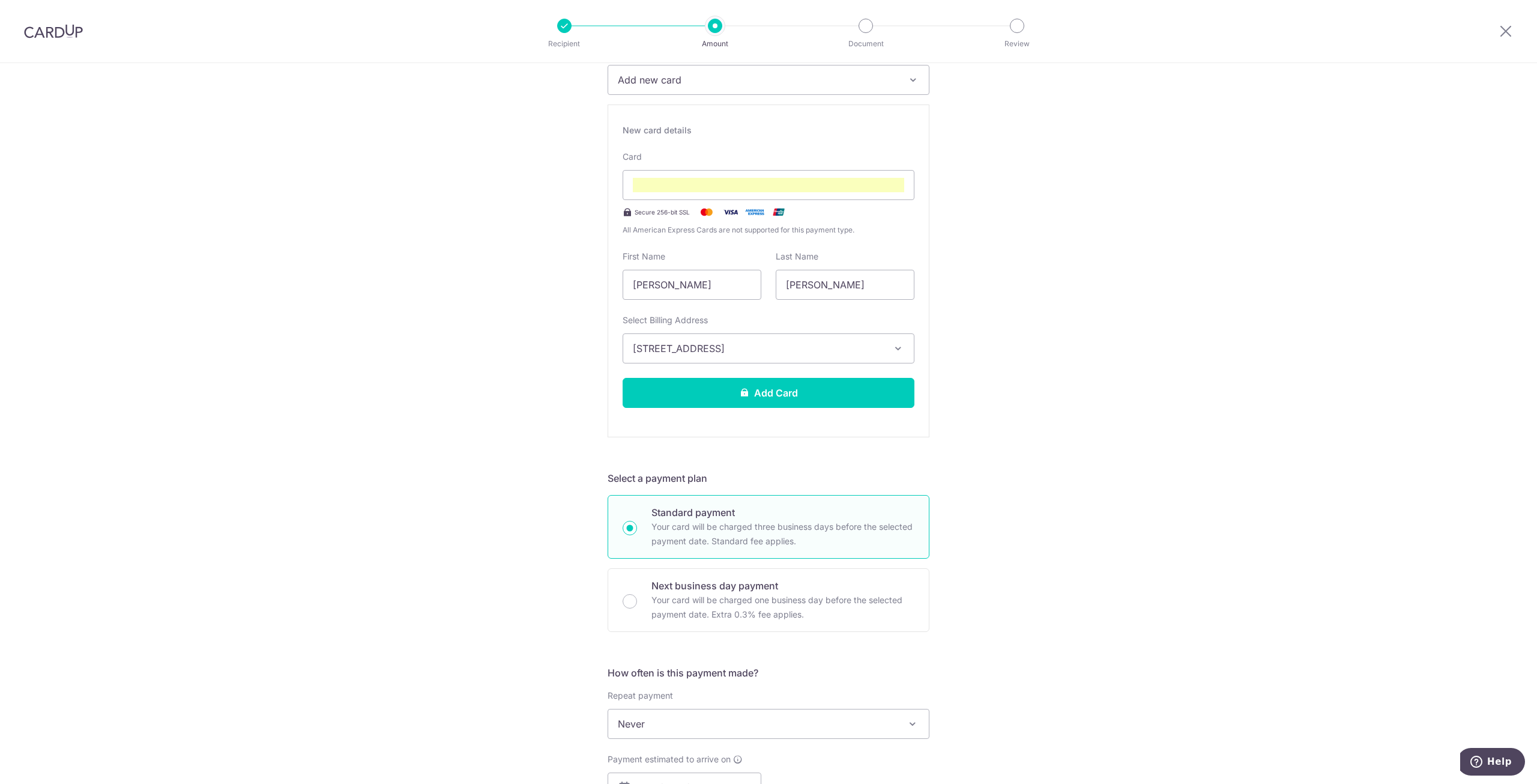
scroll to position [240, 0]
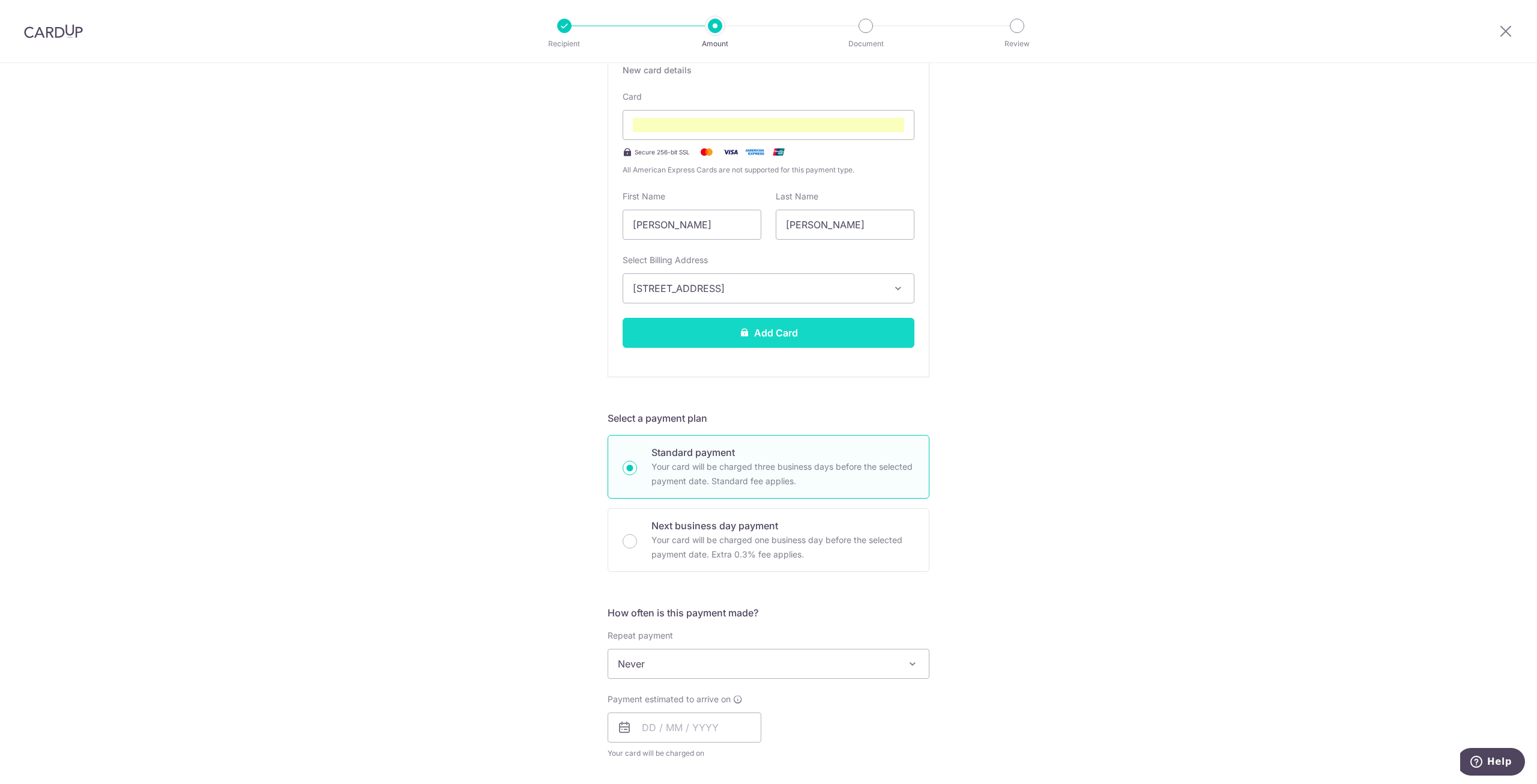
click at [825, 331] on button "Add Card" at bounding box center [769, 333] width 292 height 30
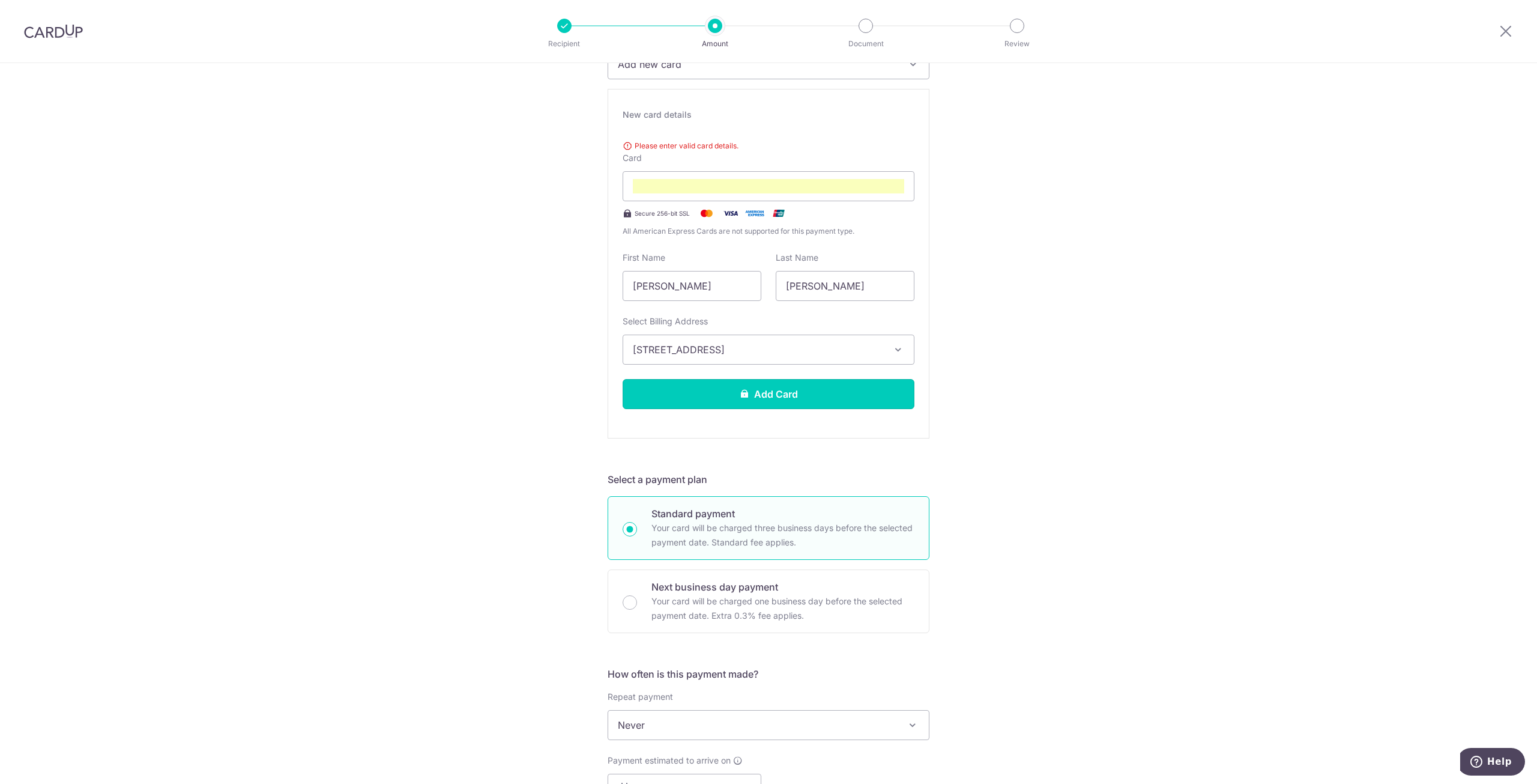
scroll to position [120, 0]
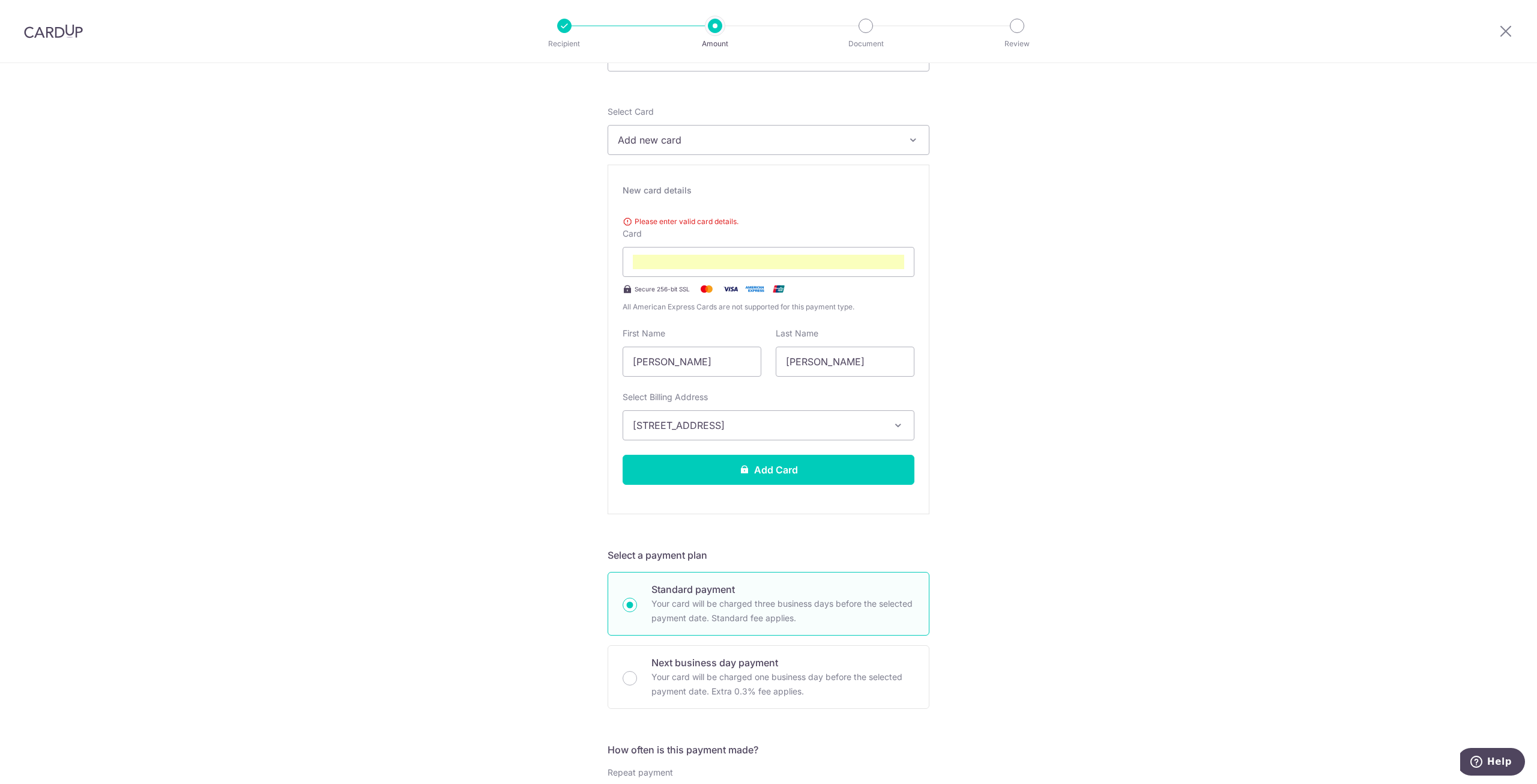
click at [690, 236] on div "Please enter valid card details. Card Secure 256-bit SSL All American Express C…" at bounding box center [769, 262] width 292 height 102
click at [613, 241] on div "New card details Please enter valid card details. Card Secure 256-bit SSL All A…" at bounding box center [768, 339] width 322 height 349
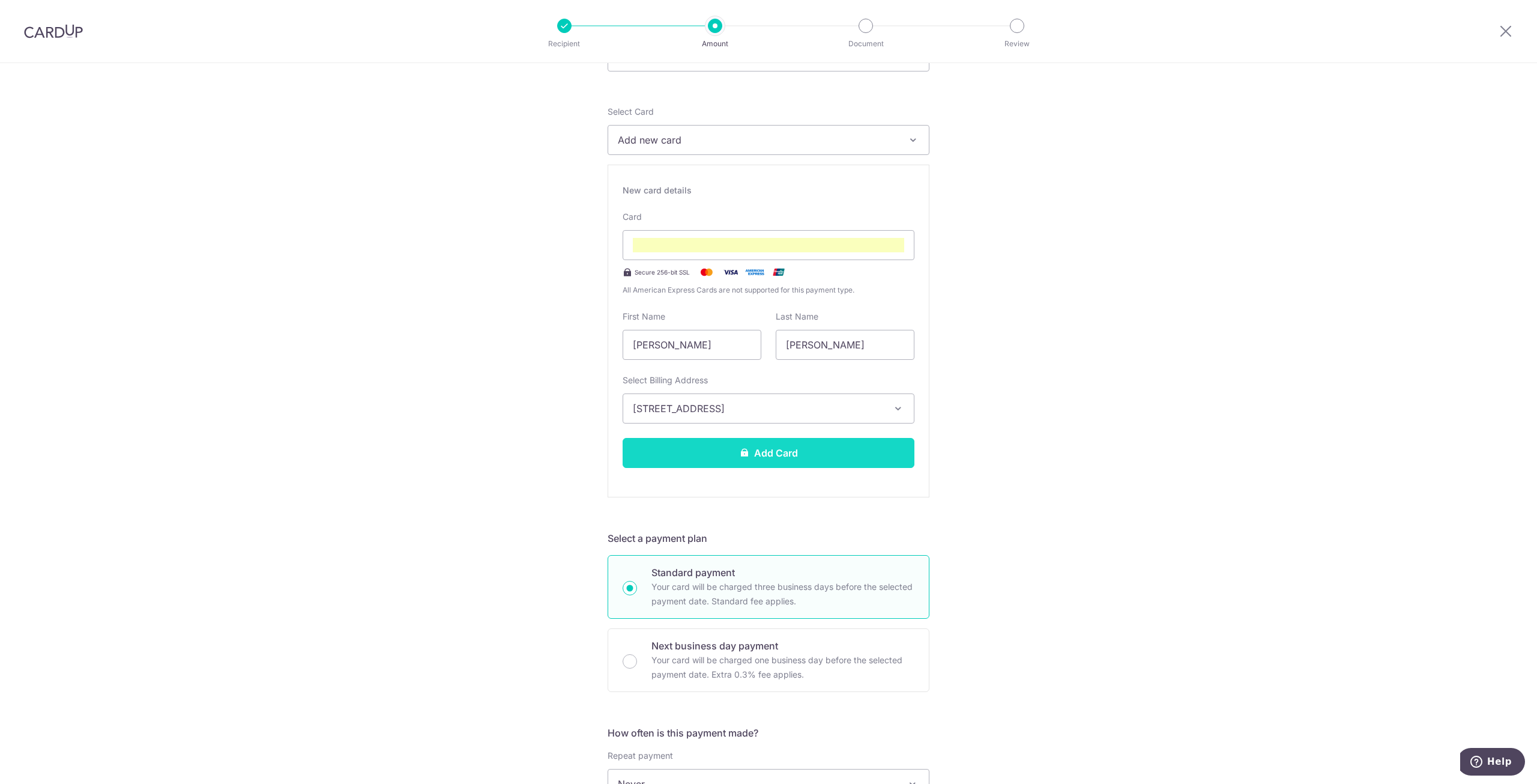
click at [854, 447] on button "Add Card" at bounding box center [769, 453] width 292 height 30
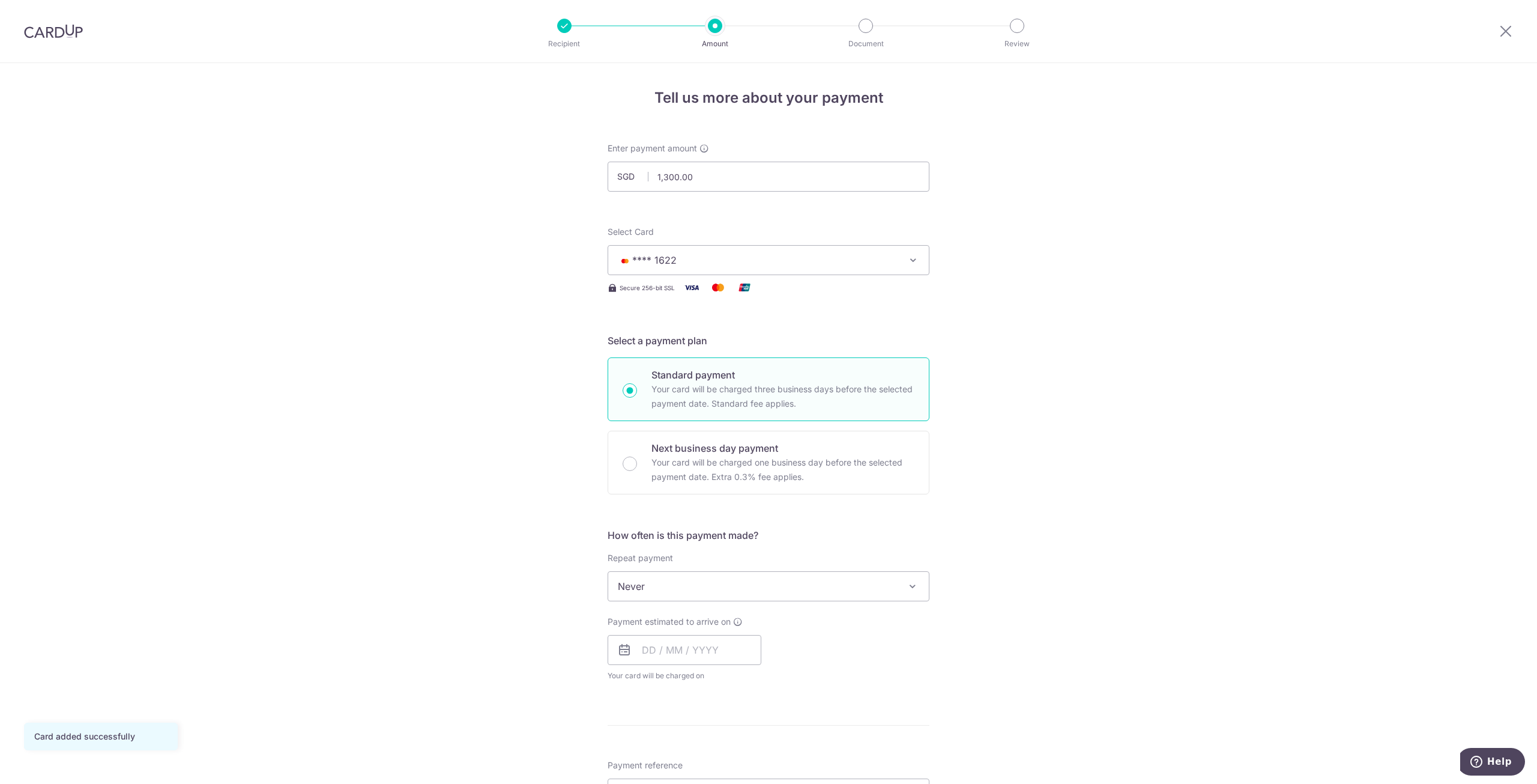
click at [736, 582] on span "Never" at bounding box center [768, 586] width 320 height 29
click at [1077, 564] on div "Tell us more about your payment Enter payment amount SGD 1,300.00 1300.00 Card …" at bounding box center [768, 647] width 1537 height 1167
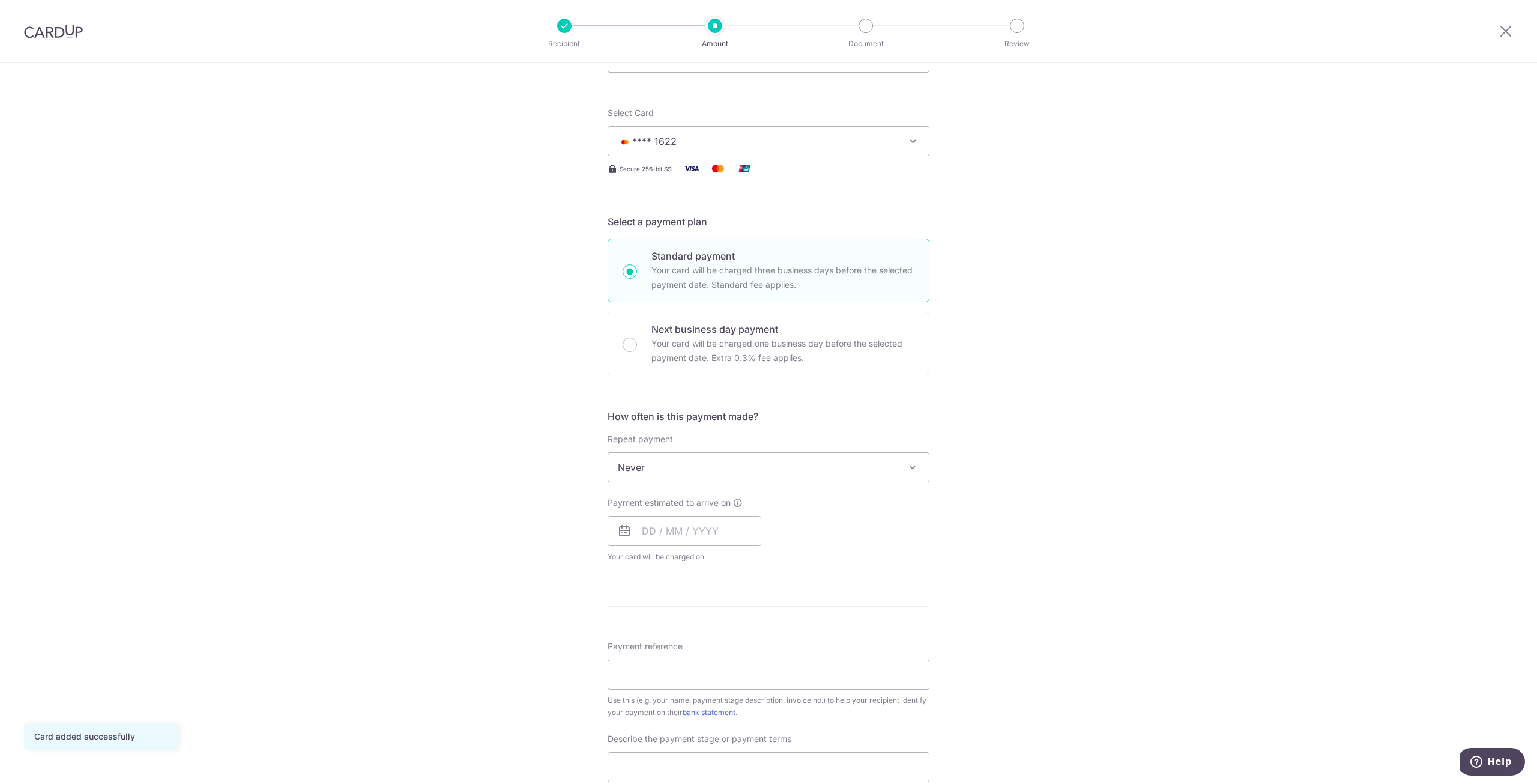
scroll to position [120, 0]
click at [654, 531] on input "text" at bounding box center [684, 530] width 154 height 30
click at [751, 636] on link "12" at bounding box center [752, 639] width 19 height 19
type input "12/09/2025"
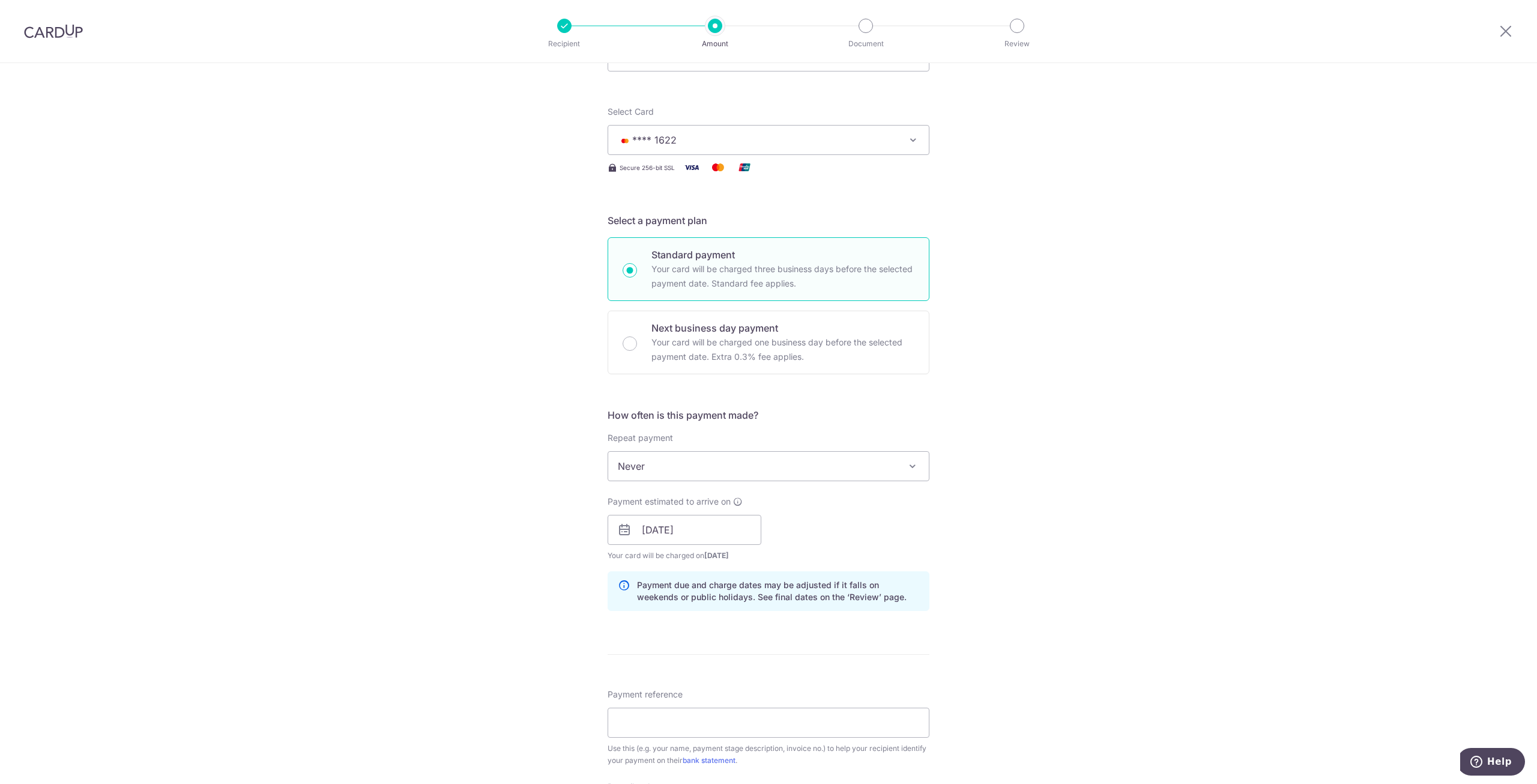
scroll to position [180, 0]
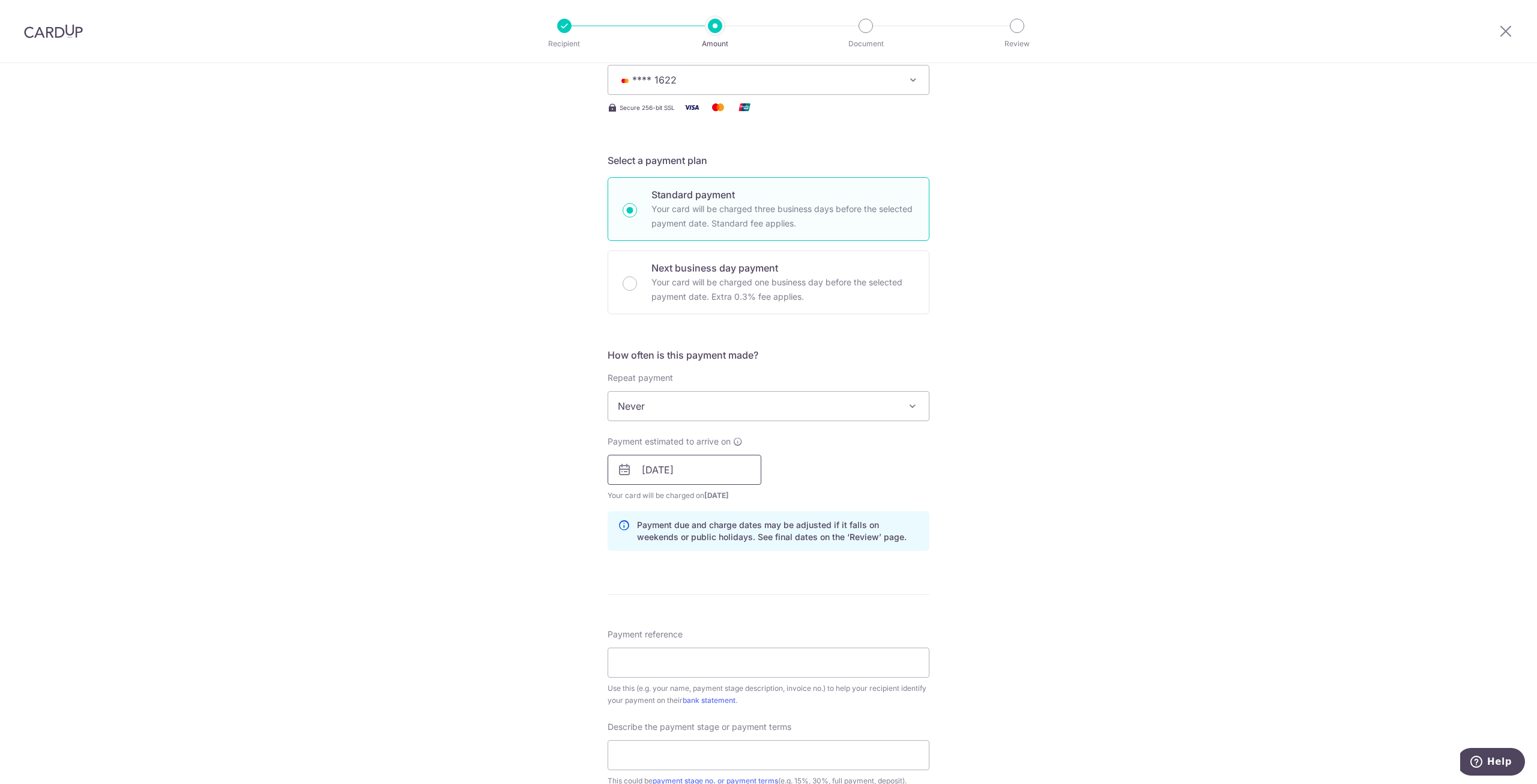
click at [711, 469] on input "12/09/2025" at bounding box center [684, 470] width 154 height 30
click at [1007, 461] on div "Tell us more about your payment Enter payment amount SGD 1,300.00 1300.00 Card …" at bounding box center [768, 491] width 1537 height 1216
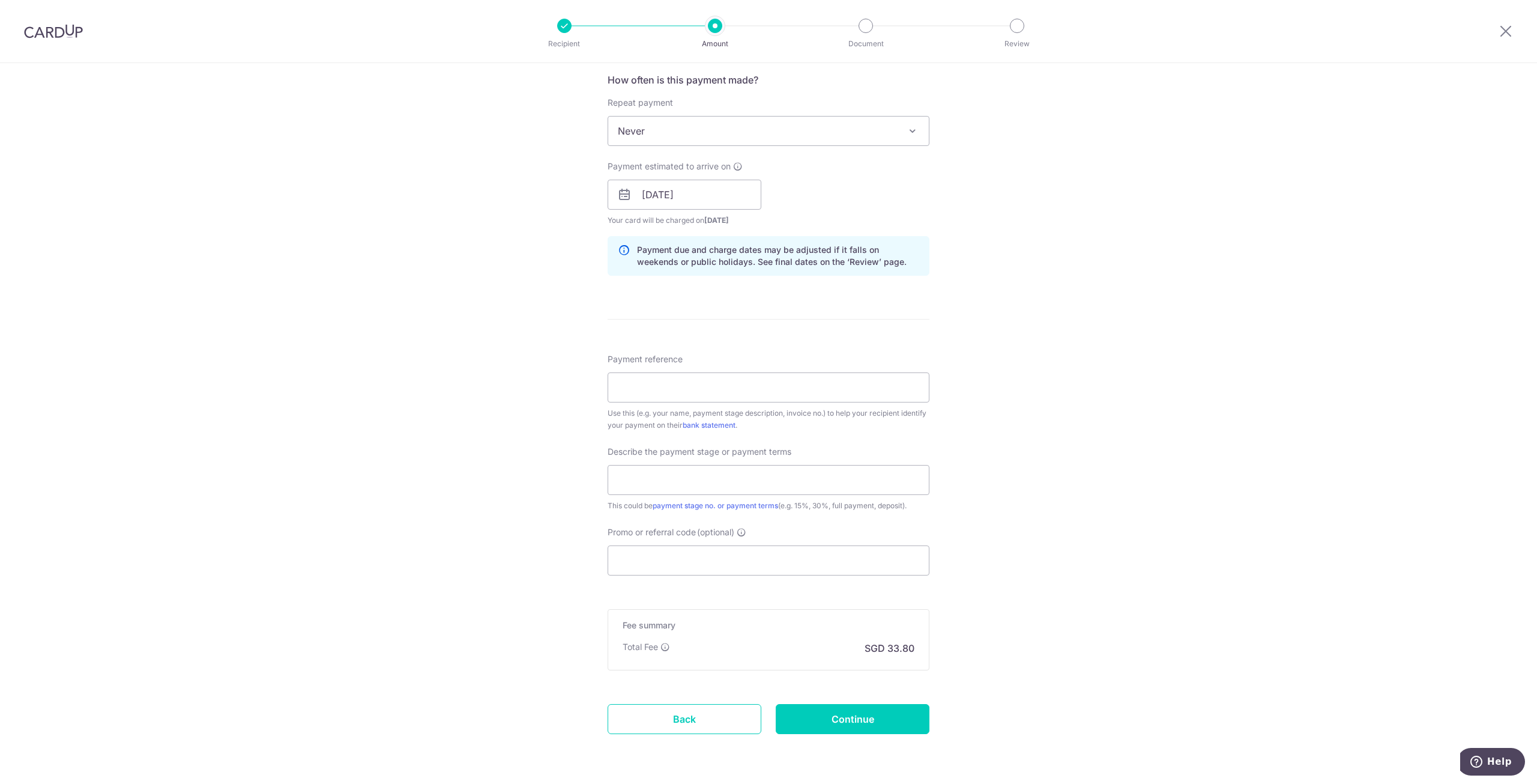
scroll to position [480, 0]
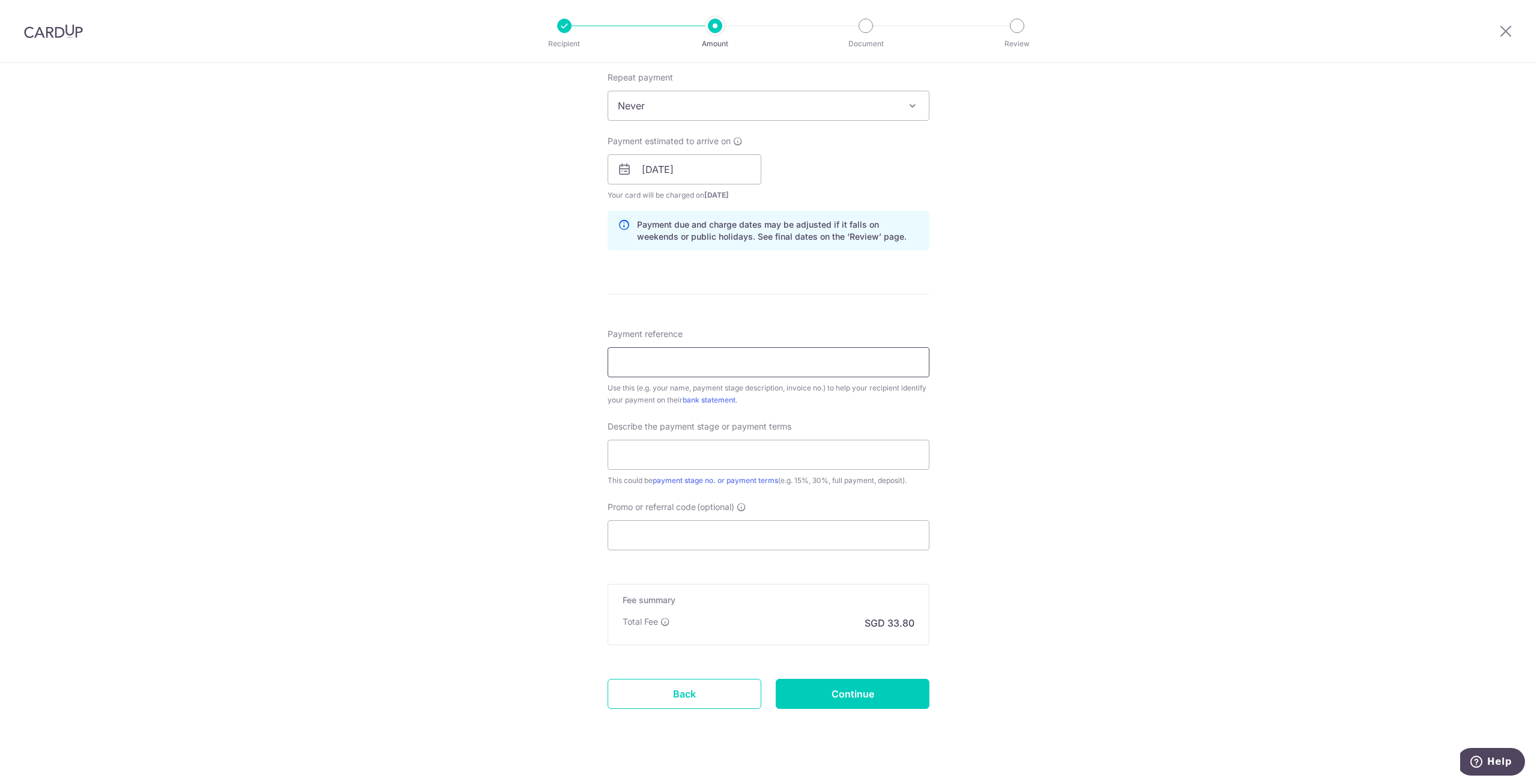
click at [672, 360] on input "Payment reference" at bounding box center [768, 362] width 322 height 30
click at [1349, 288] on div "Tell us more about your payment Enter payment amount SGD 1,300.00 1300.00 Card …" at bounding box center [768, 190] width 1537 height 1216
click at [743, 351] on input "Ng Jun Wei" at bounding box center [768, 362] width 322 height 30
paste input "ESTIMATE NO. 2025118114"
drag, startPoint x: 803, startPoint y: 367, endPoint x: 674, endPoint y: 366, distance: 129.0
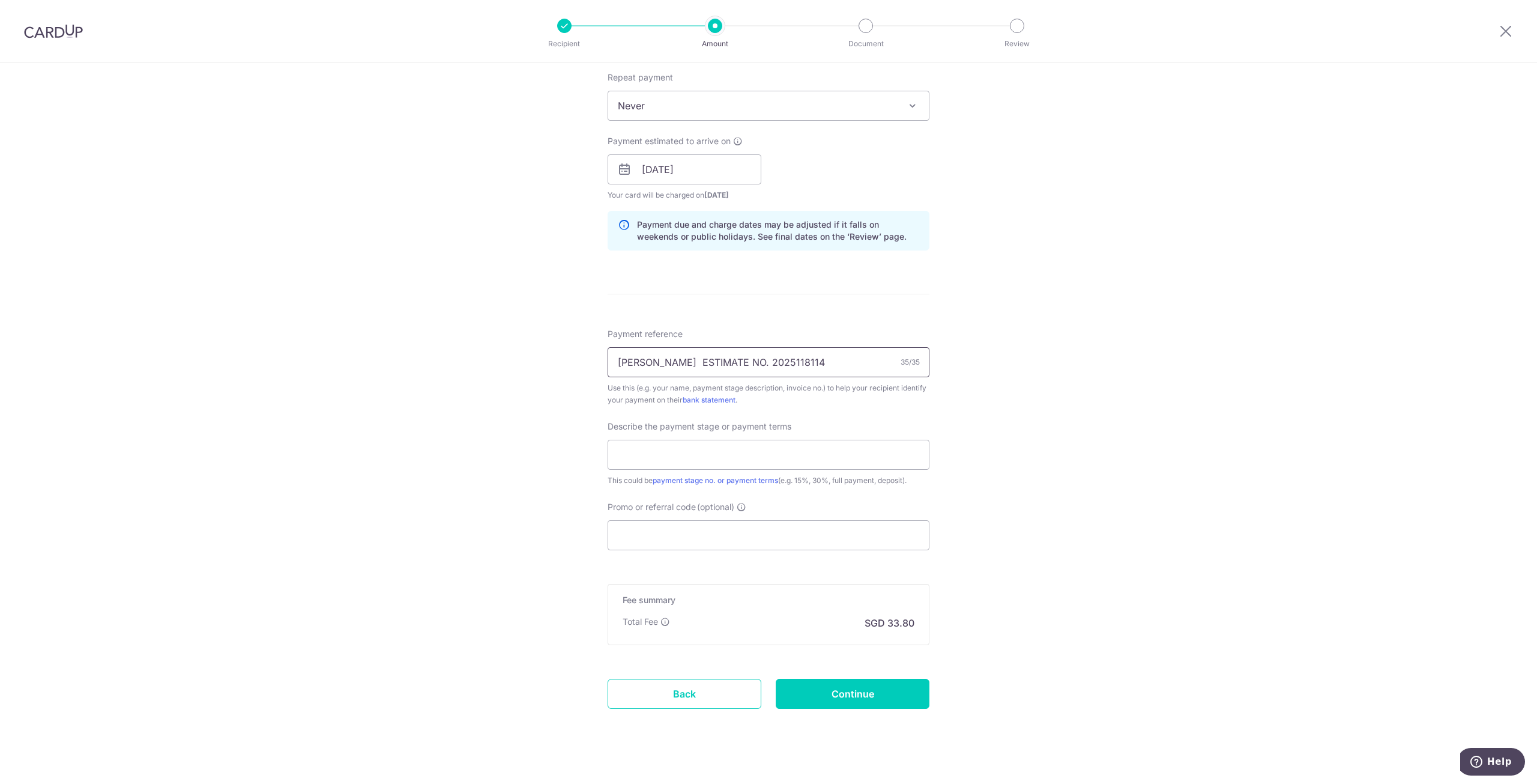
click at [674, 366] on input "Ng Jun Wei ESTIMATE NO. 2025118114" at bounding box center [768, 362] width 322 height 30
click at [672, 358] on input "Ng Jun Wei North Gaia #14-25" at bounding box center [768, 362] width 322 height 30
type input "Ng Jun Wei North Gaia #14-25"
click at [771, 452] on input "text" at bounding box center [768, 455] width 322 height 30
type input "full payment"
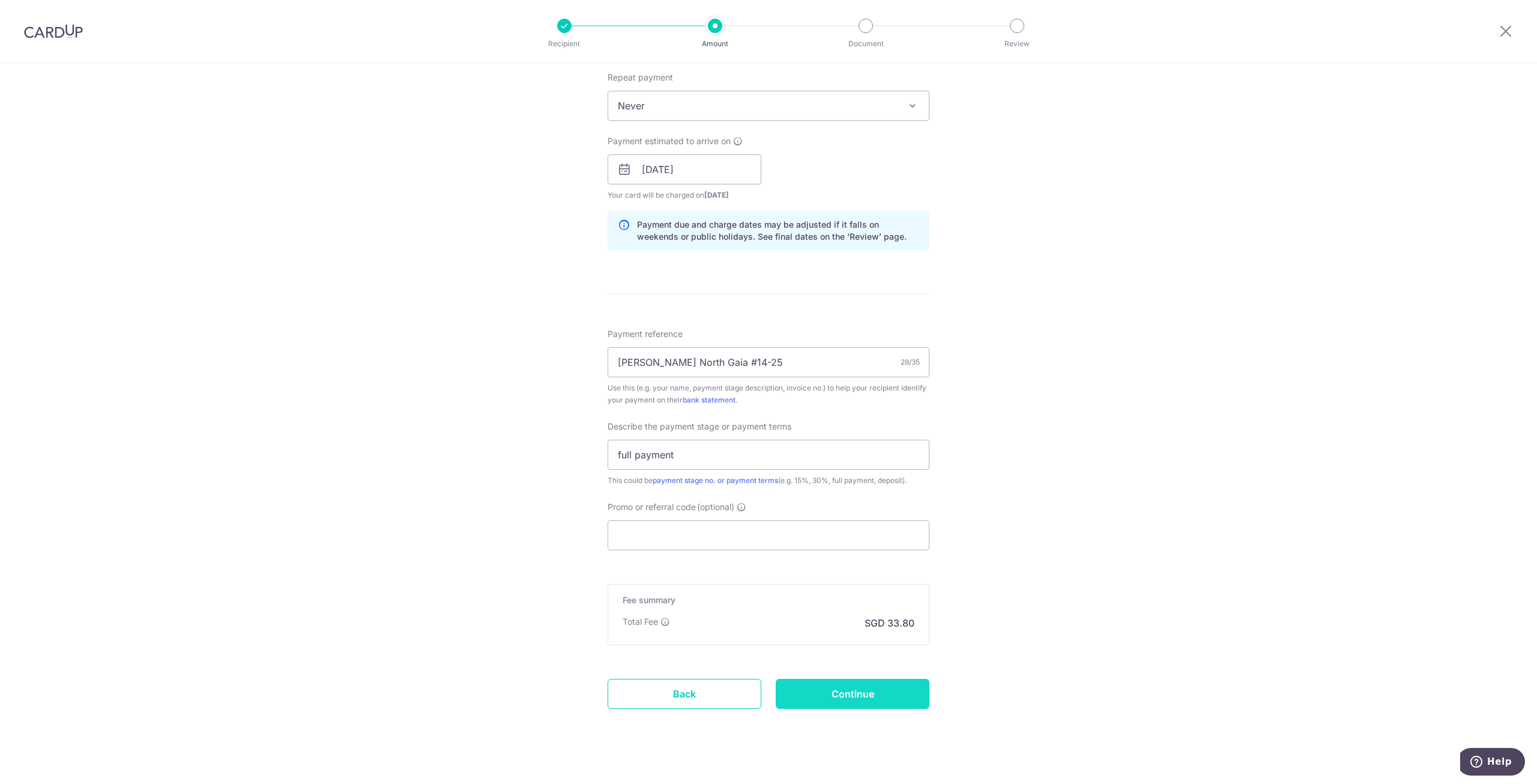
click at [827, 685] on input "Continue" at bounding box center [852, 694] width 154 height 30
type input "Create Schedule"
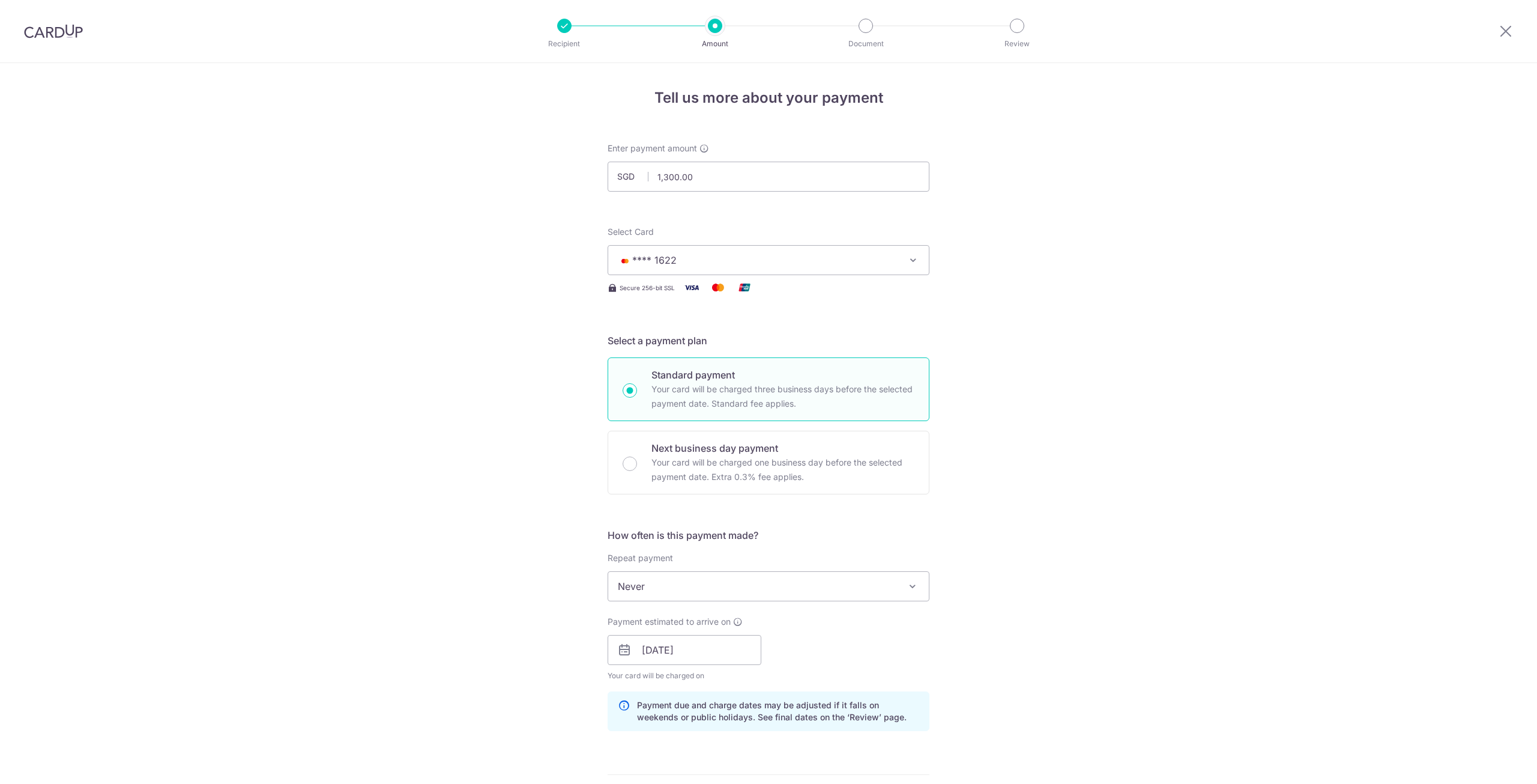
scroll to position [509, 0]
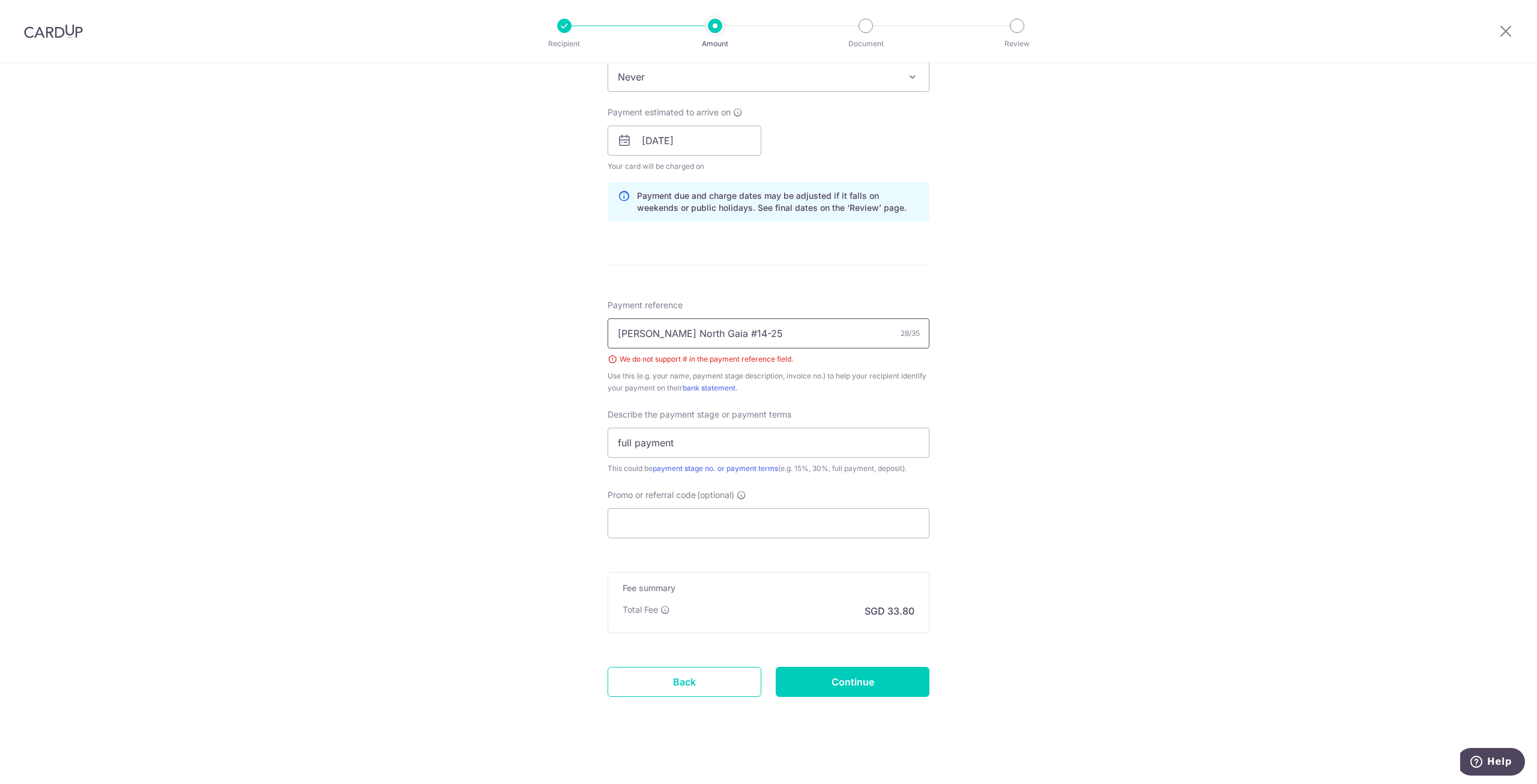
click at [791, 336] on input "Ng Jun Wei North Gaia #14-25" at bounding box center [768, 333] width 322 height 30
click at [728, 330] on input "Ng Jun Wei North Gaia #14-25" at bounding box center [768, 333] width 322 height 30
type input "Ng Jun Wei North Gaia 14-25"
click at [856, 679] on input "Continue" at bounding box center [852, 682] width 154 height 30
type input "Create Schedule"
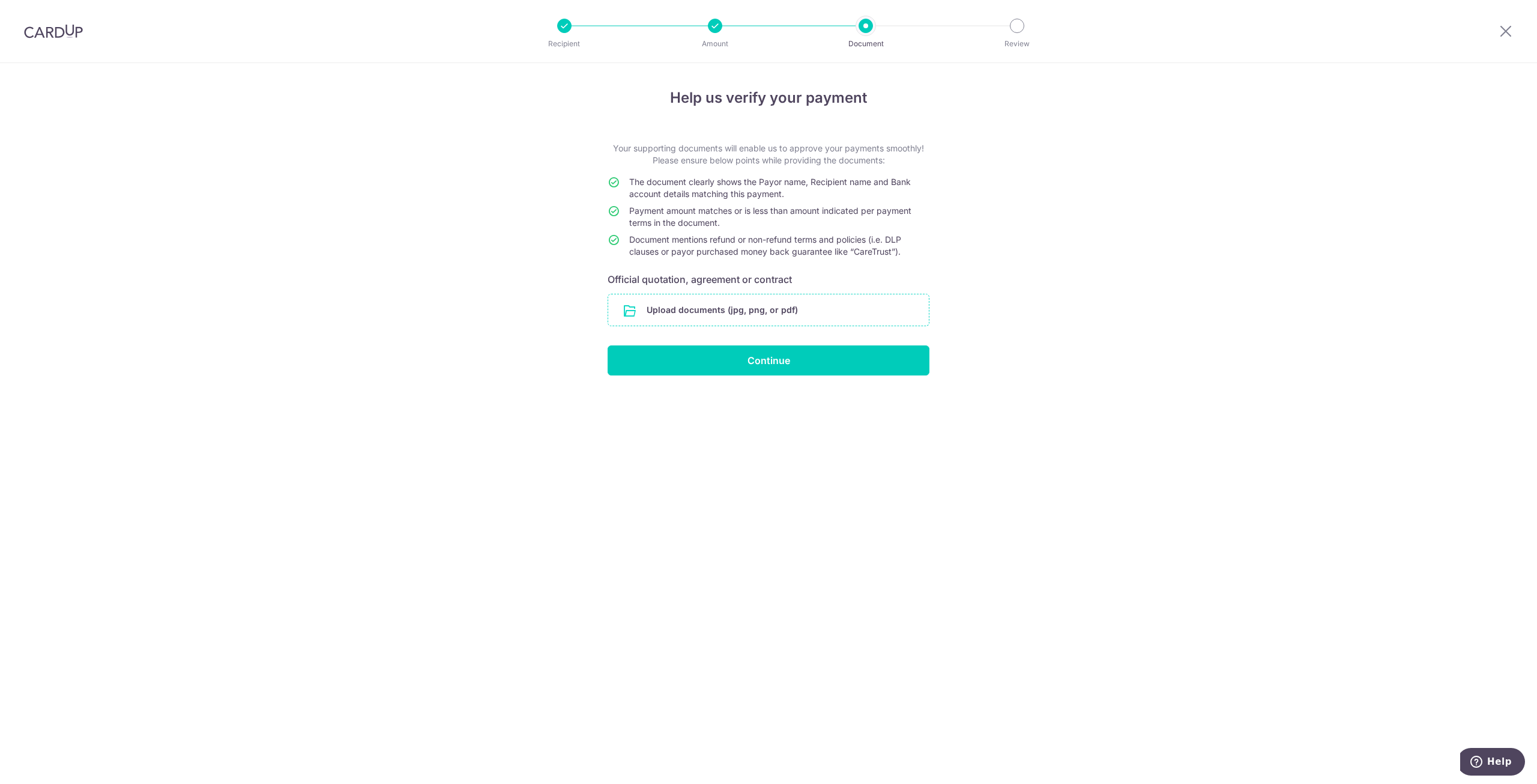
click at [765, 310] on input "file" at bounding box center [768, 309] width 320 height 31
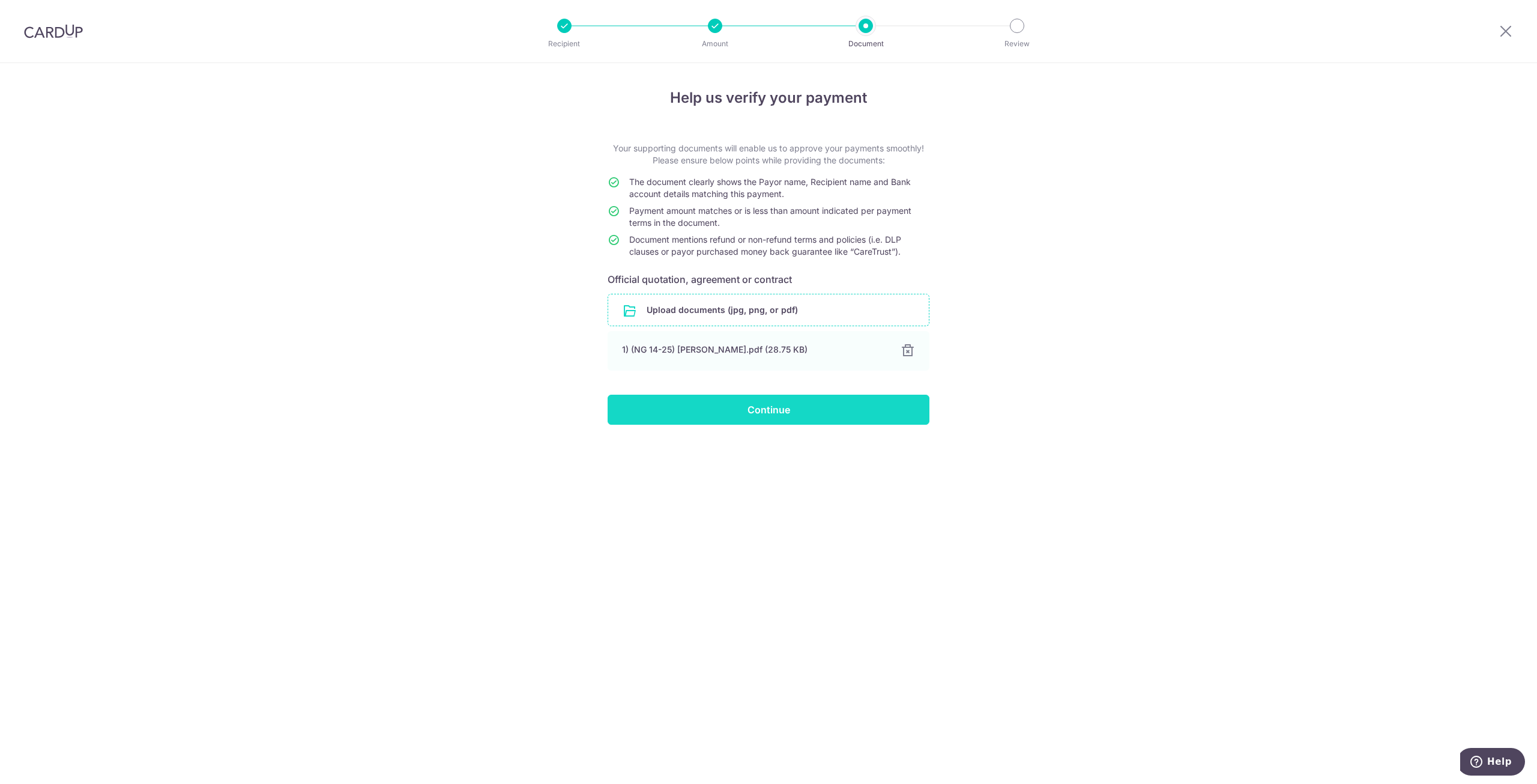
click at [787, 414] on input "Continue" at bounding box center [768, 410] width 322 height 30
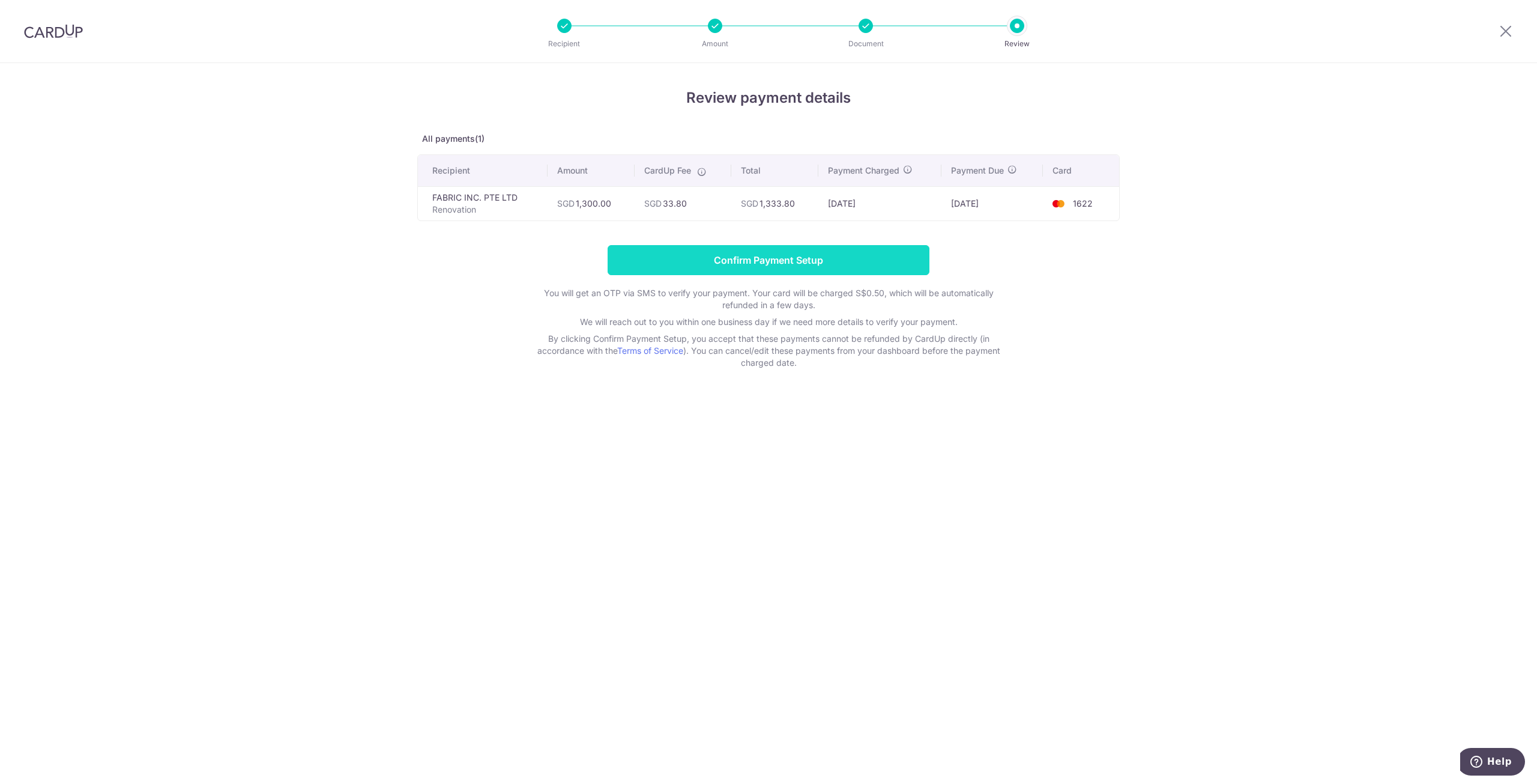
click at [865, 254] on input "Confirm Payment Setup" at bounding box center [768, 260] width 322 height 30
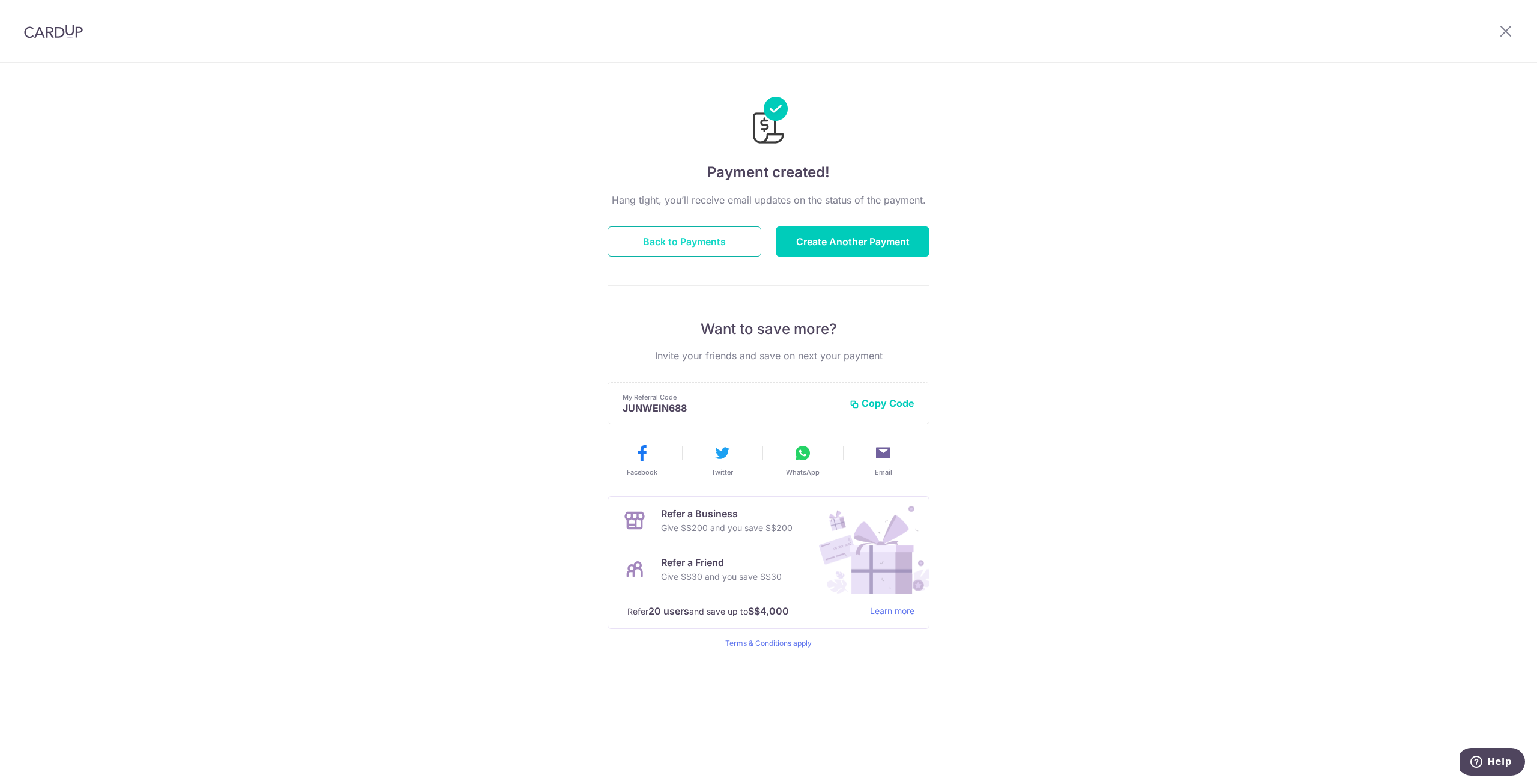
click at [675, 239] on button "Back to Payments" at bounding box center [684, 242] width 154 height 30
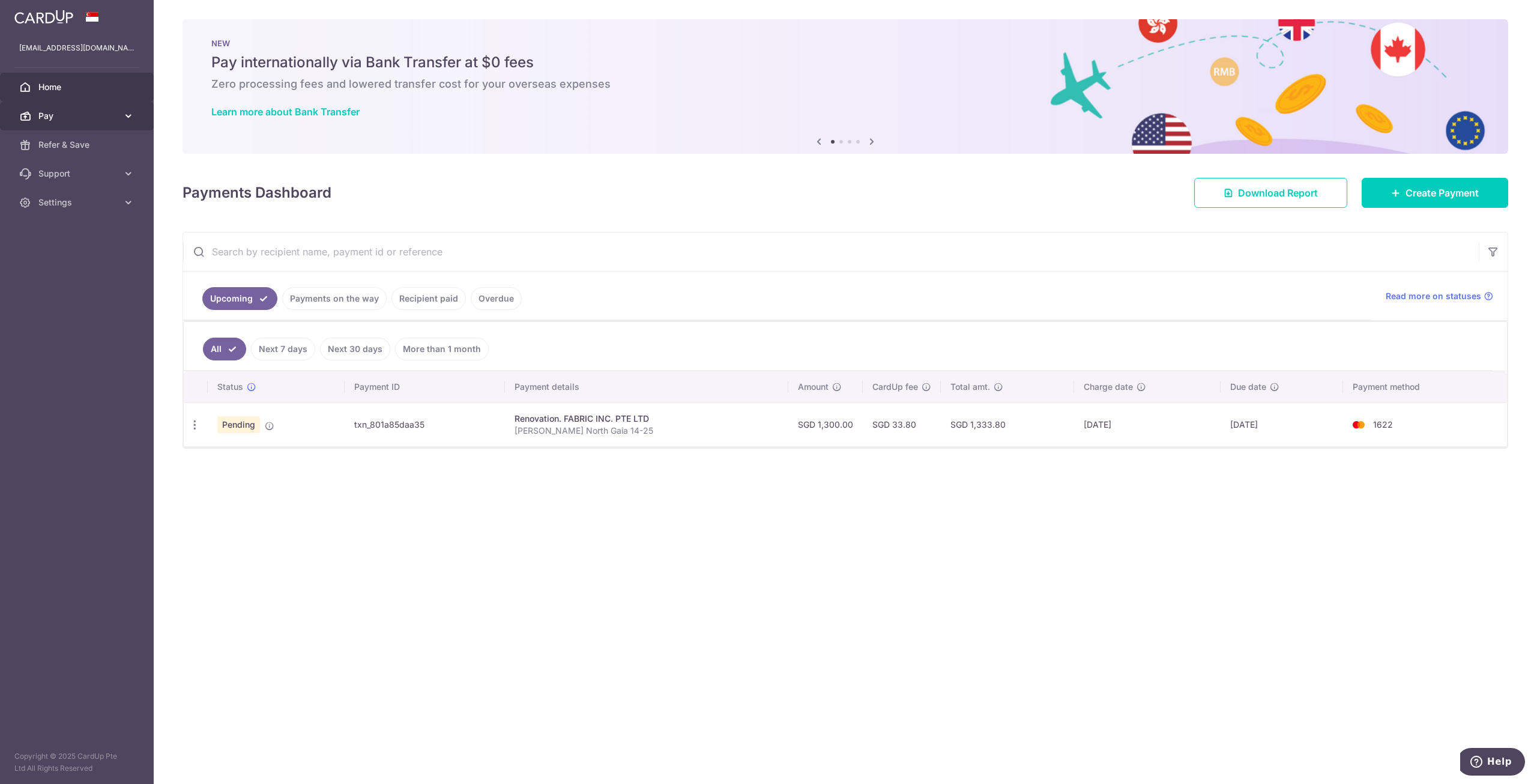
click at [41, 112] on span "Pay" at bounding box center [78, 116] width 79 height 12
click at [78, 146] on span "Payments" at bounding box center [78, 144] width 79 height 12
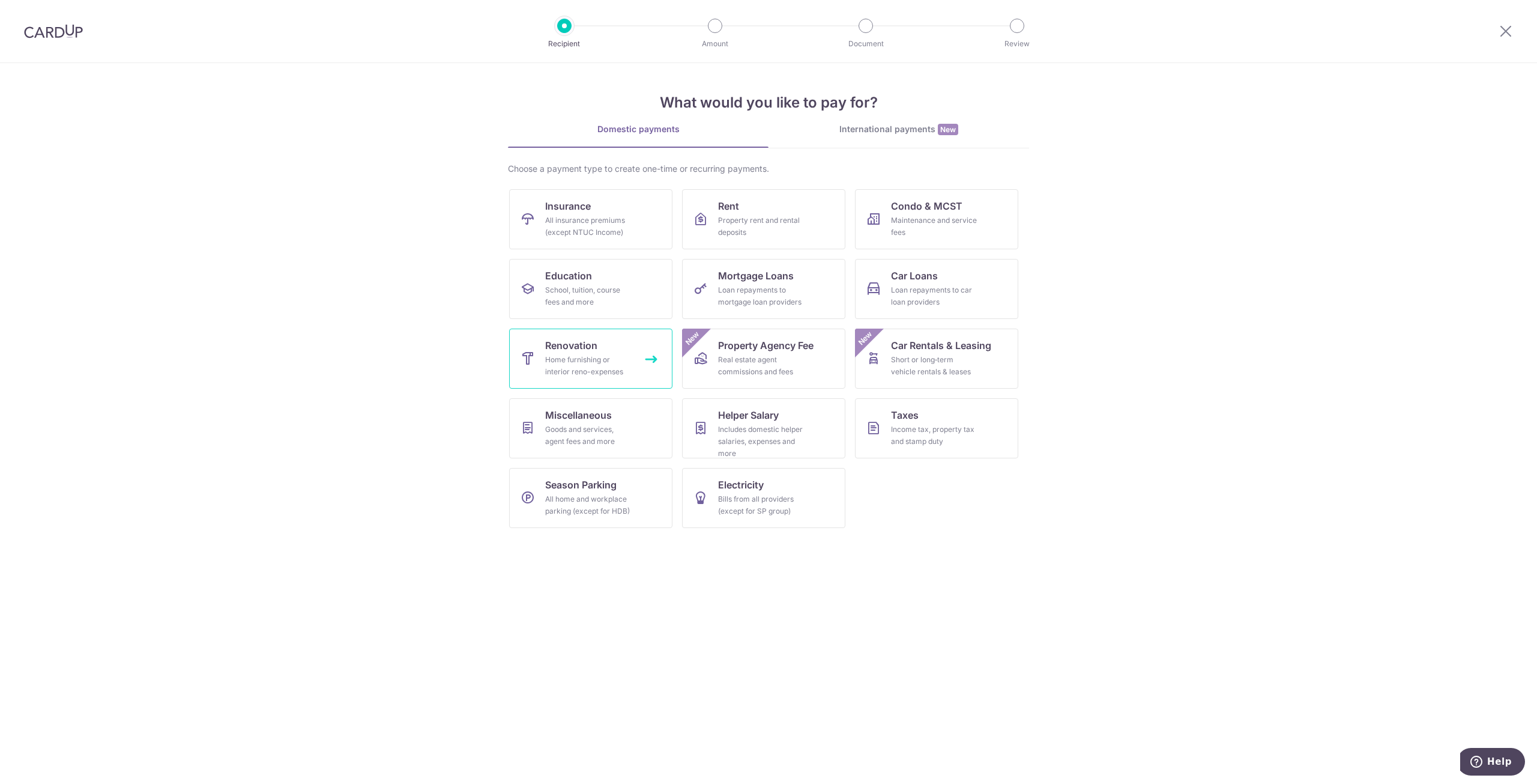
click at [584, 366] on div "Home furnishing or interior reno-expenses" at bounding box center [588, 365] width 87 height 24
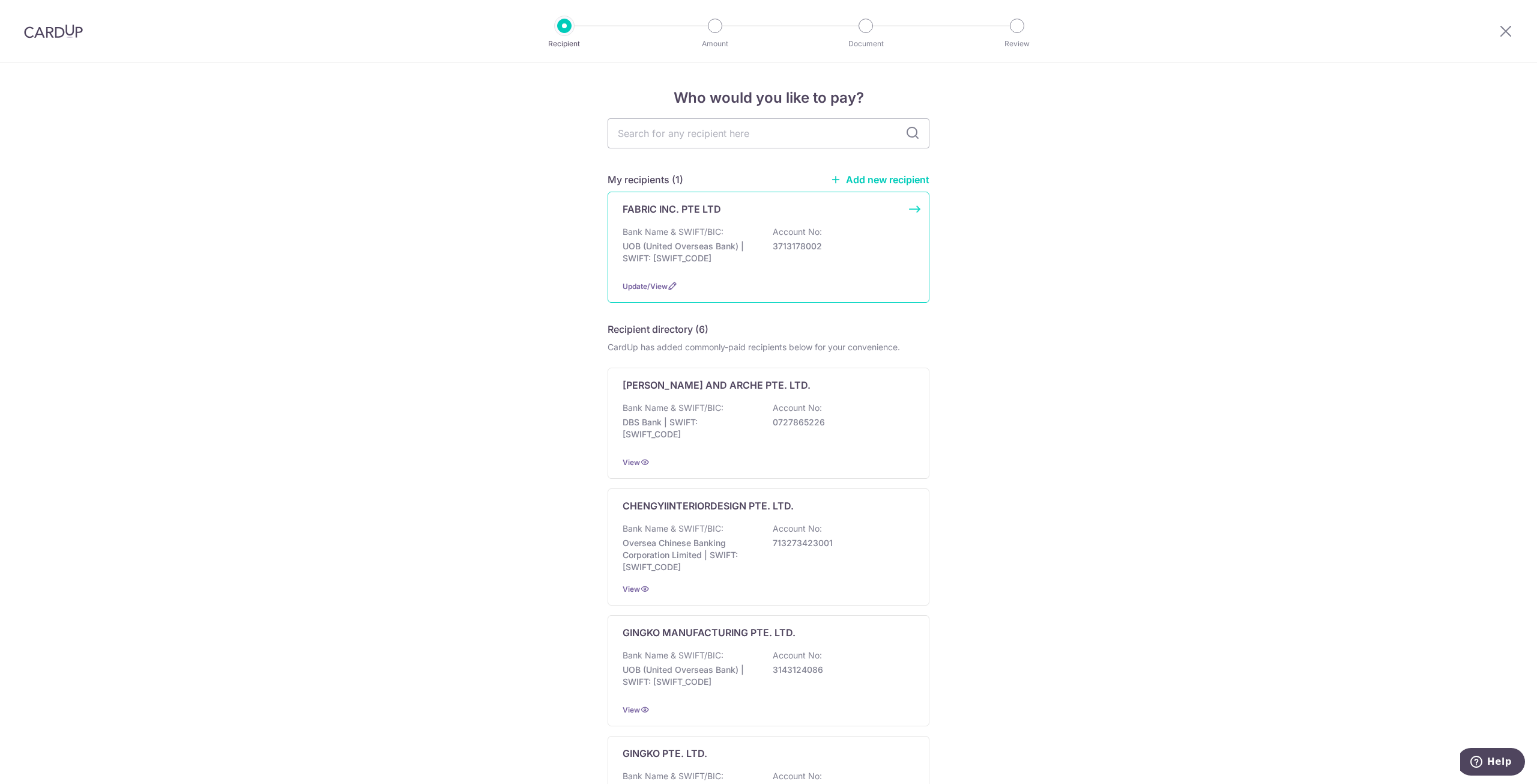
click at [737, 240] on div "Bank Name & SWIFT/BIC: UOB (United Overseas Bank) | SWIFT: UOVBSGSGXXX Account …" at bounding box center [769, 248] width 292 height 45
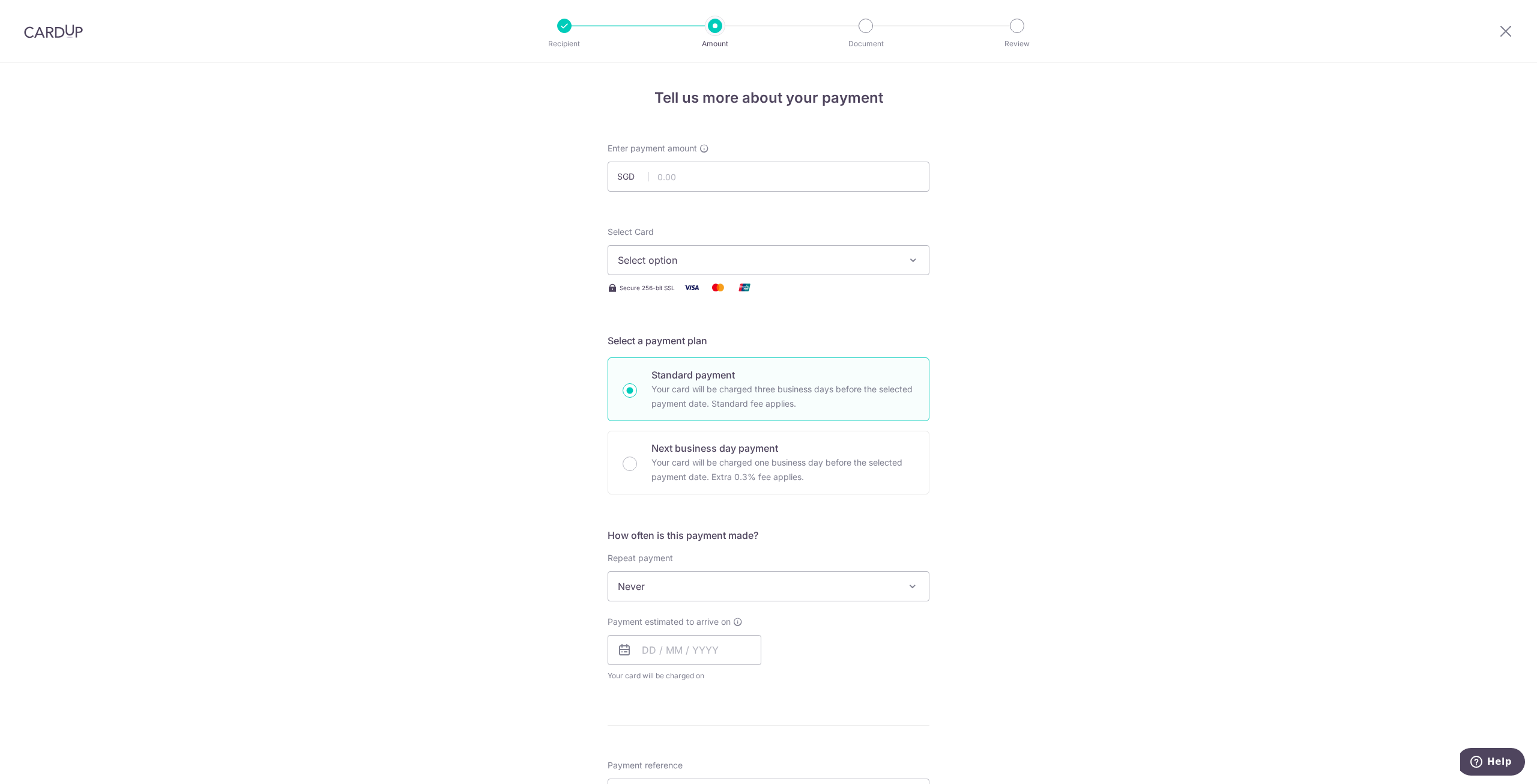
click at [799, 258] on span "Select option" at bounding box center [758, 260] width 280 height 14
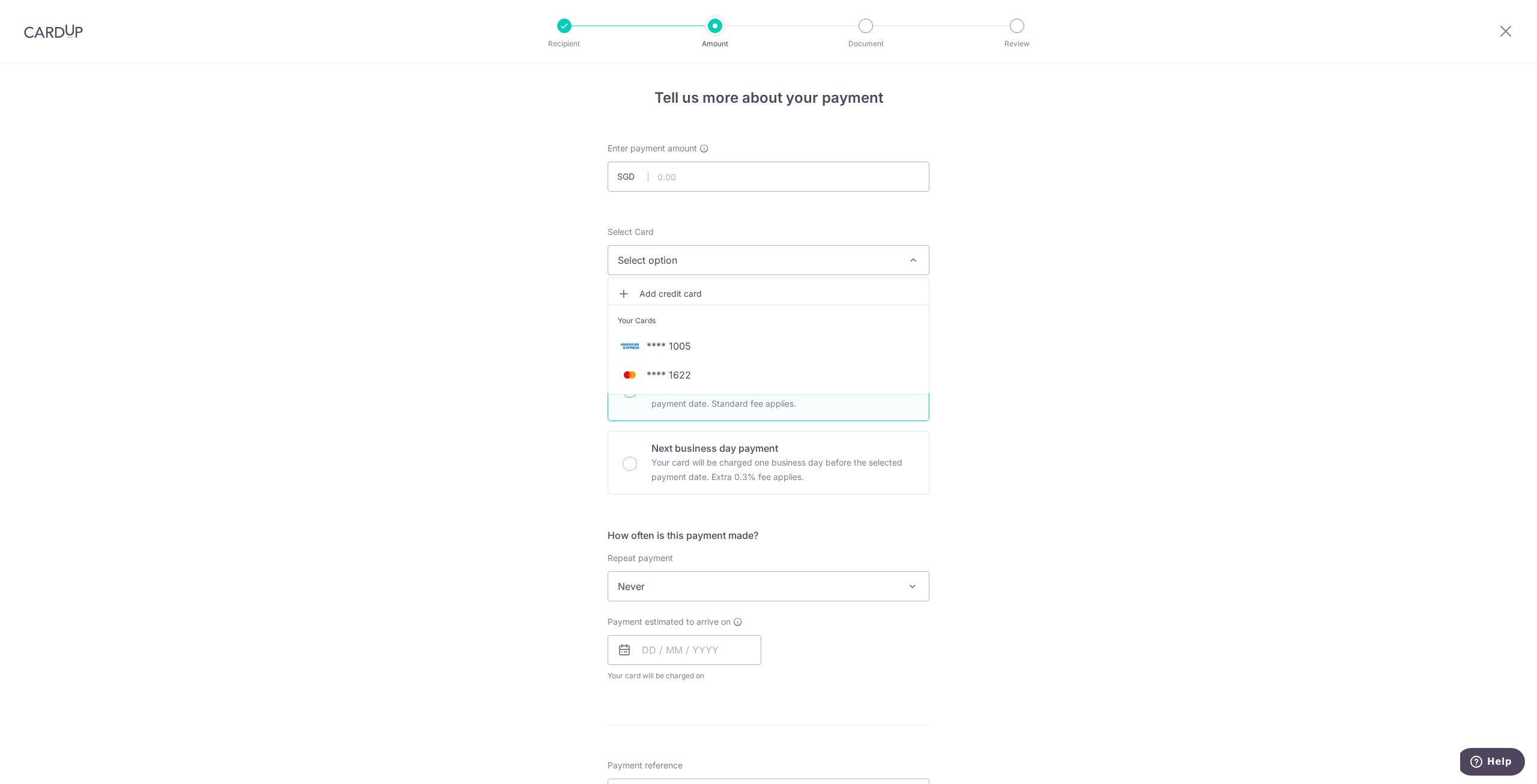
click at [657, 344] on span "**** 1005" at bounding box center [669, 346] width 45 height 14
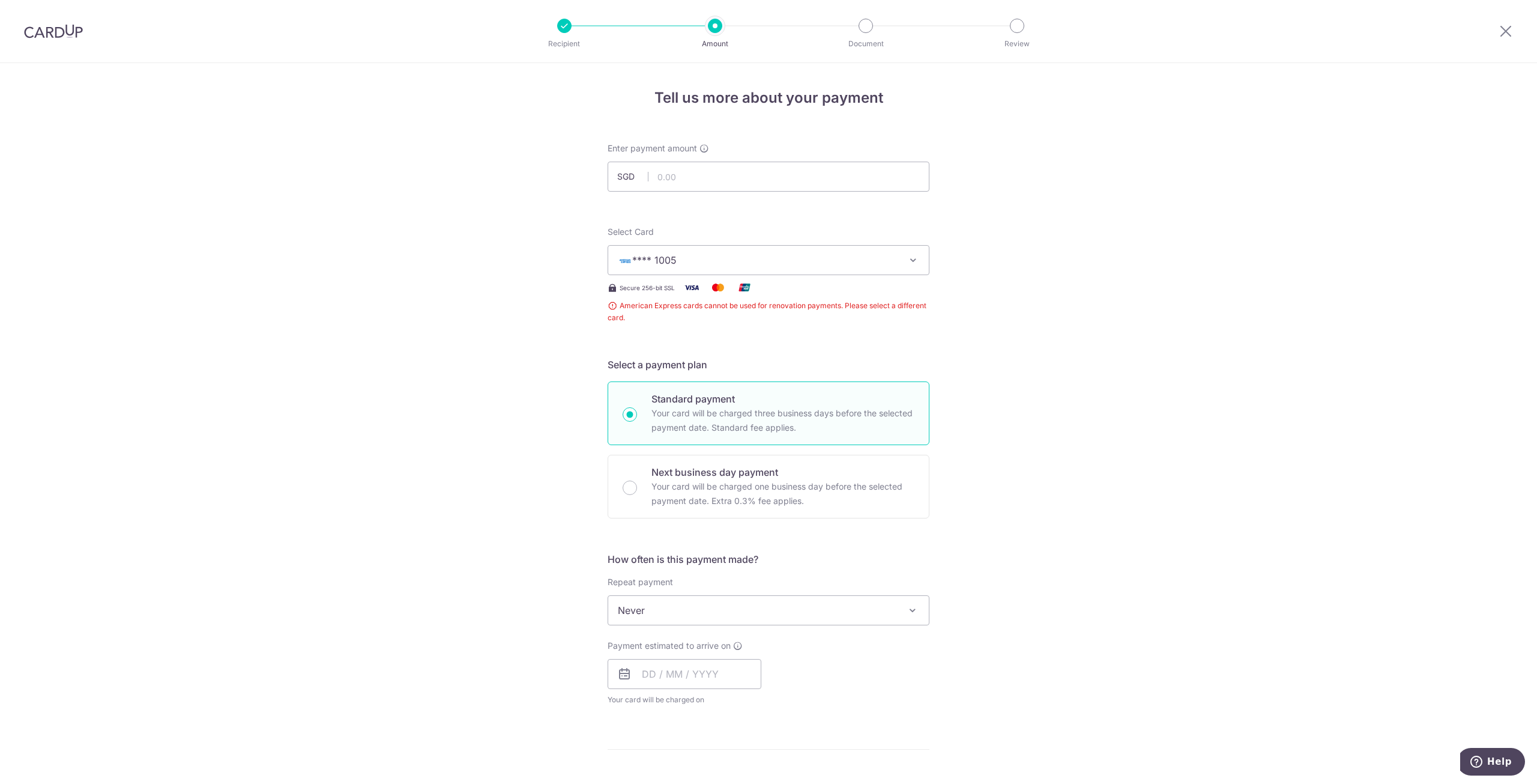
click at [725, 255] on span "**** 1005" at bounding box center [758, 260] width 280 height 14
click at [668, 351] on span "**** 1005" at bounding box center [669, 346] width 45 height 14
click at [756, 262] on span "**** 1005" at bounding box center [758, 260] width 280 height 14
click at [664, 368] on span "**** 1622" at bounding box center [669, 374] width 45 height 14
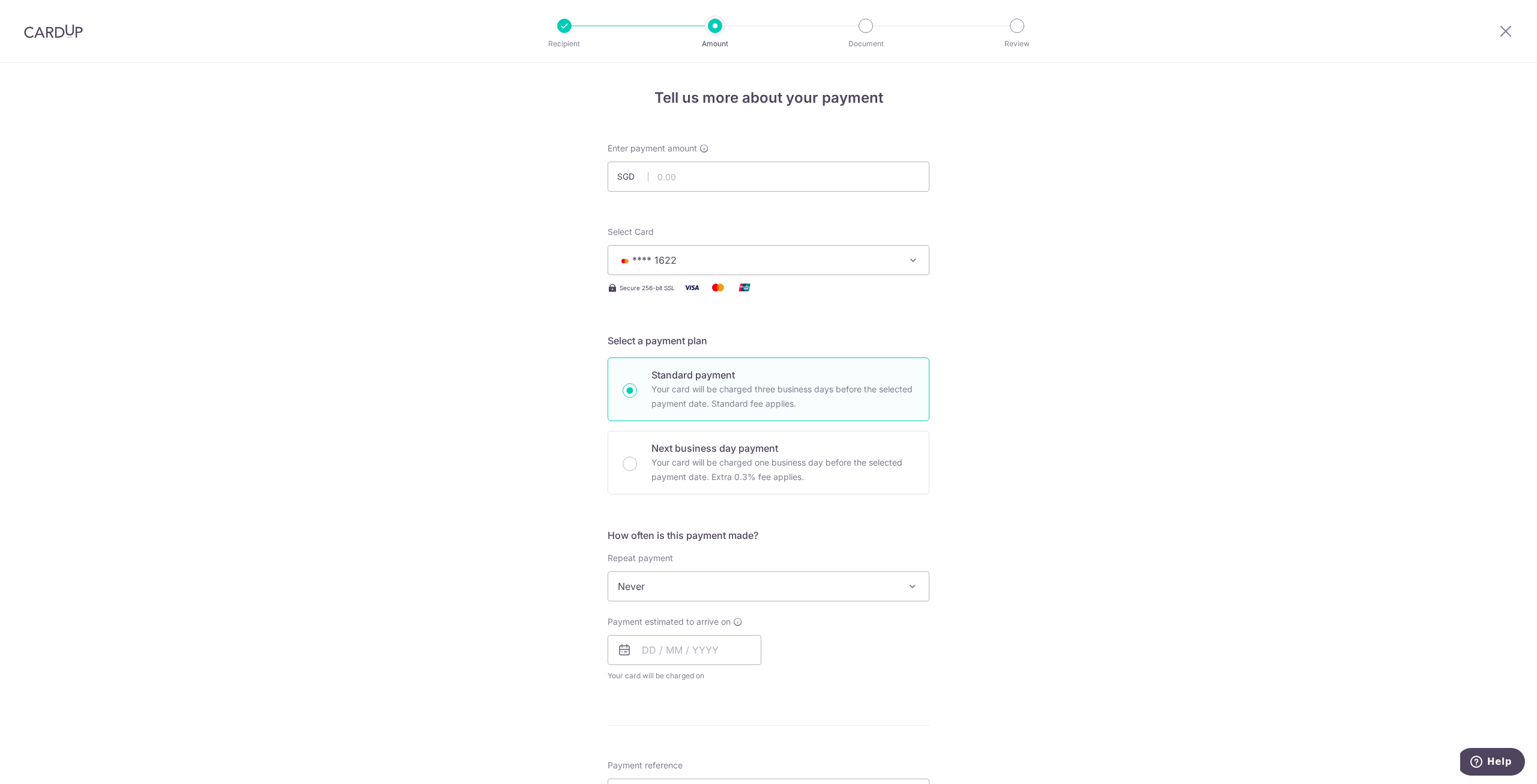
click at [812, 193] on form "Enter payment amount SGD Select Card **** 1622 Add credit card Your Cards **** …" at bounding box center [768, 658] width 322 height 1031
click at [806, 179] on input "text" at bounding box center [768, 176] width 322 height 30
click at [1007, 232] on div "Tell us more about your payment Enter payment amount SGD 15000 Select Card ****…" at bounding box center [768, 647] width 1537 height 1167
type input "15,000.00"
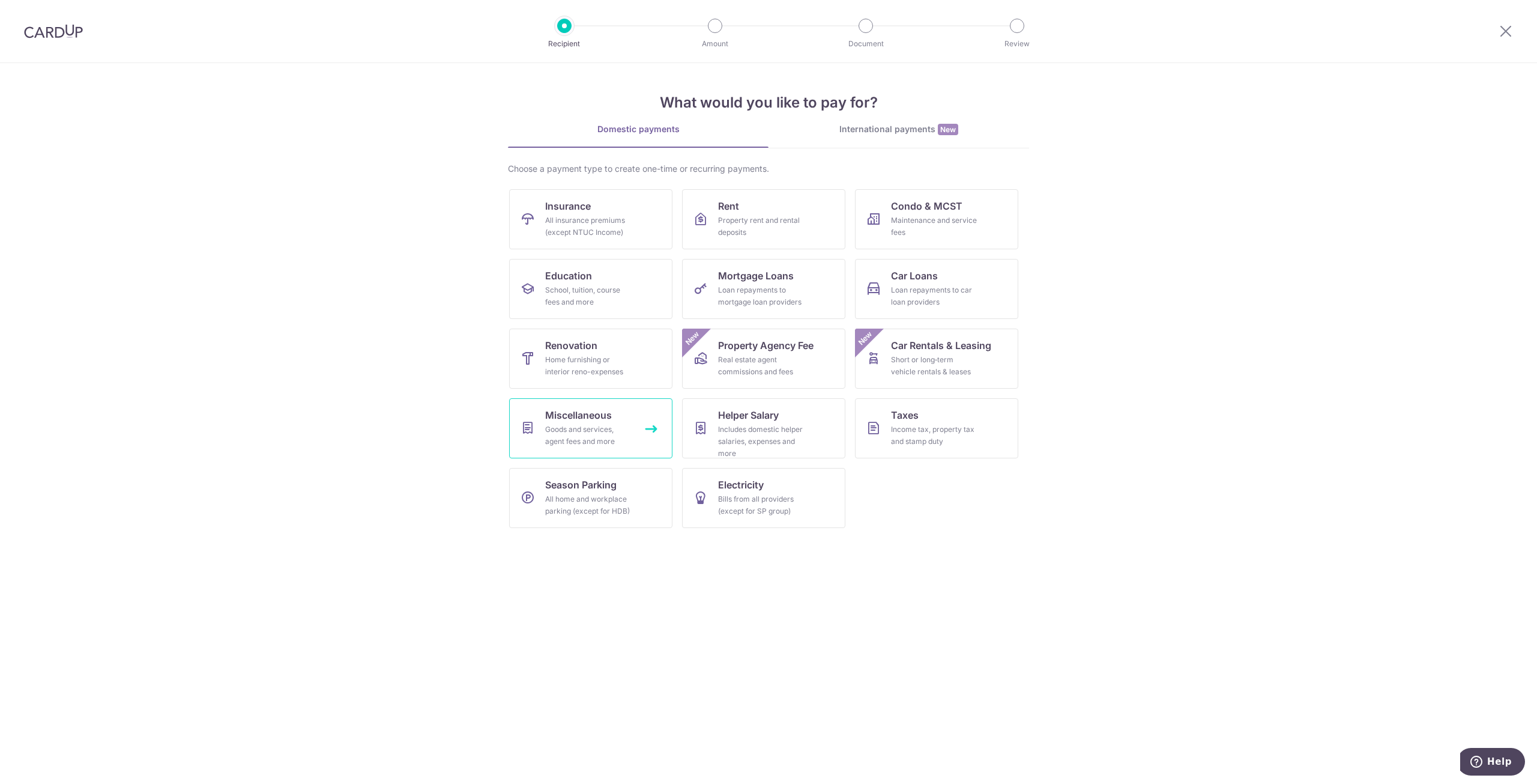
click at [588, 424] on div "Goods and services, agent fees and more" at bounding box center [588, 435] width 87 height 24
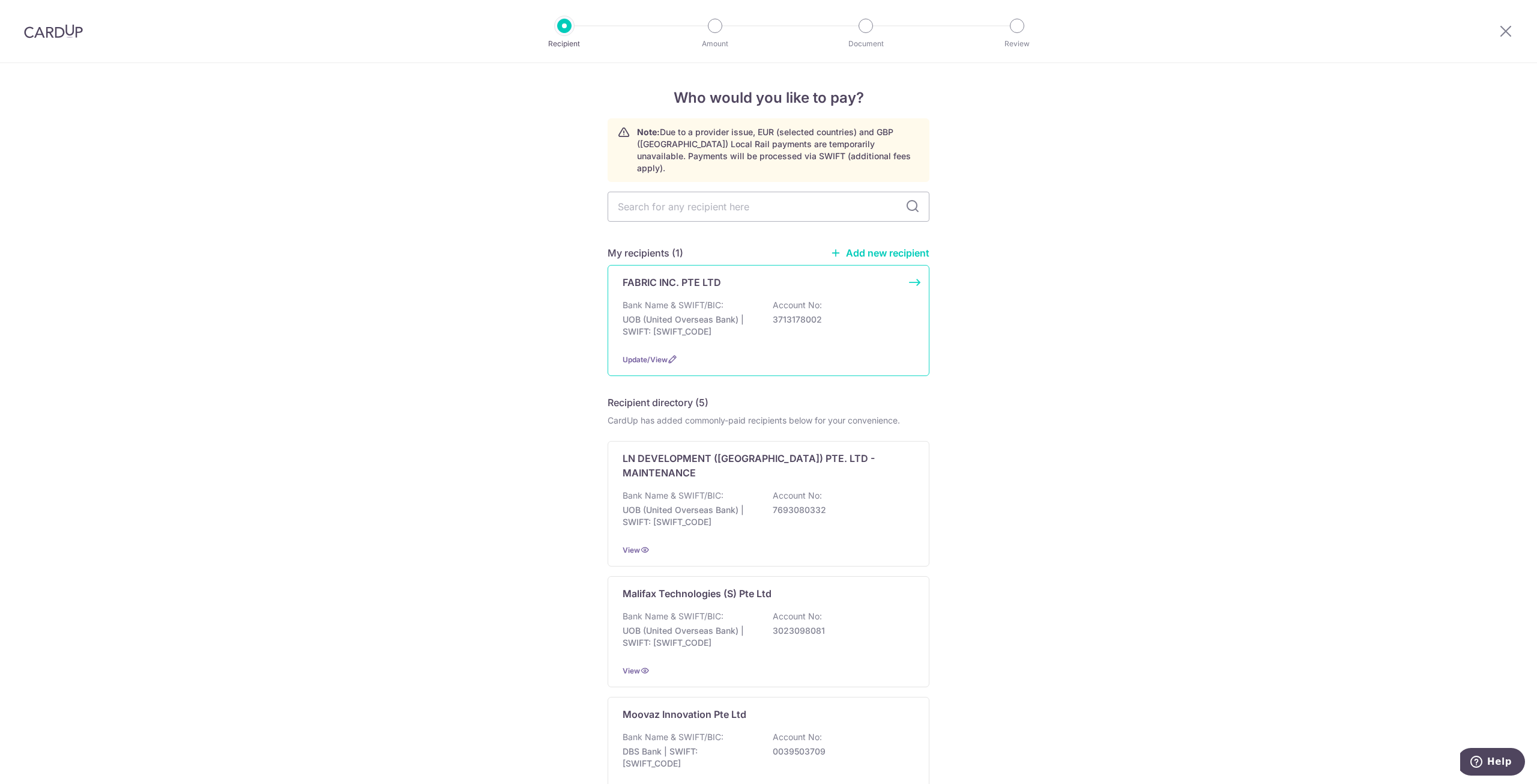
click at [681, 313] on p "UOB (United Overseas Bank) | SWIFT: UOVBSGSGXXX" at bounding box center [690, 325] width 134 height 24
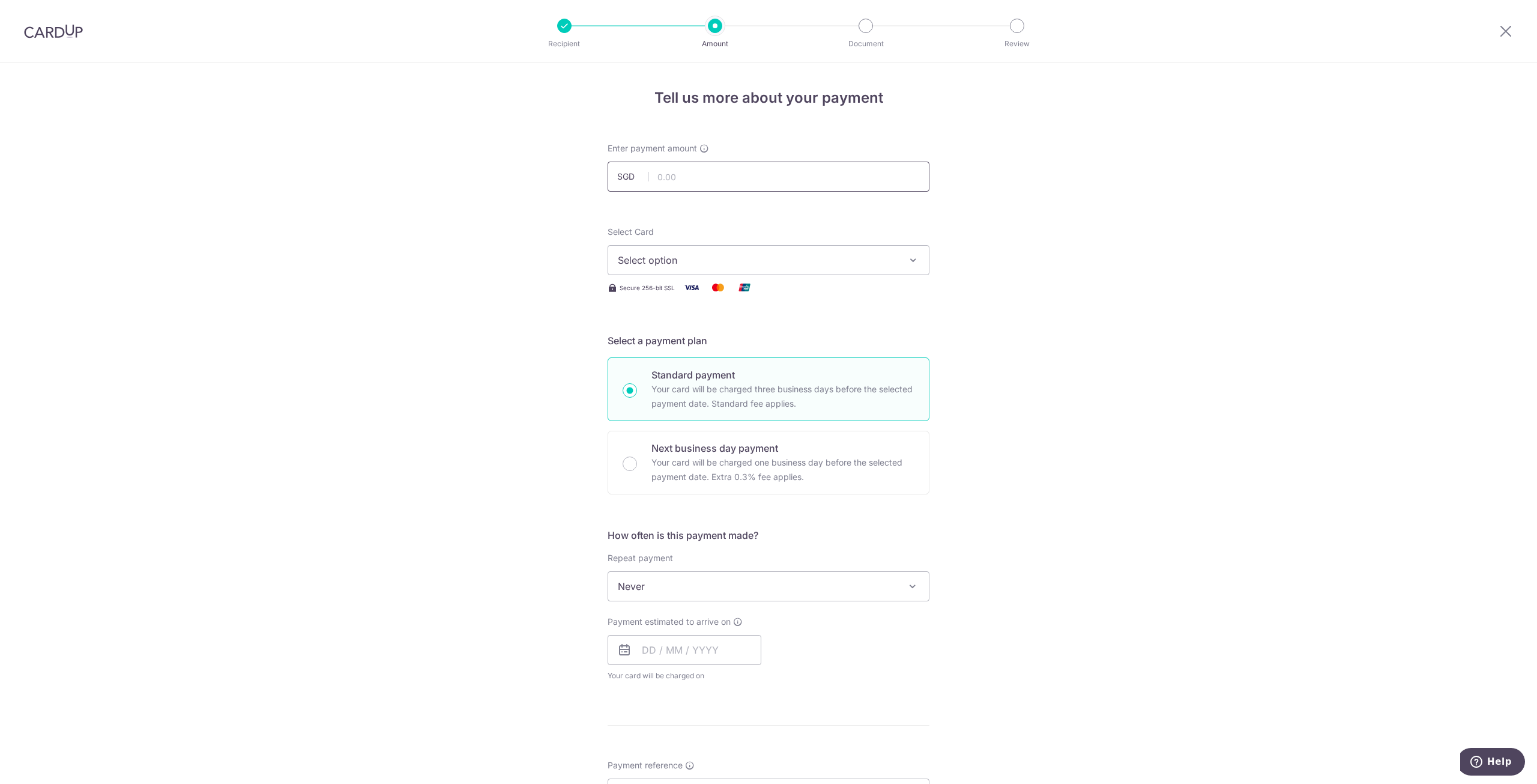
click at [748, 177] on input "text" at bounding box center [768, 176] width 322 height 30
type input "1,300.00"
click at [706, 250] on button "Select option" at bounding box center [768, 260] width 322 height 30
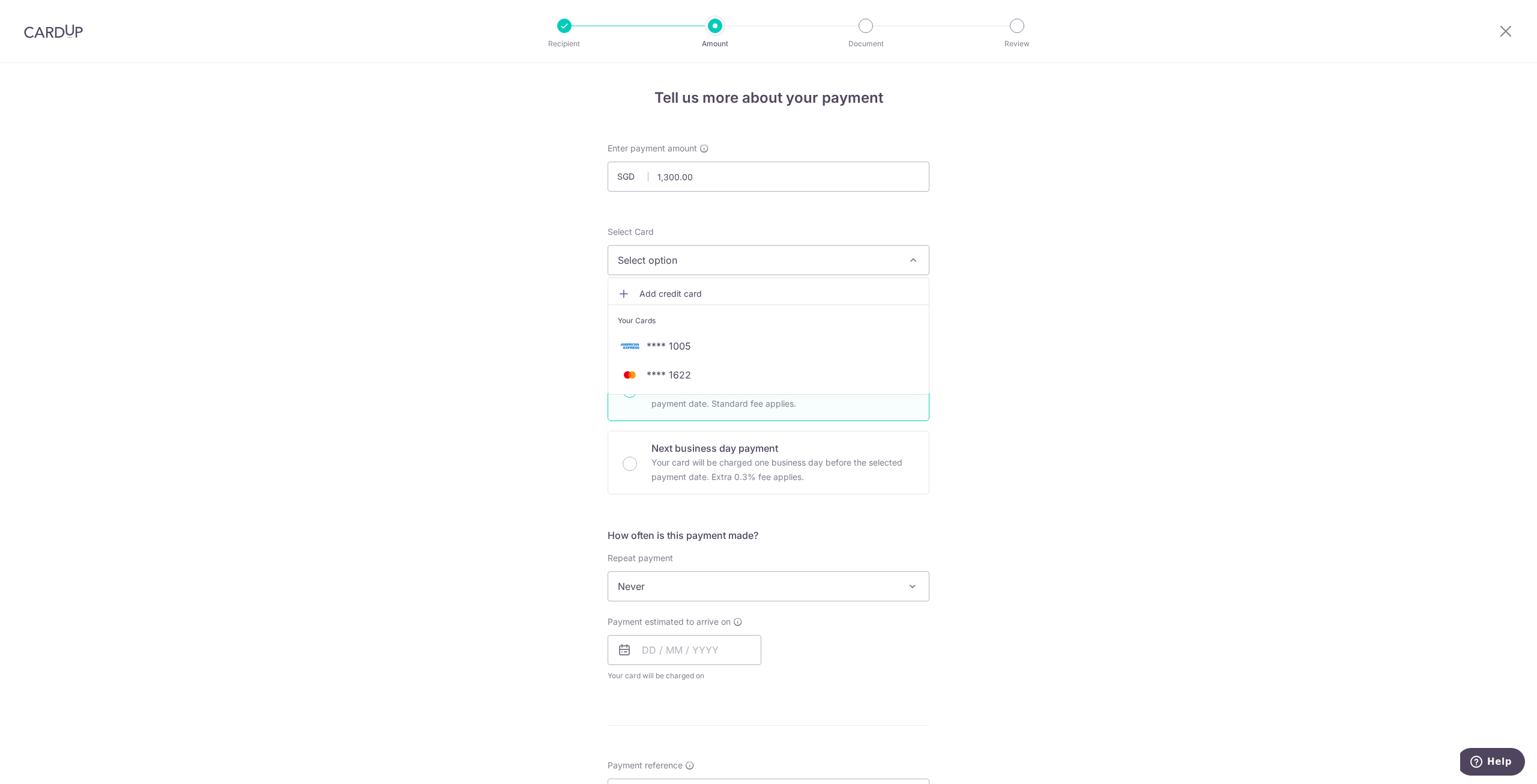
click at [683, 344] on span "**** 1005" at bounding box center [669, 346] width 45 height 14
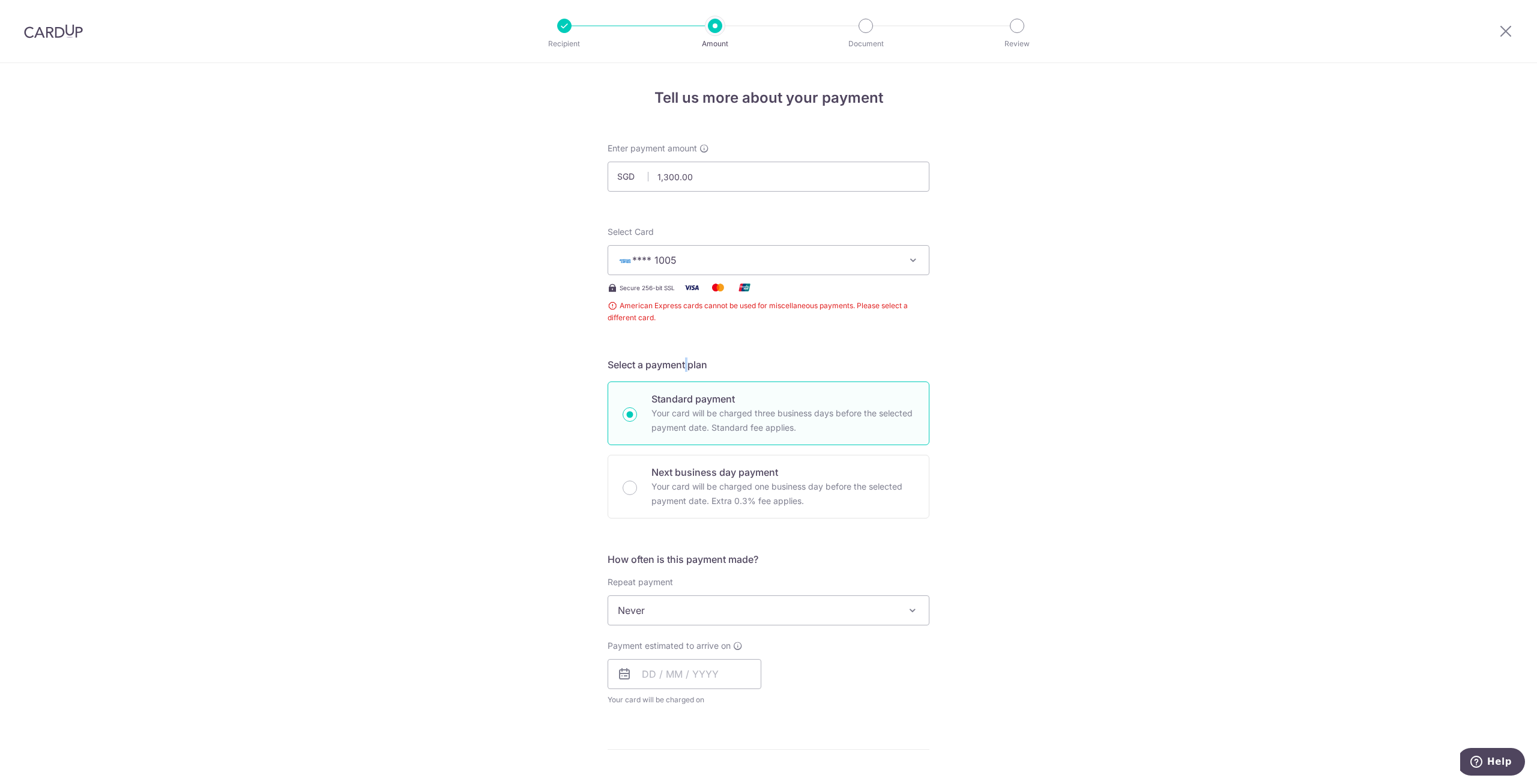
click at [683, 344] on form "Enter payment amount SGD 1,300.00 1300.00 Select Card **** 1005 Add credit card…" at bounding box center [768, 630] width 322 height 975
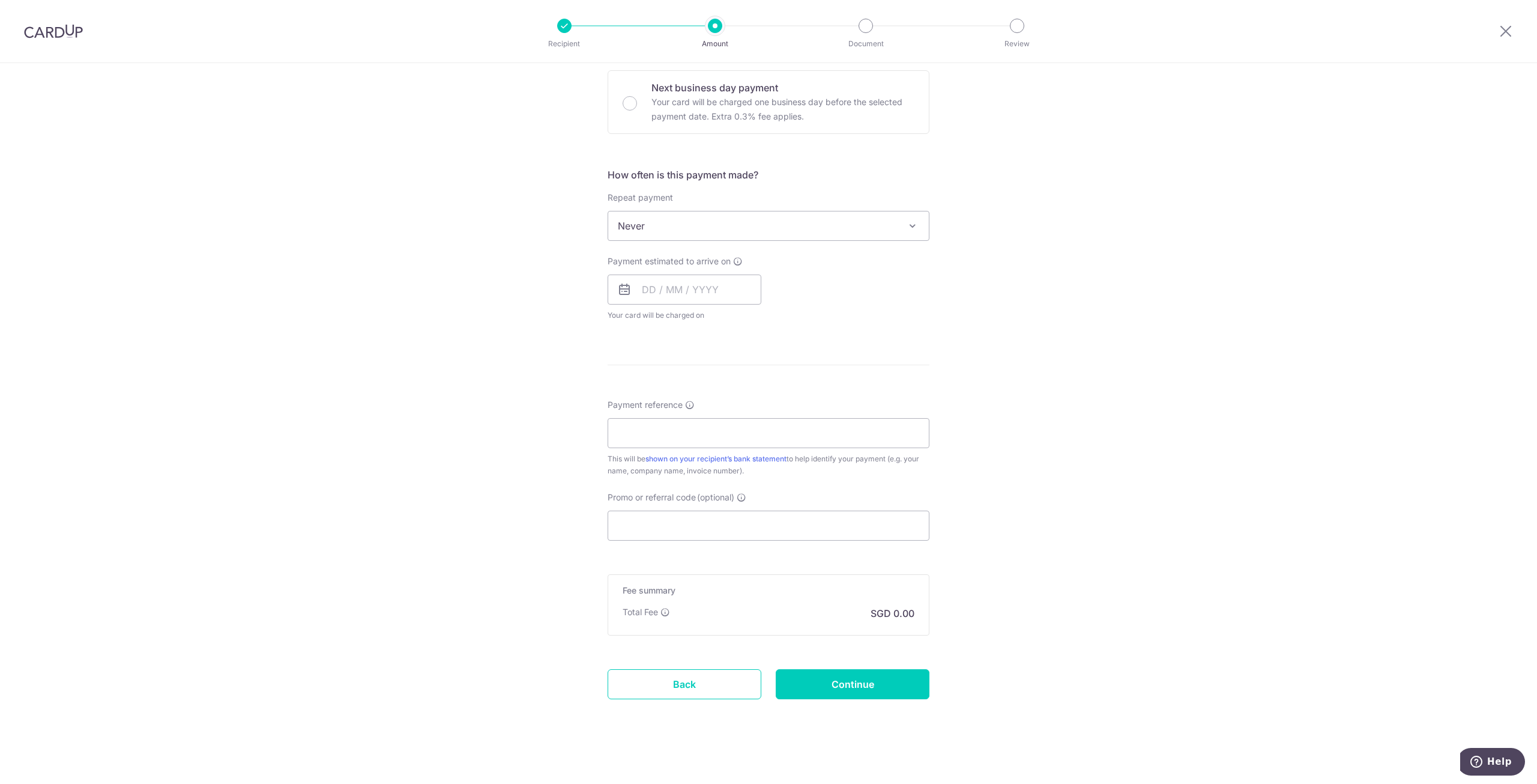
scroll to position [386, 0]
click at [825, 685] on input "Continue" at bounding box center [852, 682] width 154 height 30
type input "Create Schedule"
